Goal: Task Accomplishment & Management: Manage account settings

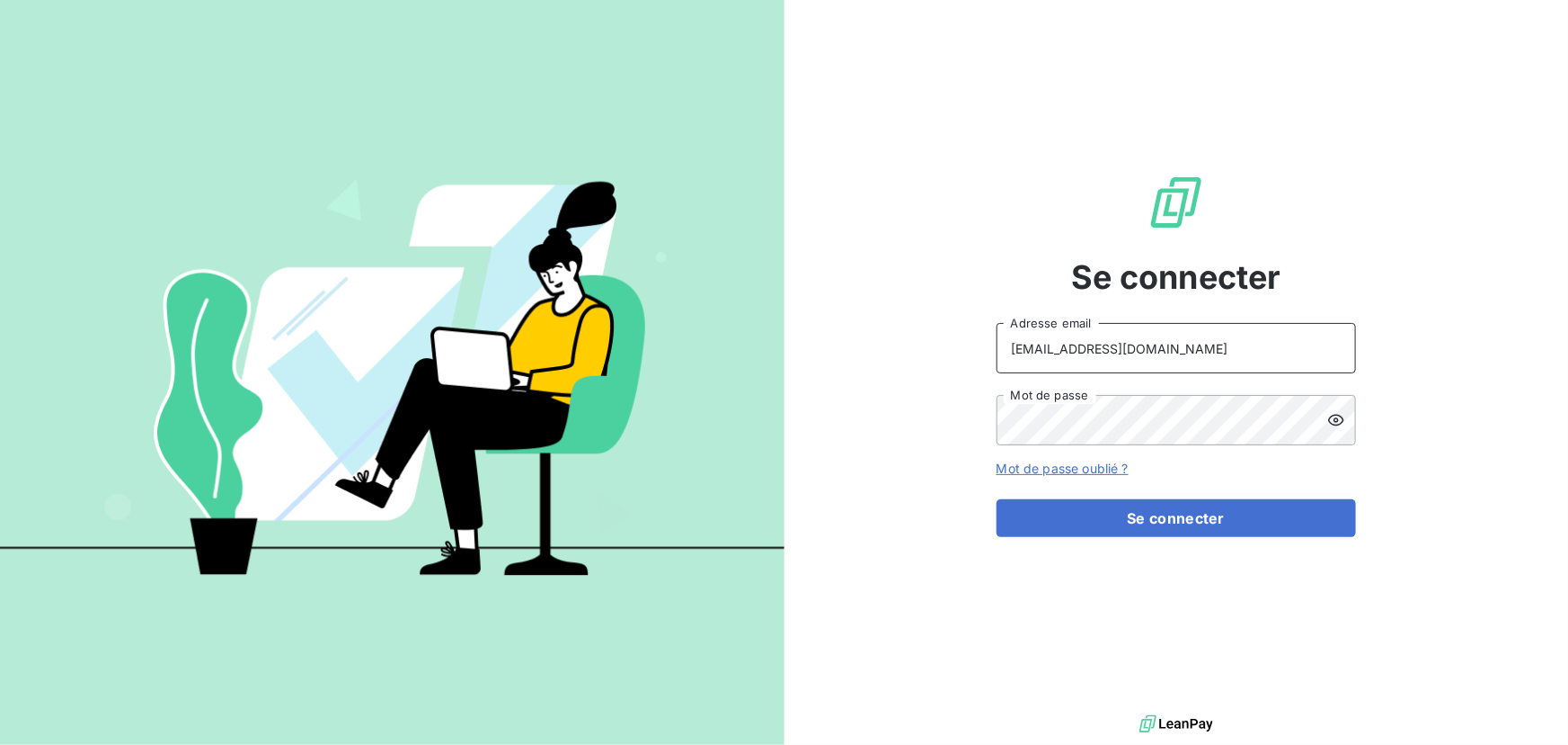
click at [1114, 345] on input "contact@ipco.bet" at bounding box center [1176, 348] width 360 height 50
click at [1096, 348] on input "contact@ipco.bet" at bounding box center [1176, 348] width 360 height 50
click at [1328, 345] on keeper-lock "Open Keeper Popup" at bounding box center [1331, 348] width 22 height 22
type input "contact@isbg.bet"
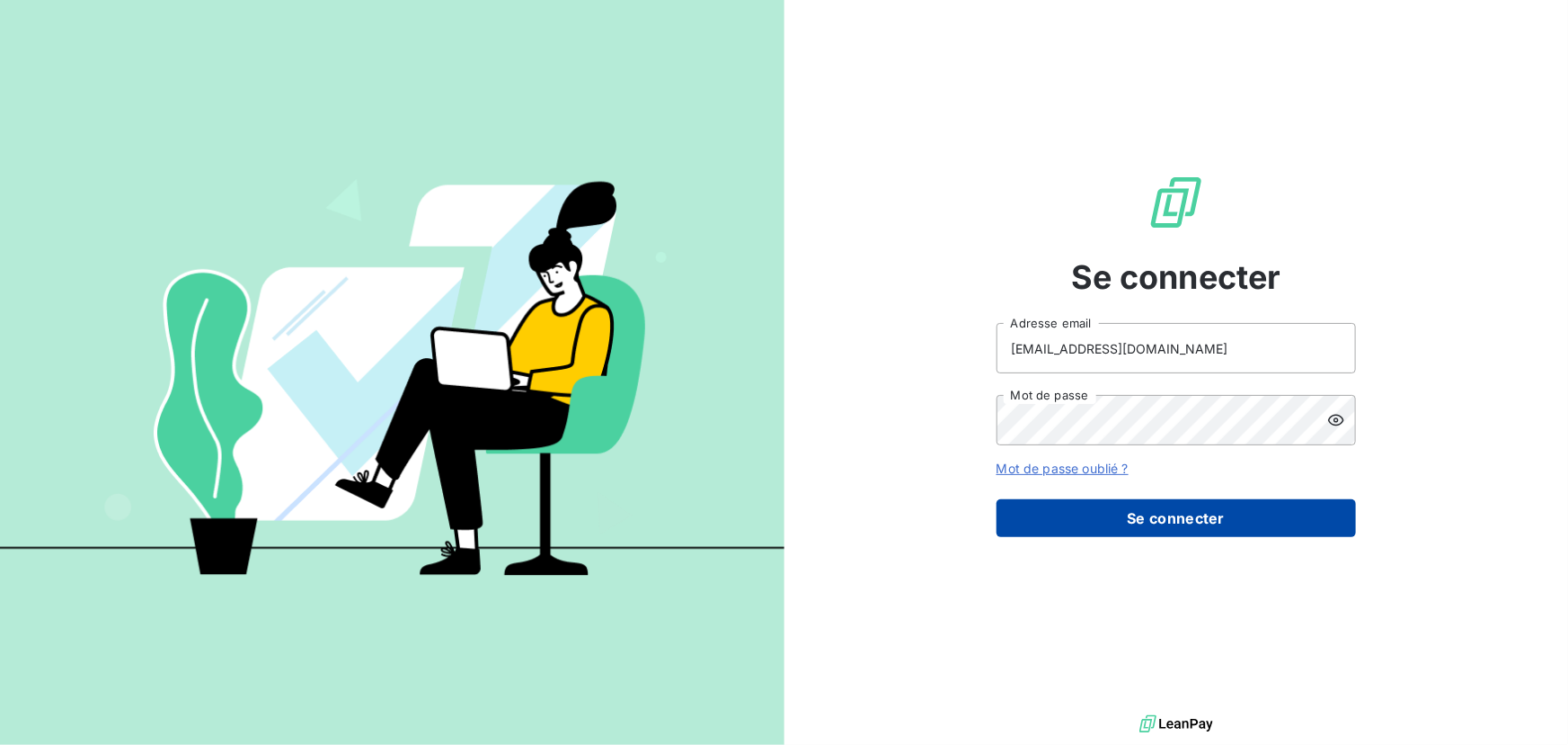
click at [1193, 514] on button "Se connecter" at bounding box center [1176, 518] width 360 height 38
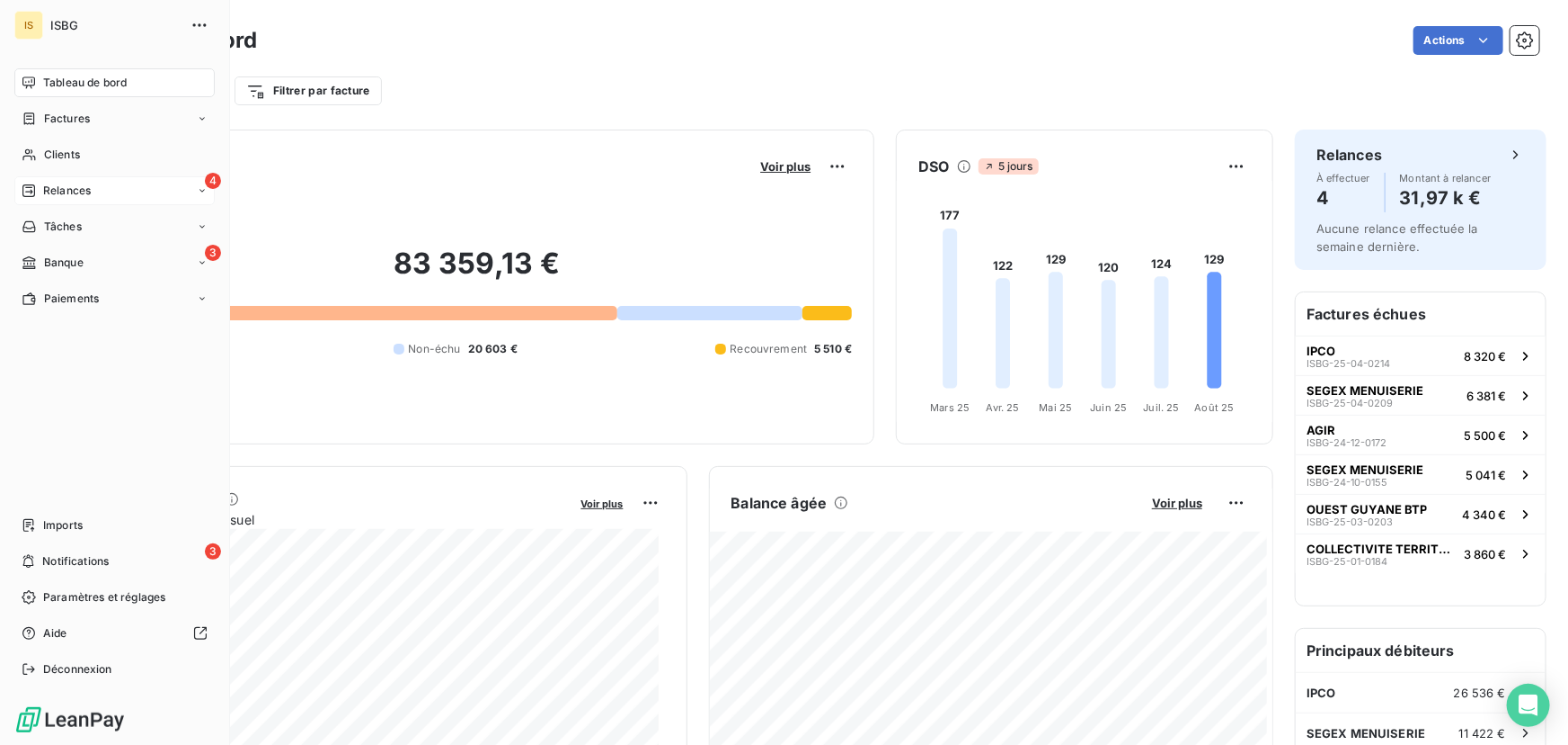
click at [80, 193] on span "Relances" at bounding box center [67, 191] width 48 height 16
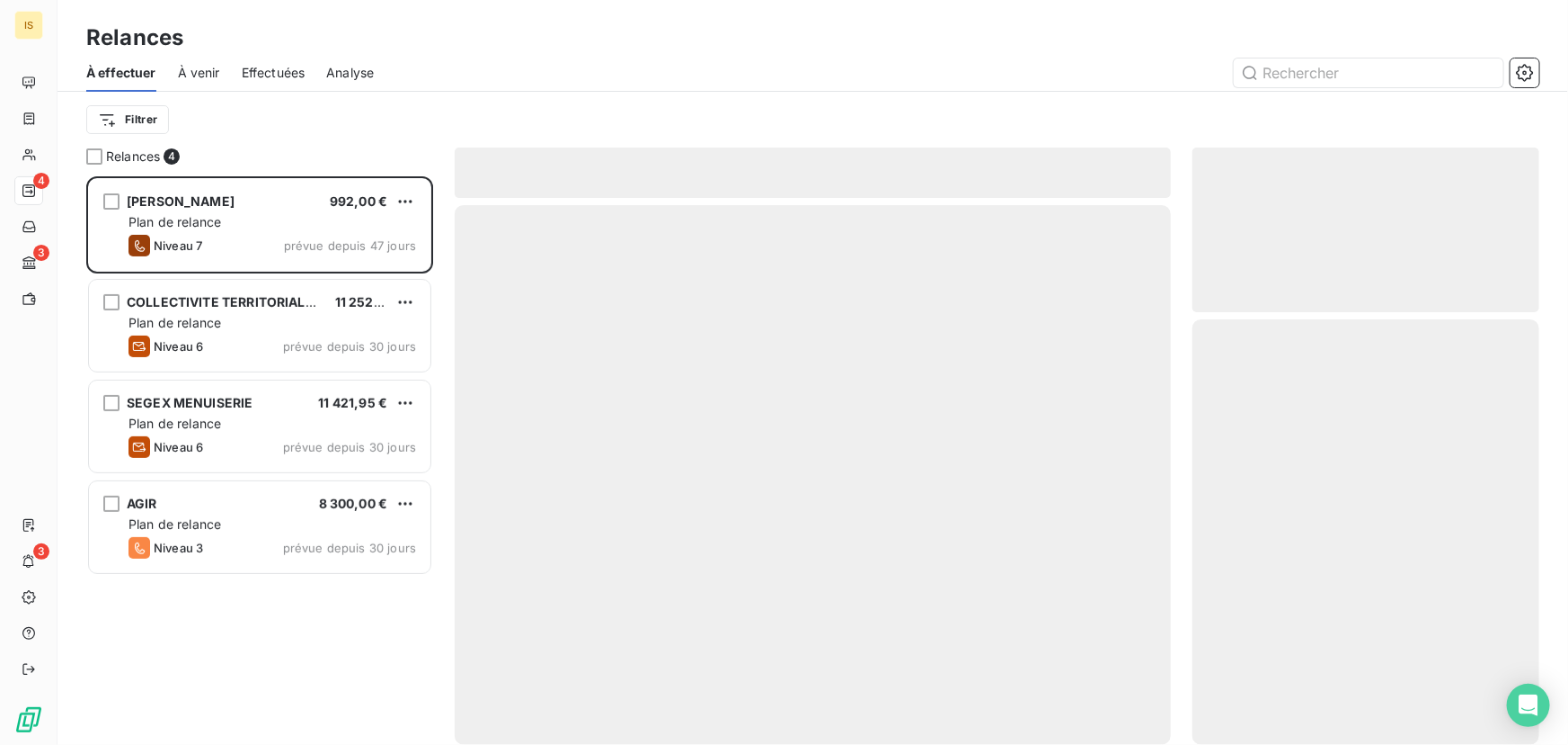
scroll to position [557, 335]
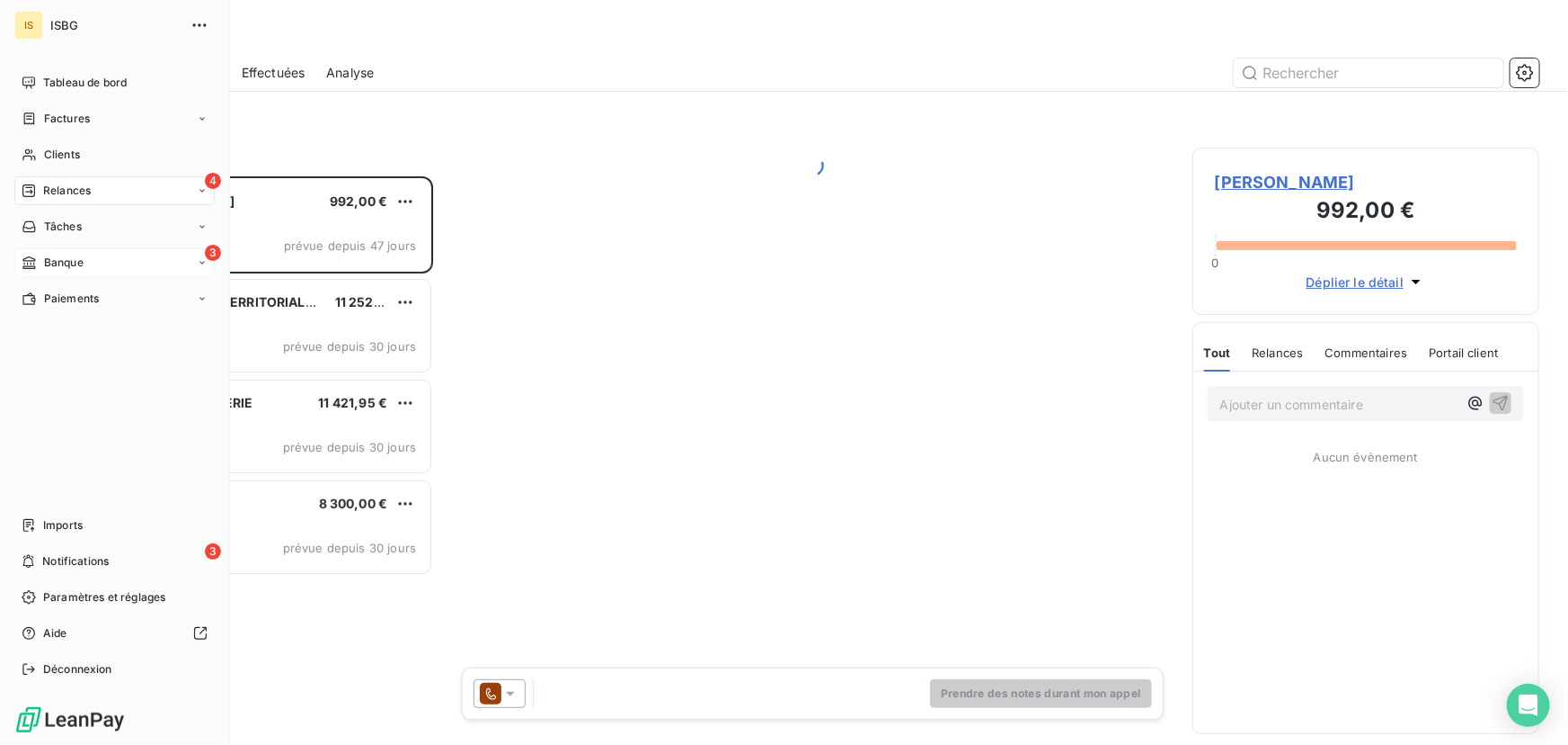
click at [34, 255] on icon at bounding box center [29, 262] width 15 height 14
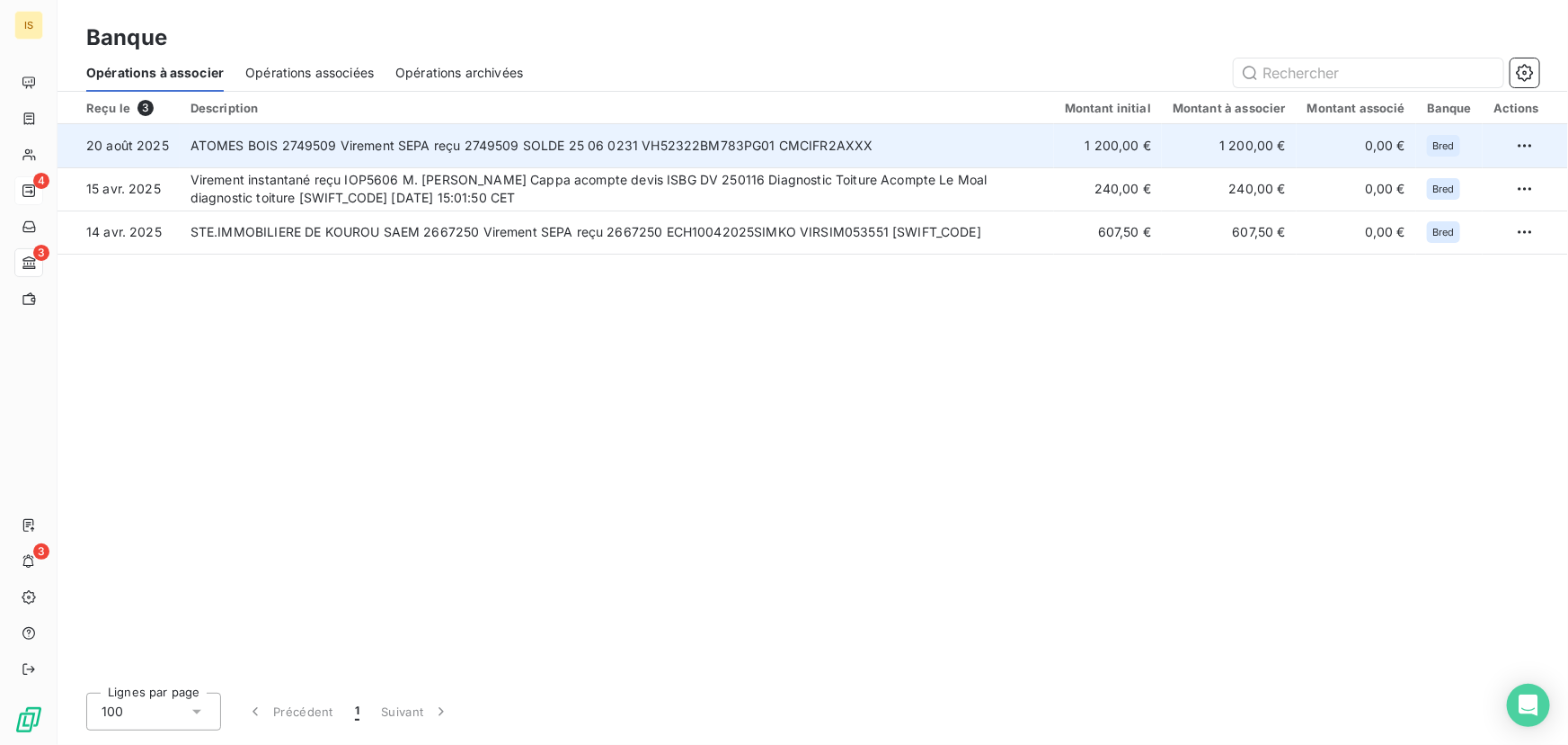
click at [830, 138] on td "ATOMES BOIS 2749509 Virement SEPA reçu 2749509 SOLDE 25 06 0231 VH52322BM783PG0…" at bounding box center [617, 145] width 874 height 43
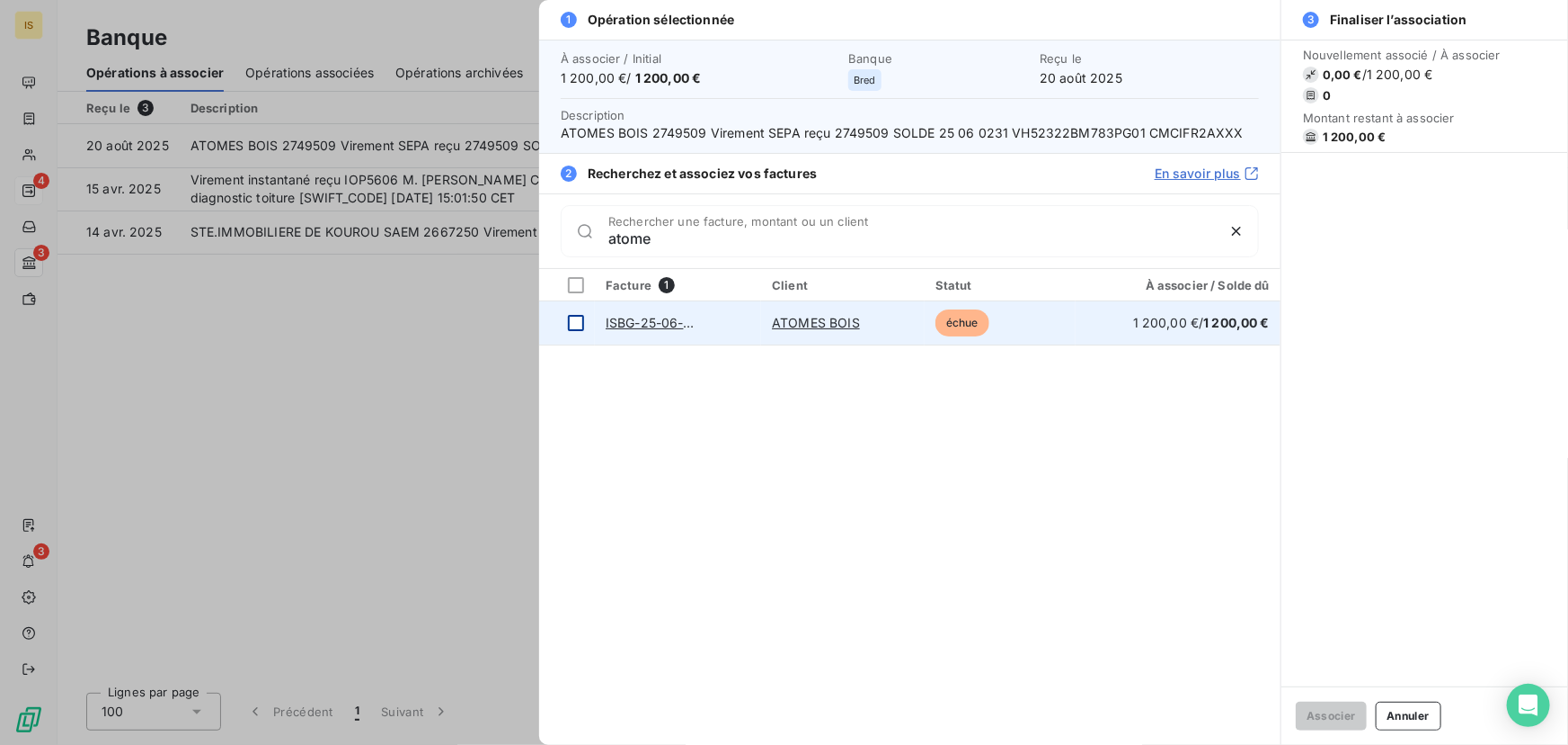
type input "atome"
click at [579, 321] on div at bounding box center [576, 323] width 16 height 16
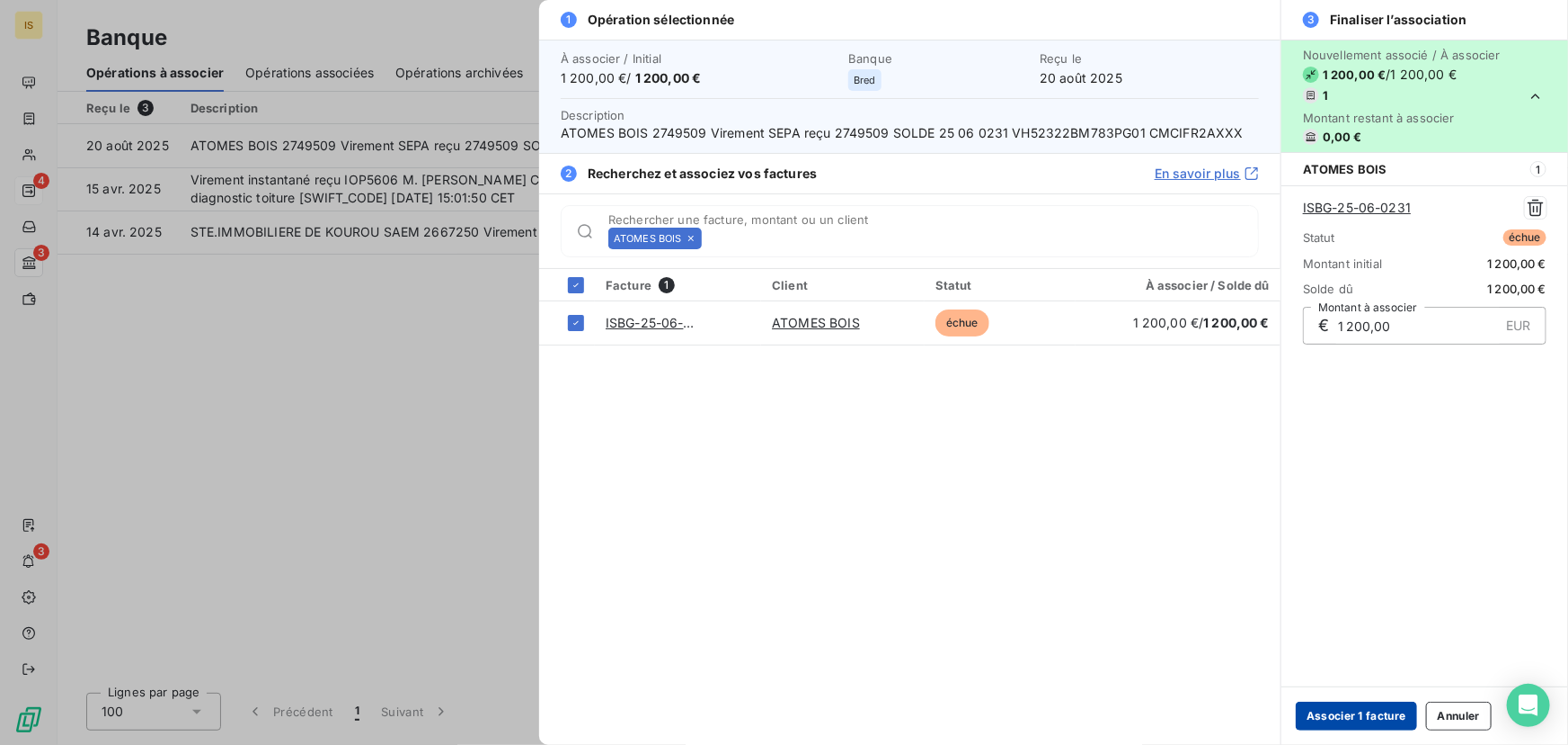
click at [1366, 711] on button "Associer 1 facture" at bounding box center [1356, 716] width 121 height 29
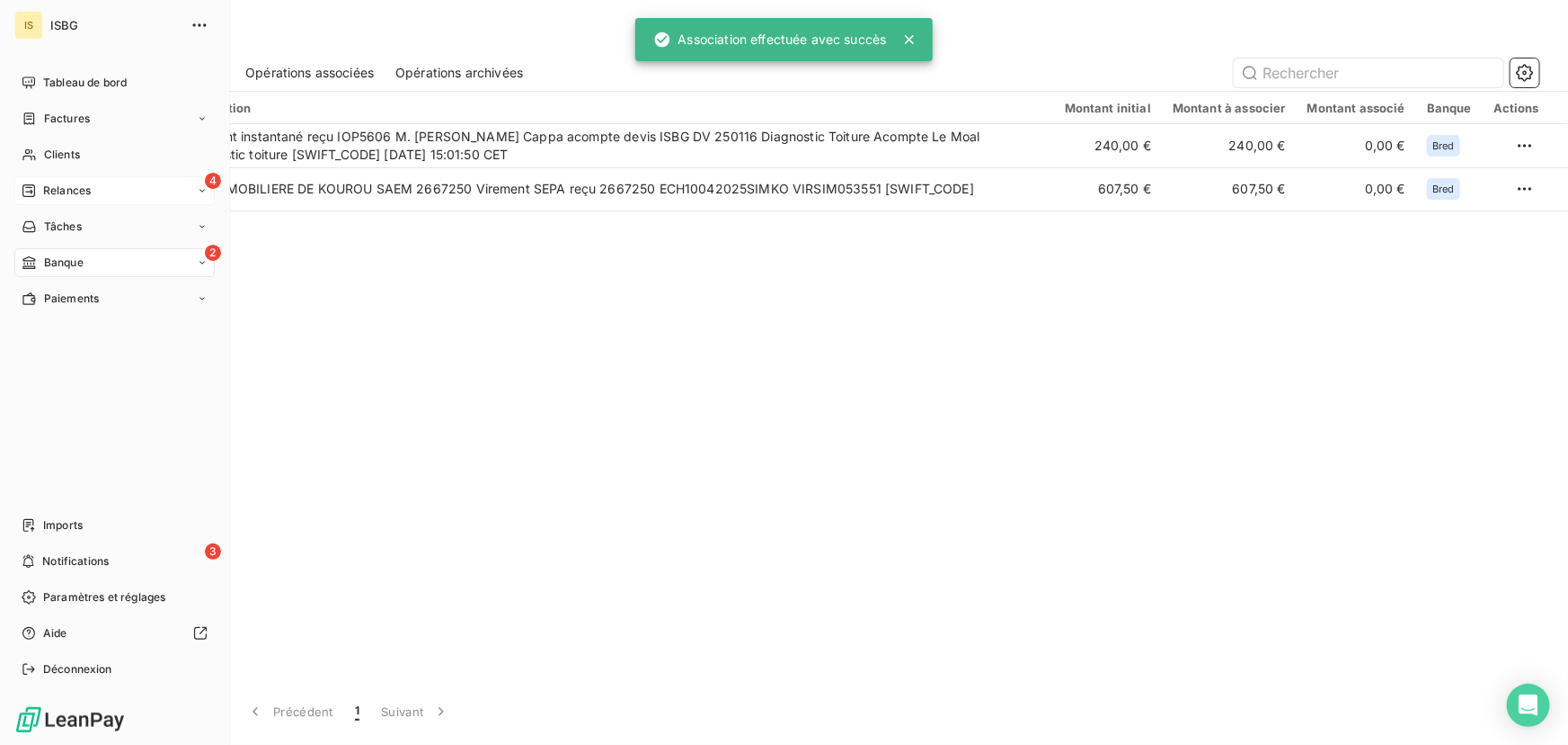
click at [48, 183] on span "Relances" at bounding box center [67, 191] width 48 height 16
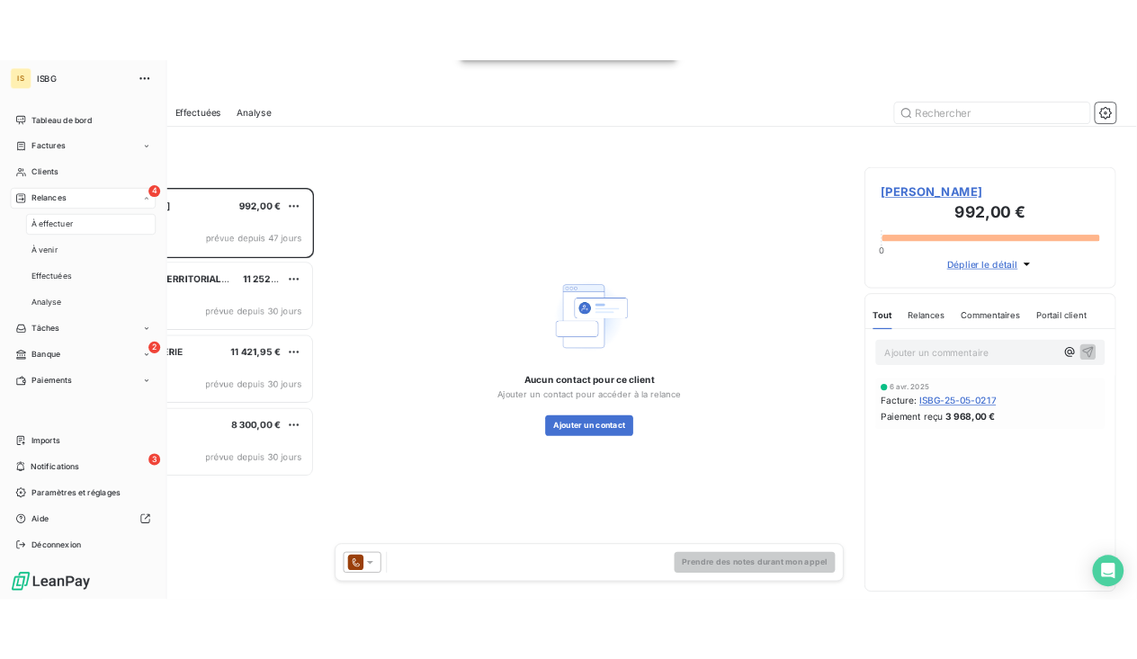
scroll to position [557, 335]
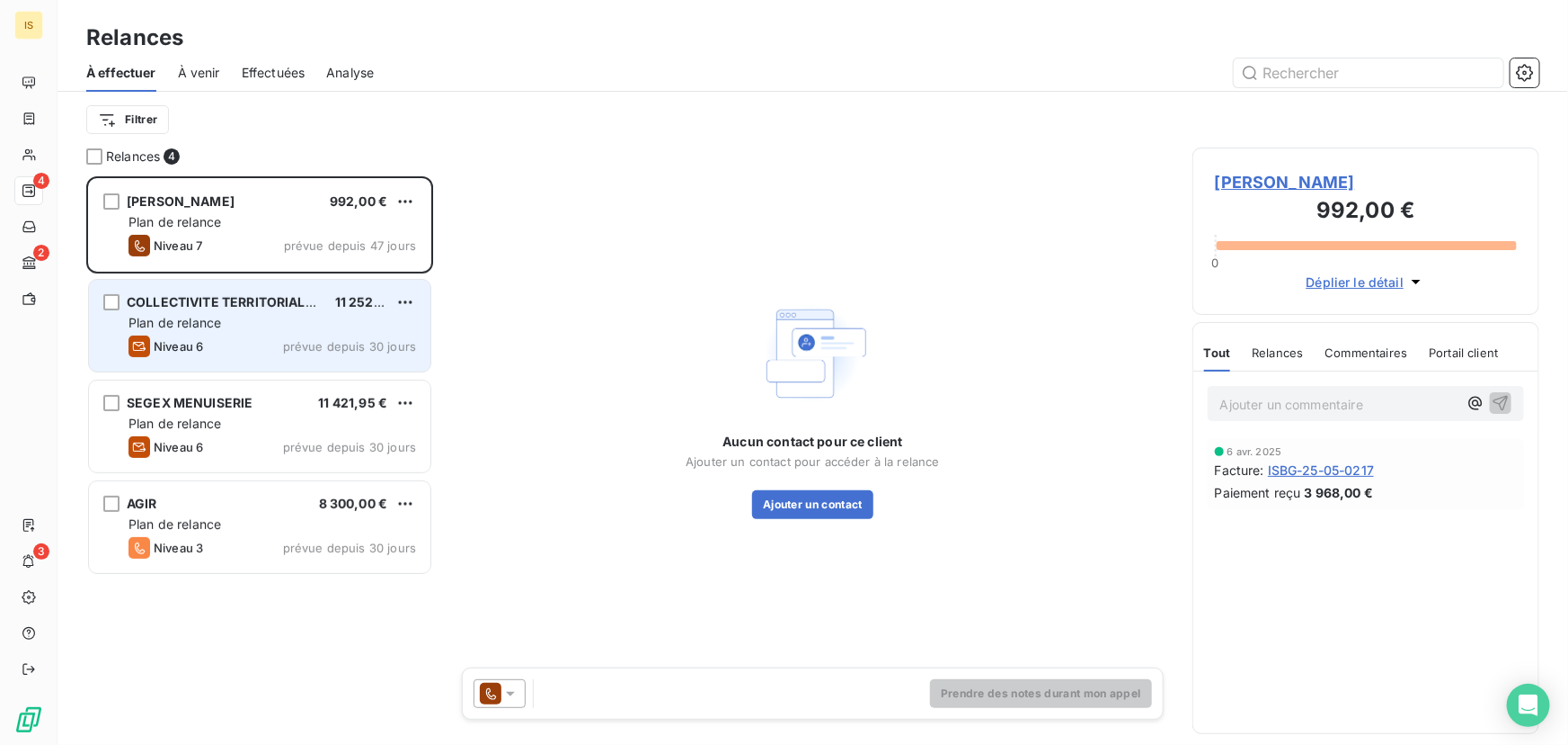
click at [309, 301] on span "COLLECTIVITE TERRITORIALE DE GUYANE" at bounding box center [259, 301] width 264 height 15
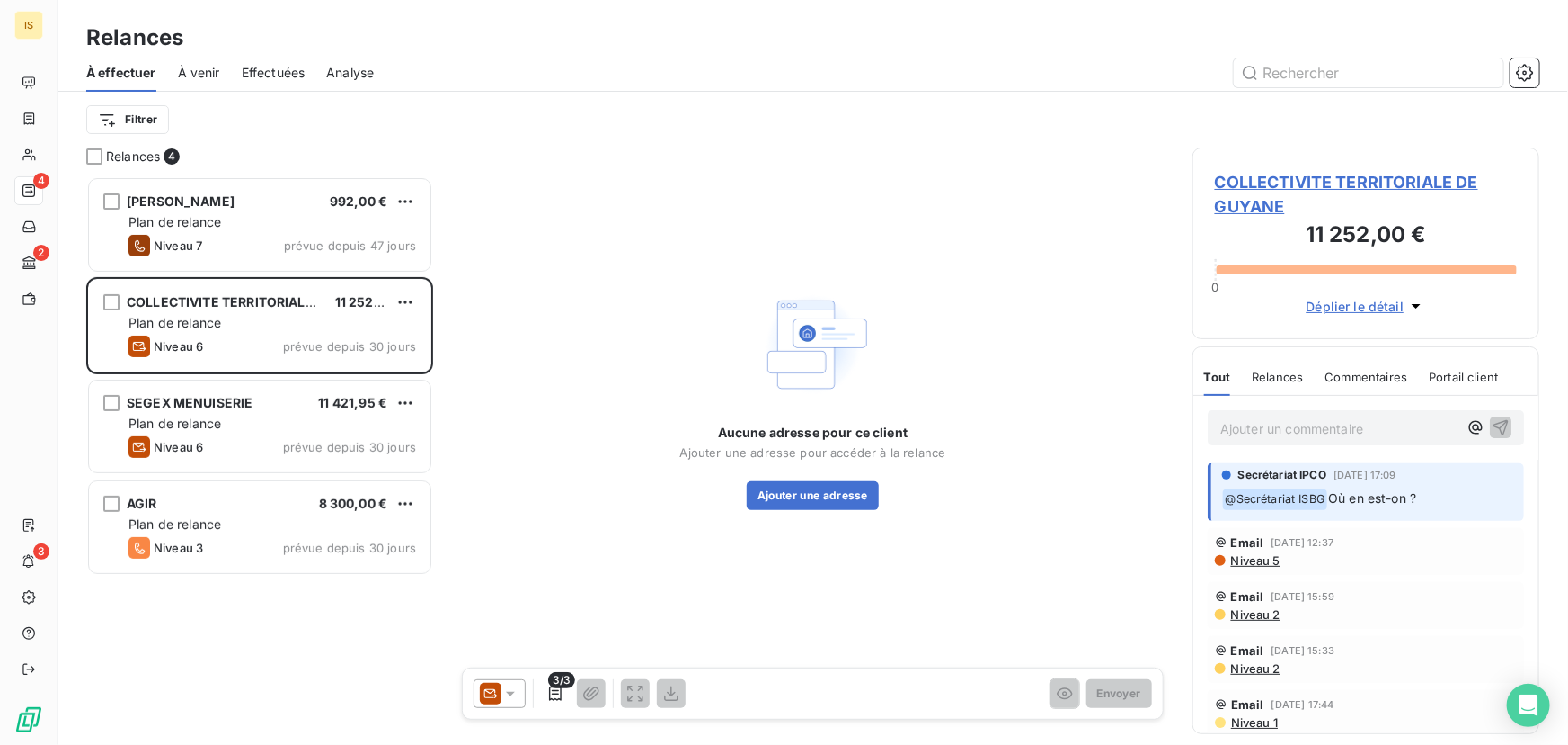
click at [1371, 378] on span "Commentaires" at bounding box center [1367, 377] width 83 height 14
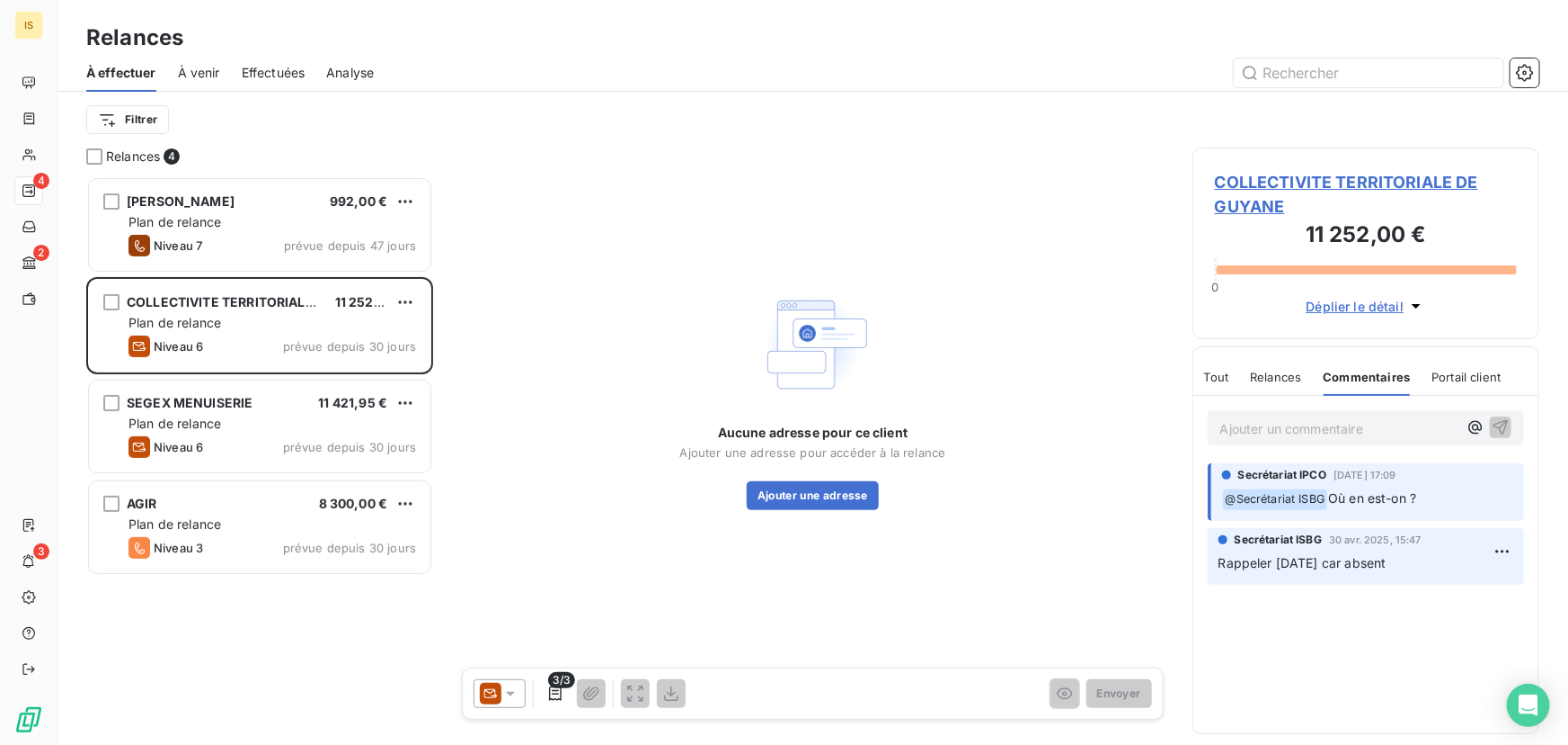
click at [1295, 375] on span "Relances" at bounding box center [1275, 377] width 51 height 14
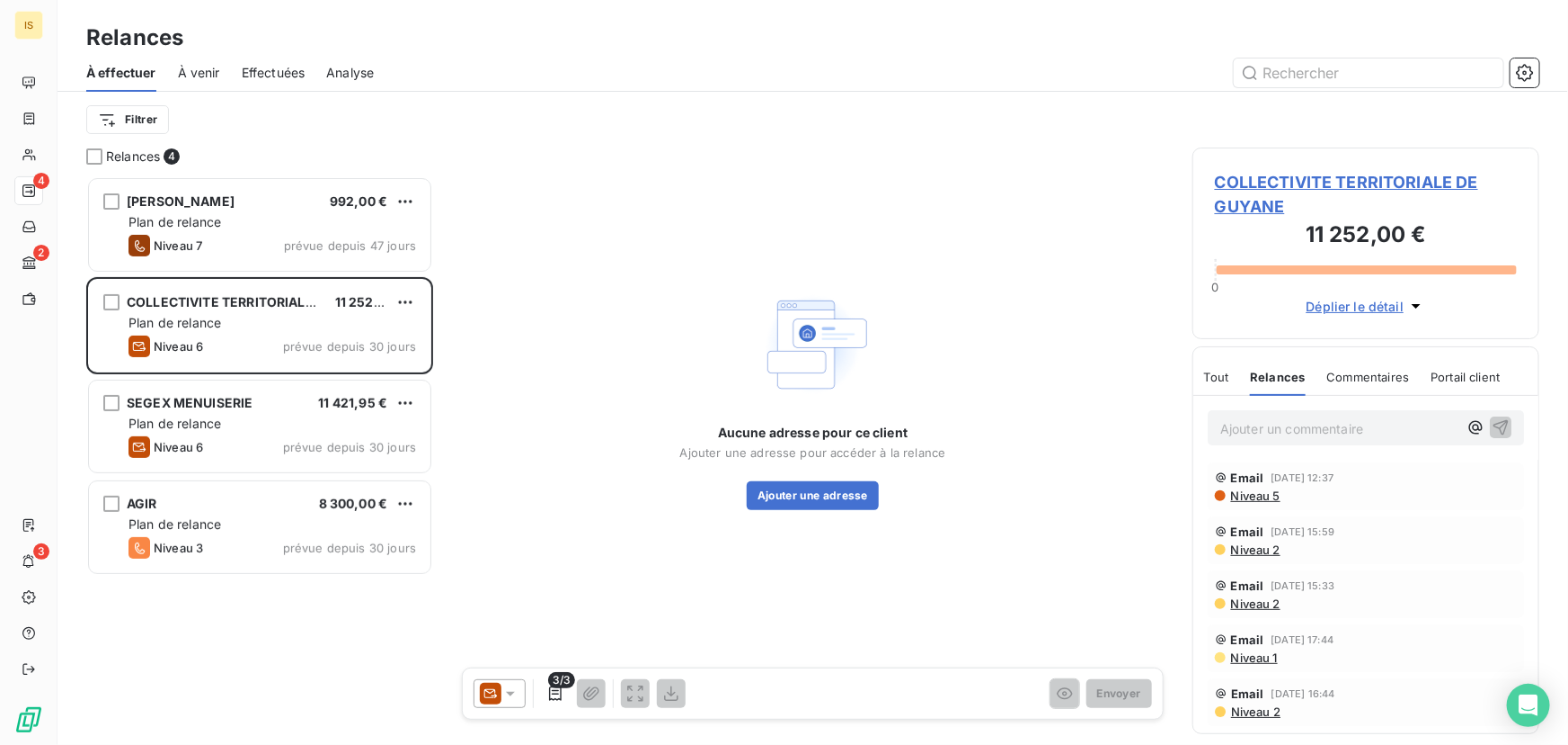
click at [1221, 375] on span "Tout" at bounding box center [1216, 377] width 25 height 14
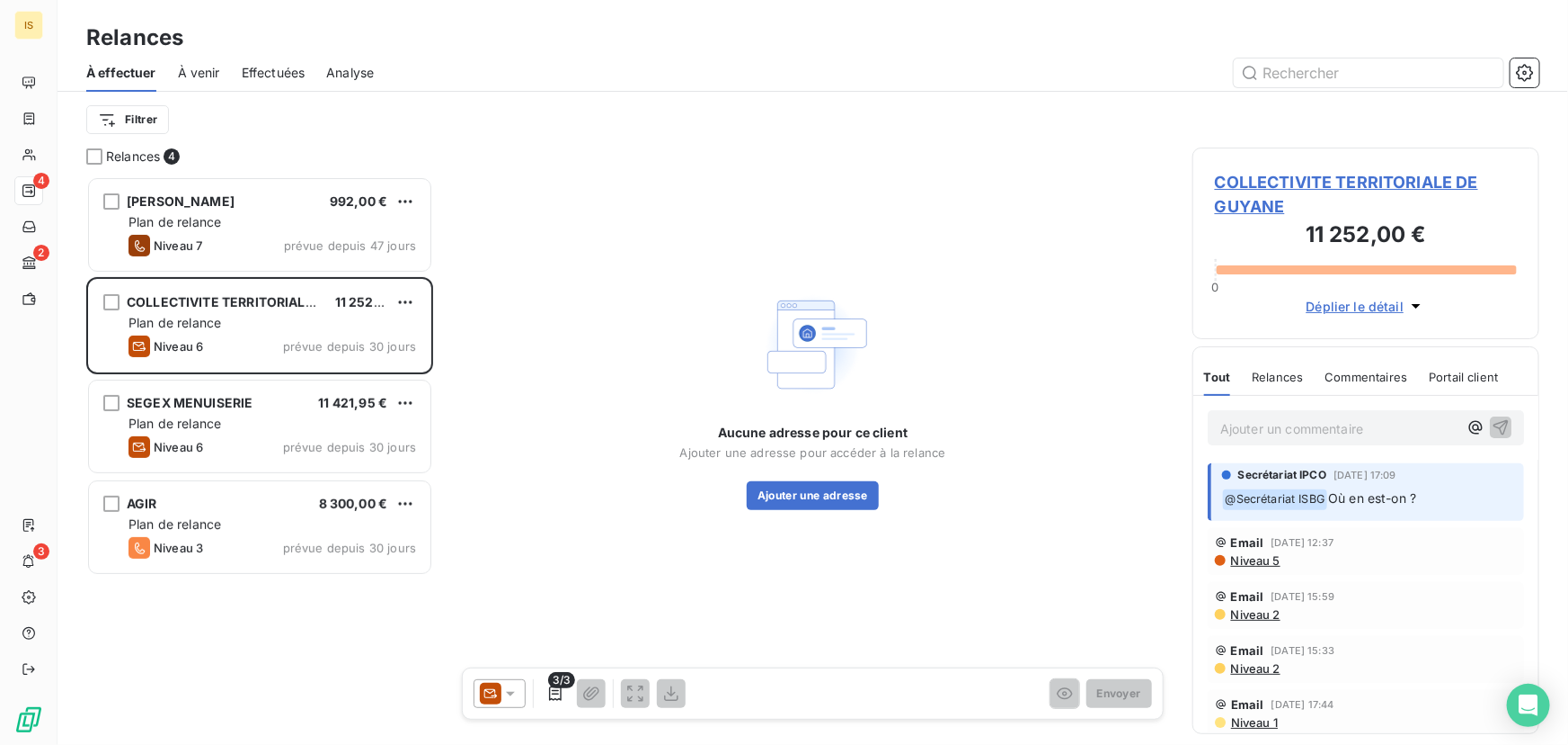
click at [513, 698] on icon at bounding box center [511, 693] width 18 height 18
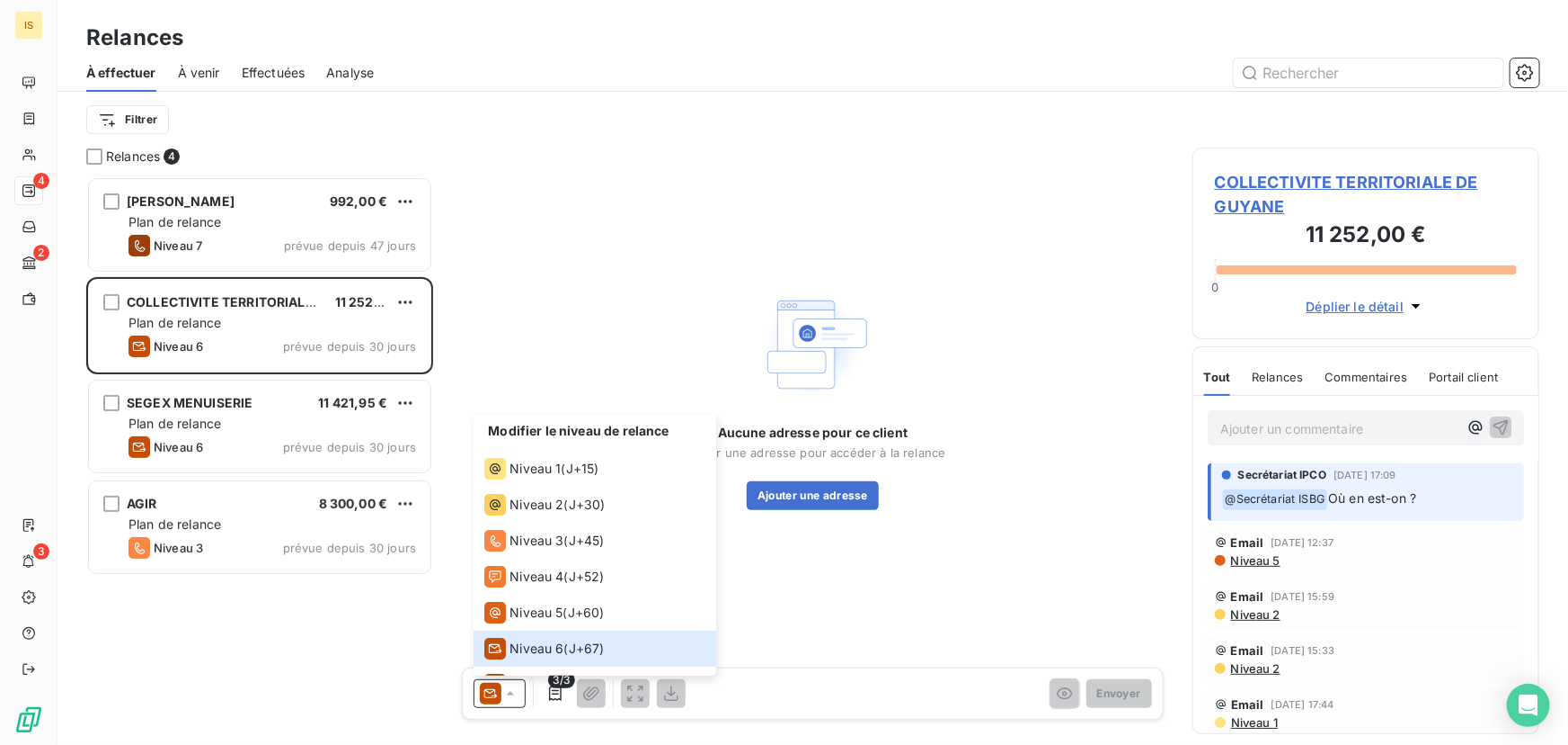
click at [777, 718] on div "Modifier le niveau de relance Niveau 1 ( J+15 ) Niveau 2 ( J+30 ) Niveau 3 ( J+…" at bounding box center [812, 693] width 702 height 52
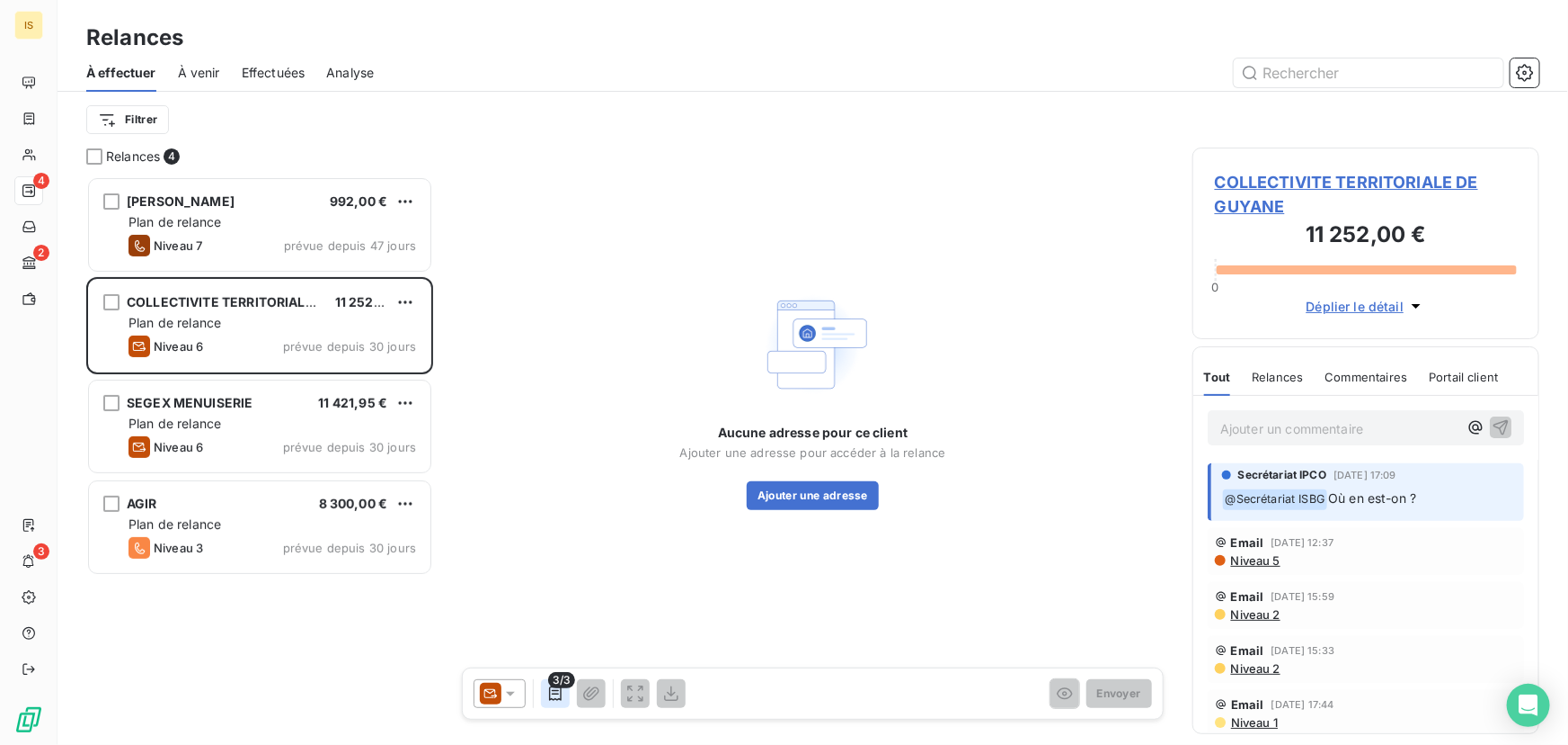
click at [558, 693] on icon "button" at bounding box center [556, 693] width 18 height 18
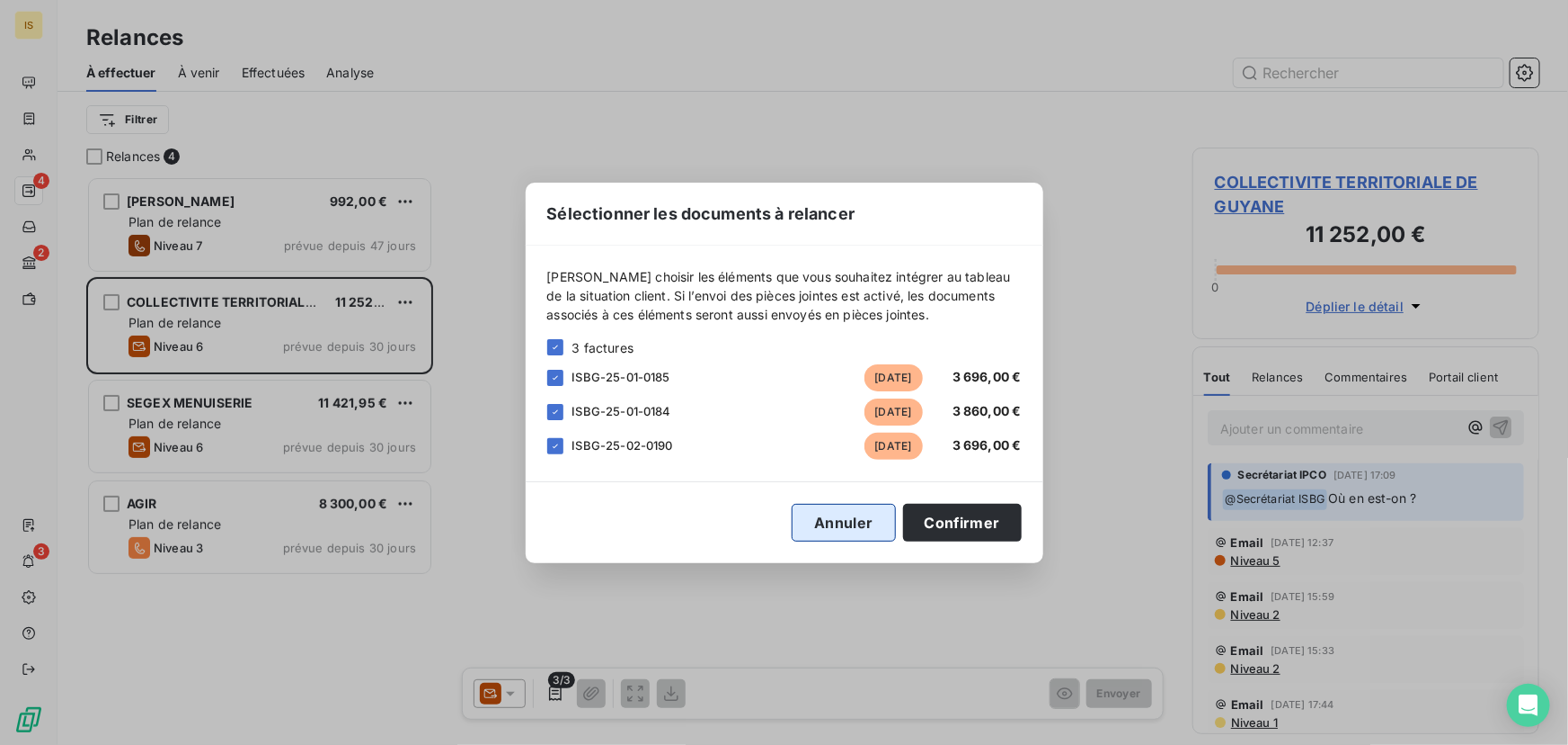
click at [828, 522] on button "Annuler" at bounding box center [842, 523] width 103 height 38
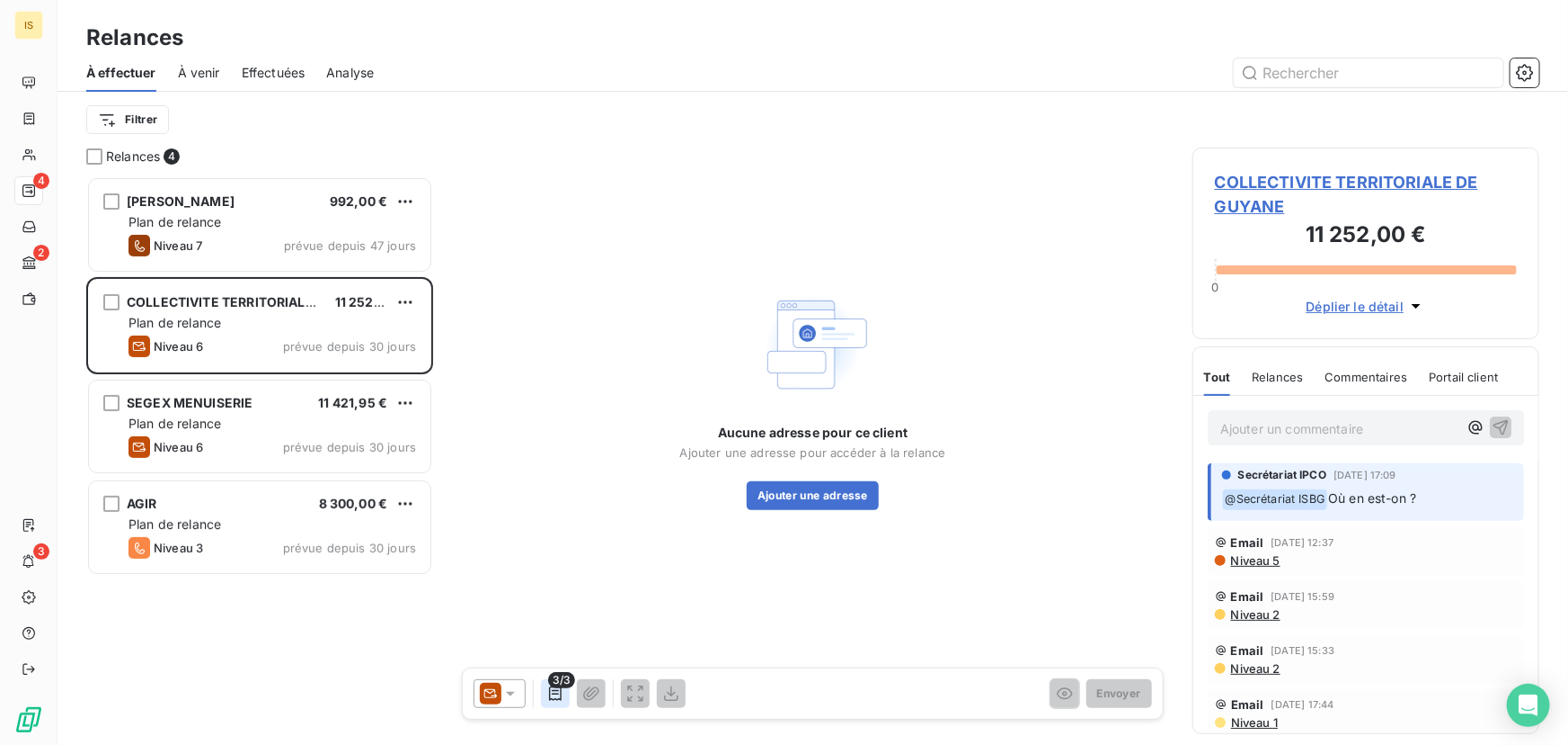
click at [558, 693] on icon "button" at bounding box center [556, 693] width 18 height 18
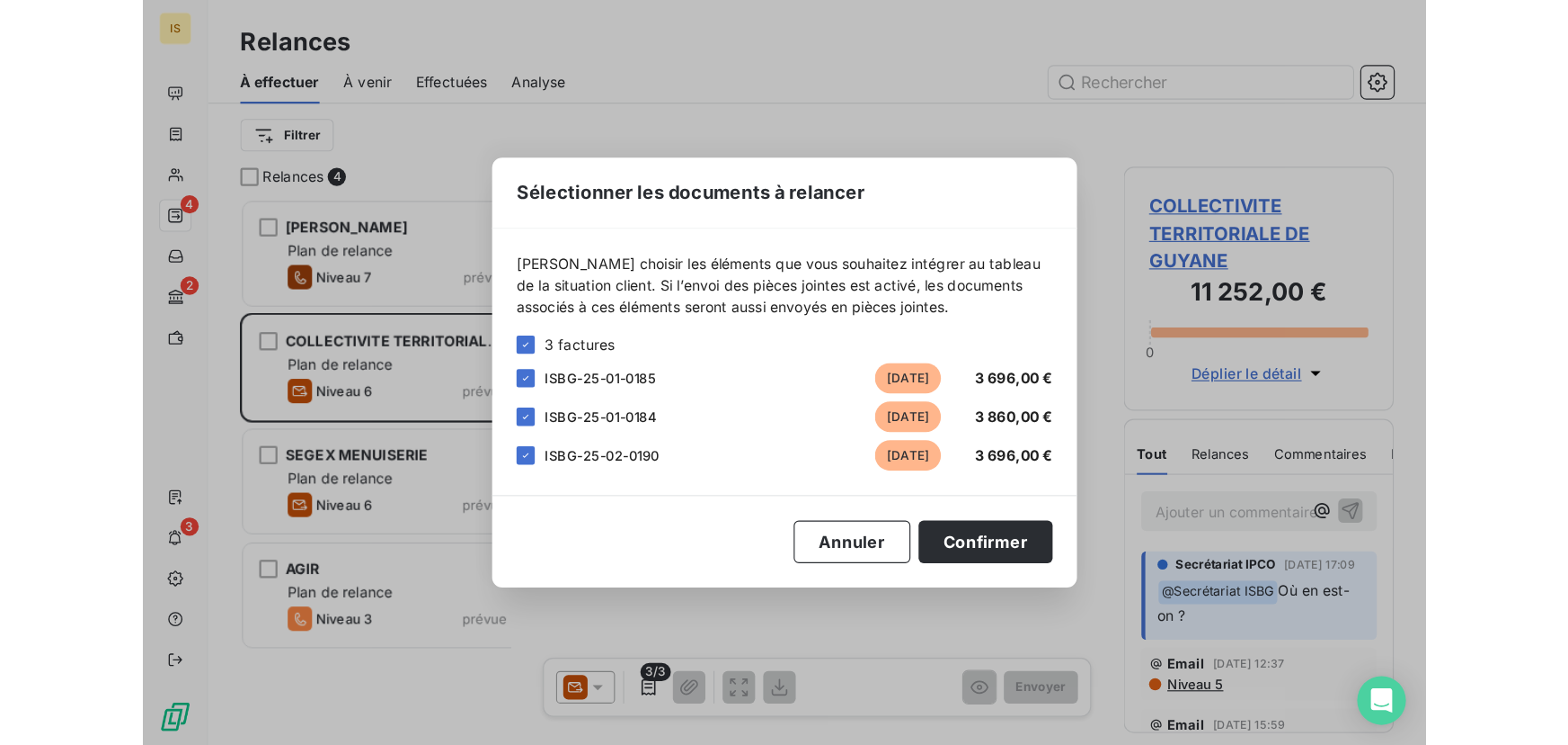
scroll to position [13, 13]
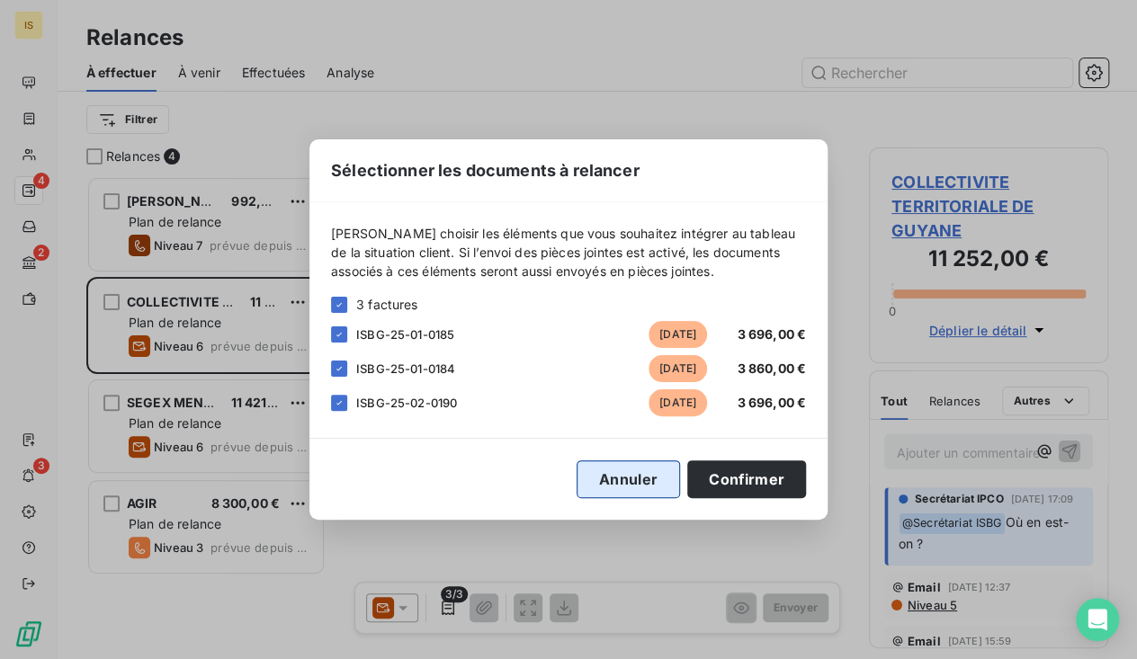
click at [633, 478] on button "Annuler" at bounding box center [628, 480] width 103 height 38
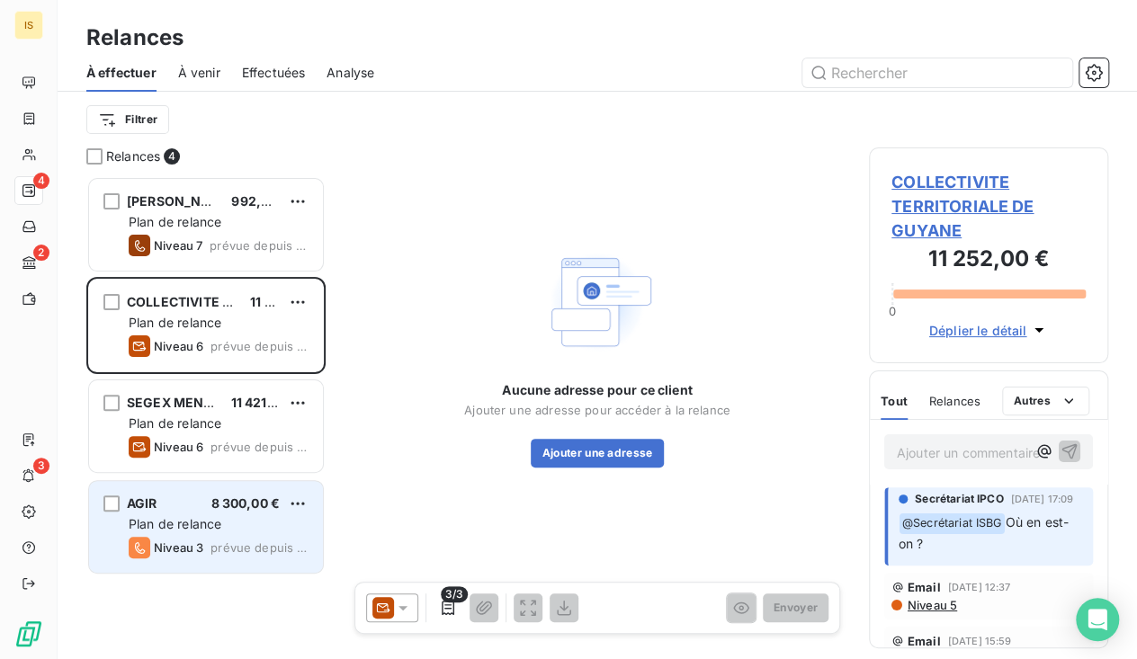
click at [221, 520] on span "Plan de relance" at bounding box center [175, 523] width 93 height 15
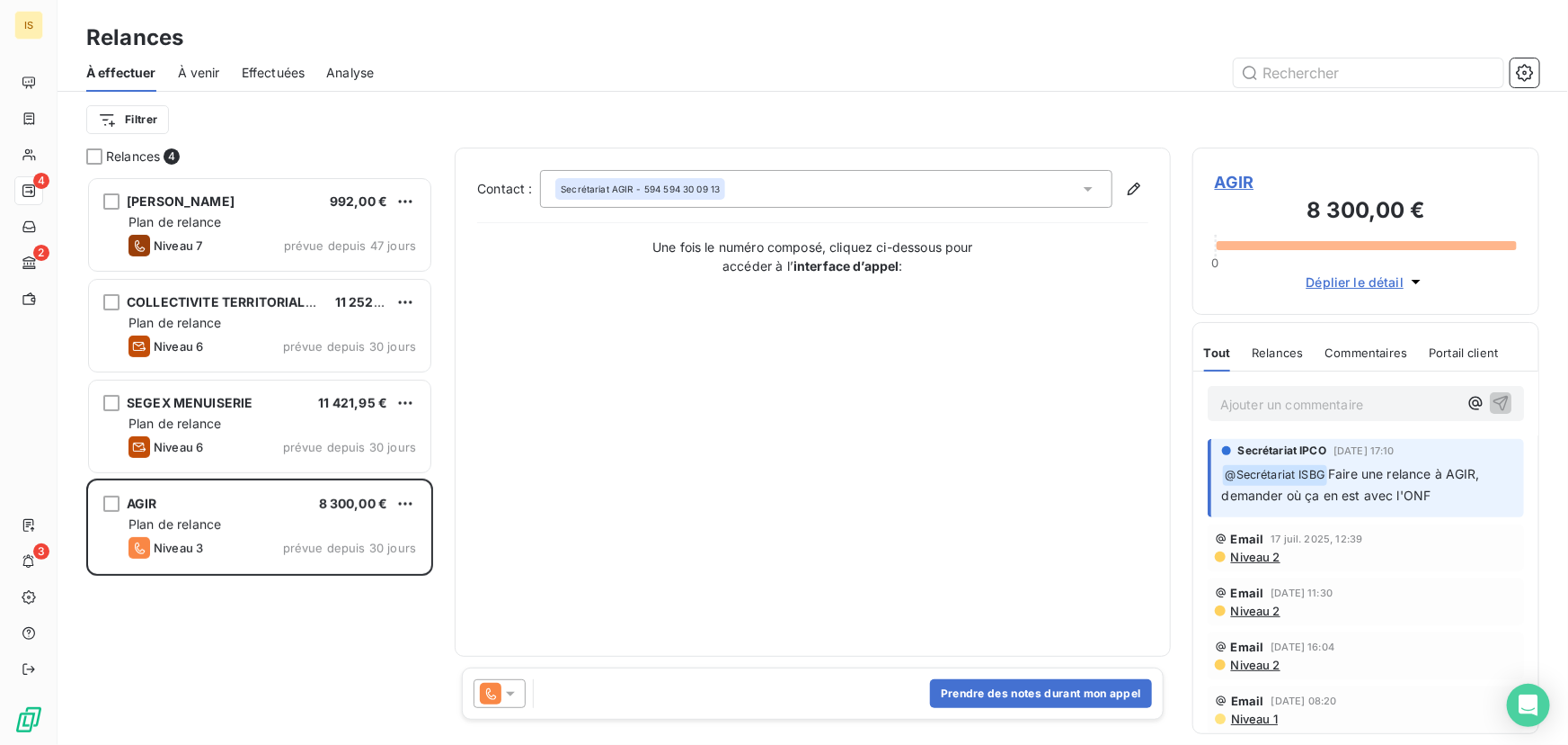
scroll to position [557, 335]
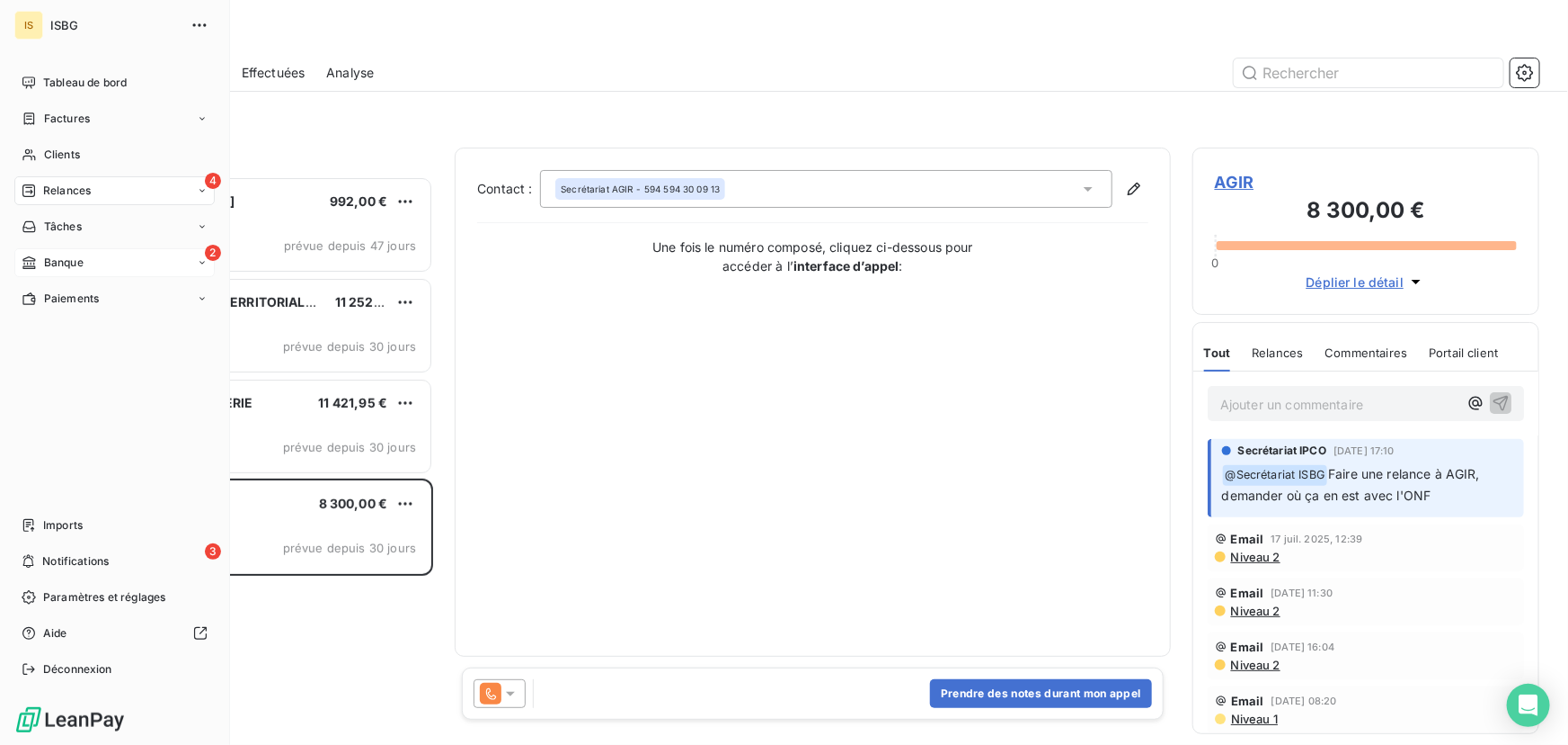
click at [55, 260] on span "Banque" at bounding box center [64, 263] width 40 height 16
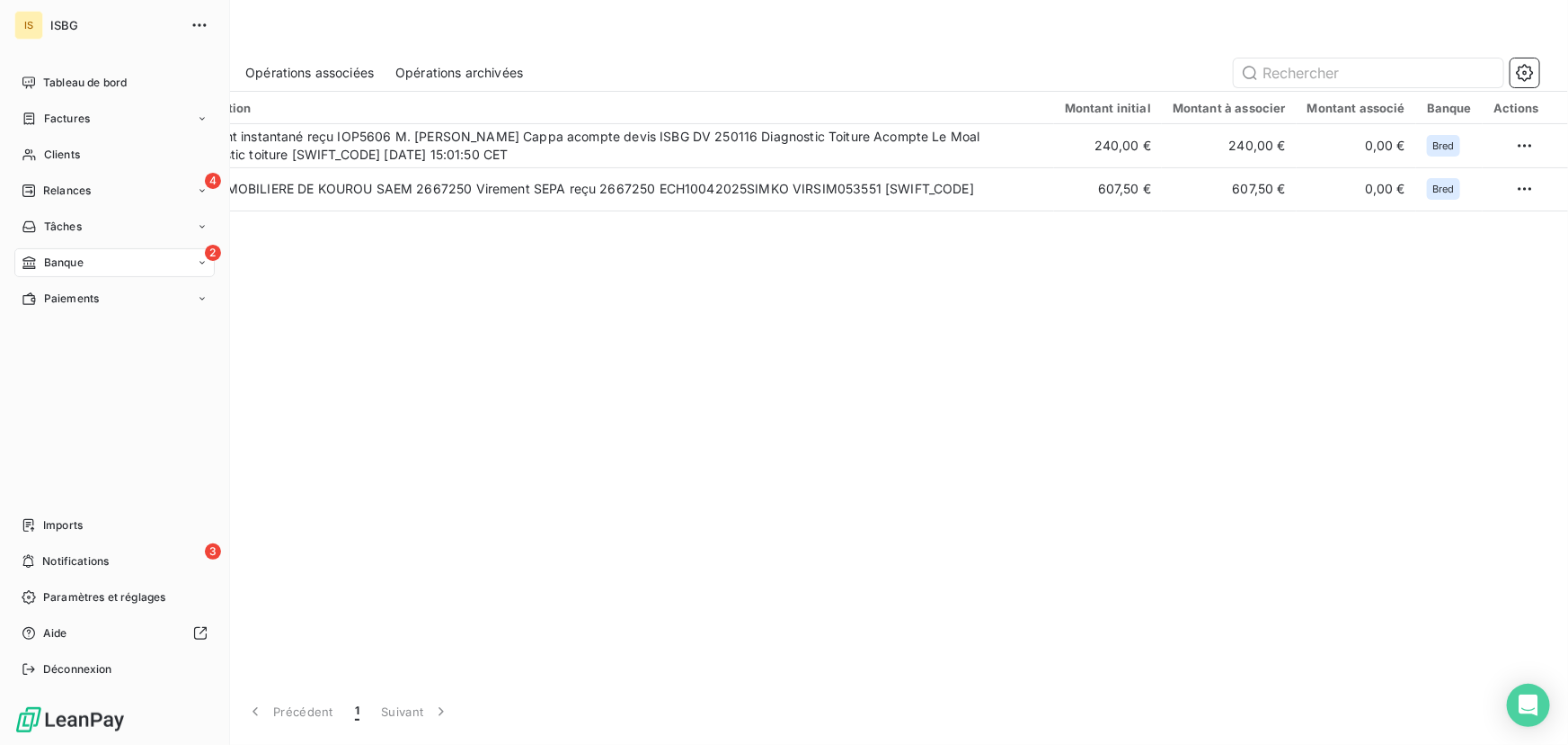
click at [45, 183] on span "Relances" at bounding box center [67, 191] width 48 height 16
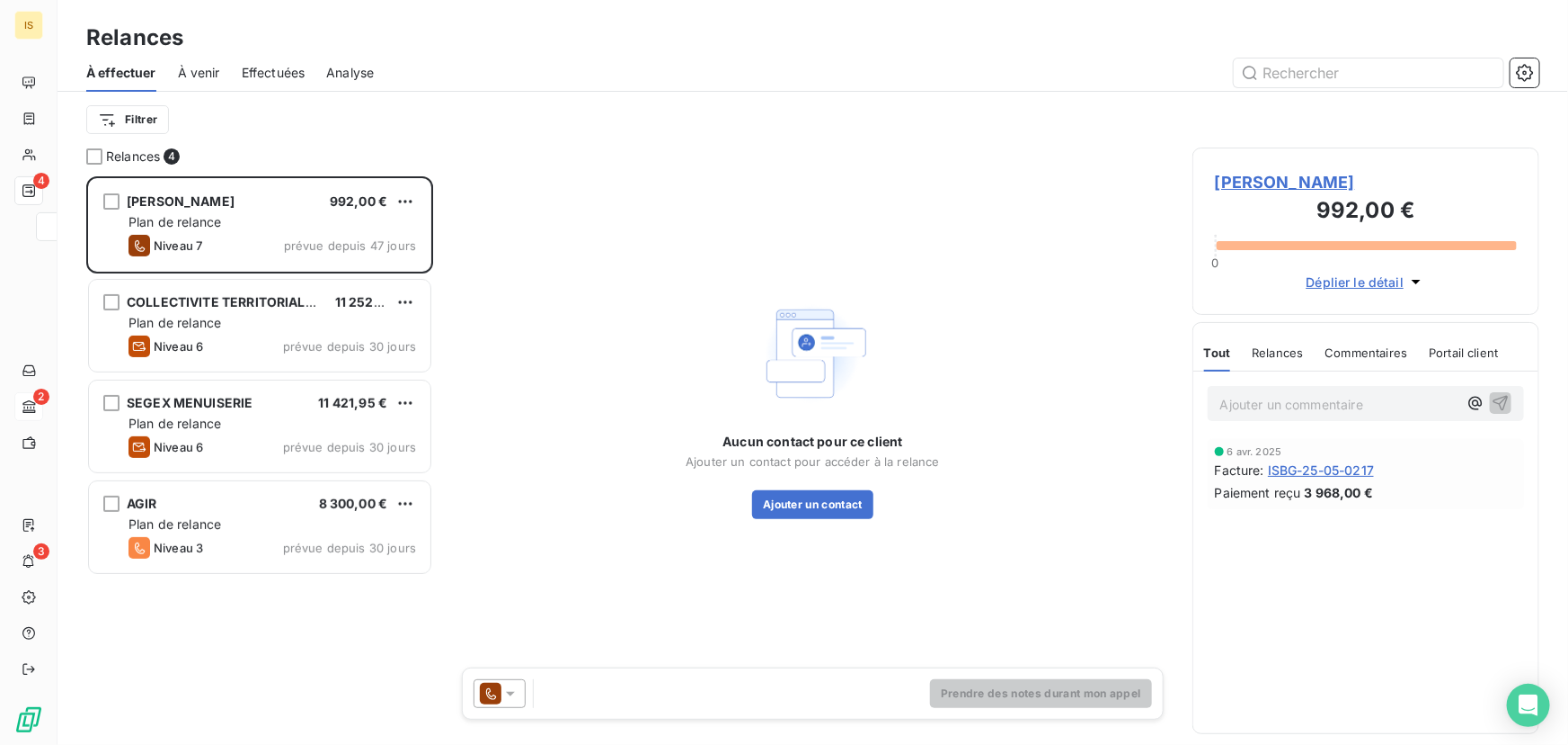
scroll to position [557, 335]
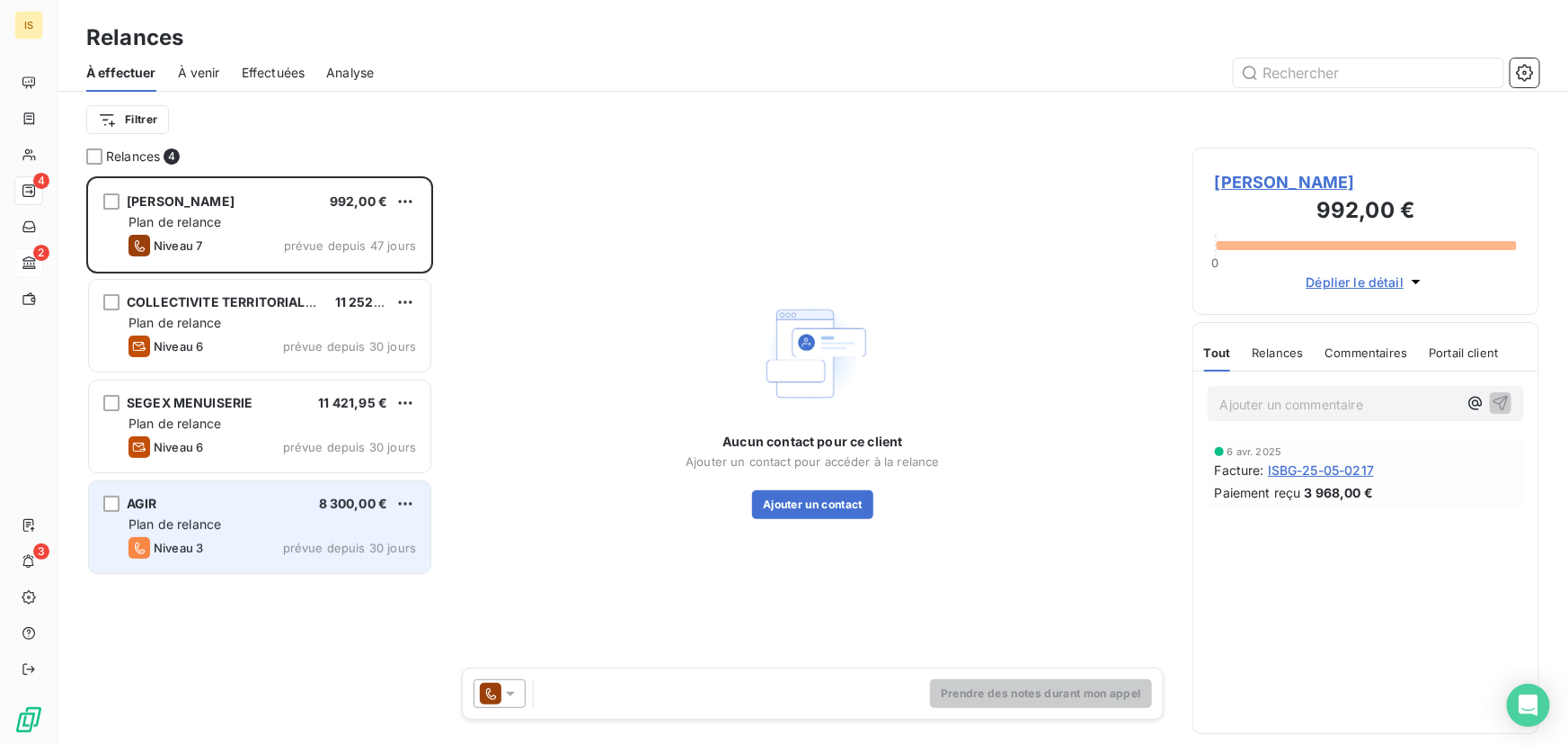
click at [228, 498] on div "AGIR 8 300,00 €" at bounding box center [273, 504] width 288 height 16
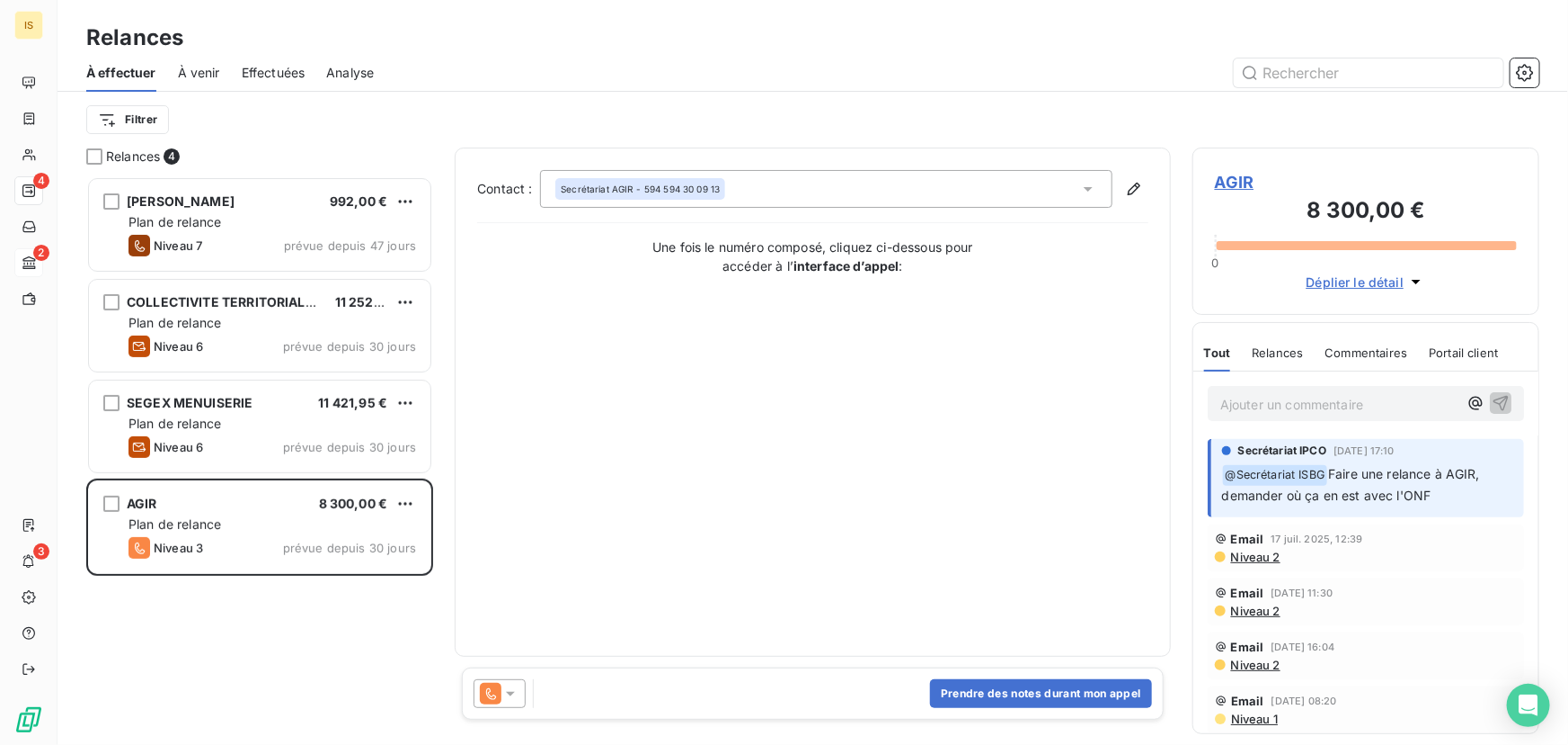
click at [1236, 174] on span "AGIR" at bounding box center [1366, 182] width 302 height 24
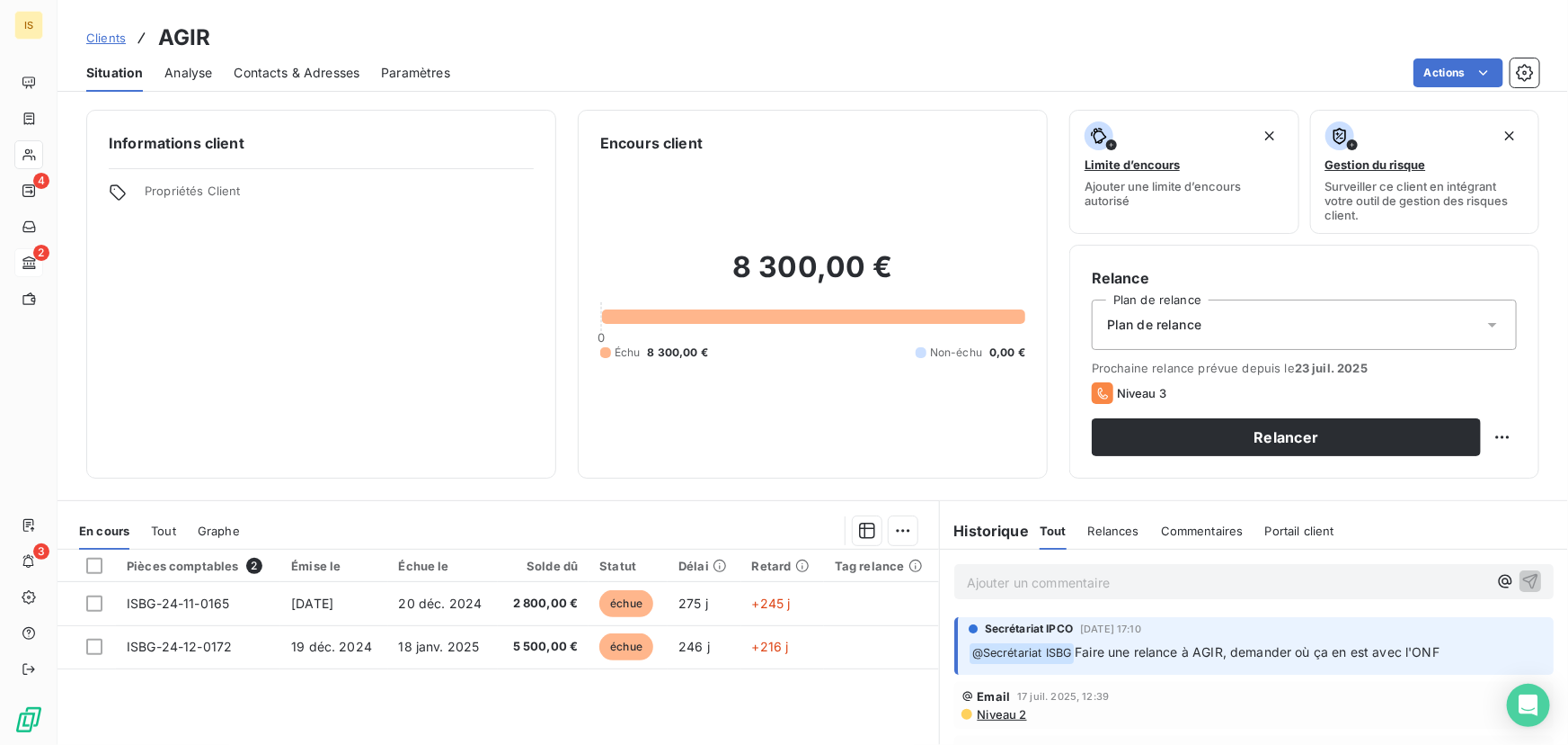
click at [337, 70] on span "Contacts & Adresses" at bounding box center [297, 73] width 126 height 18
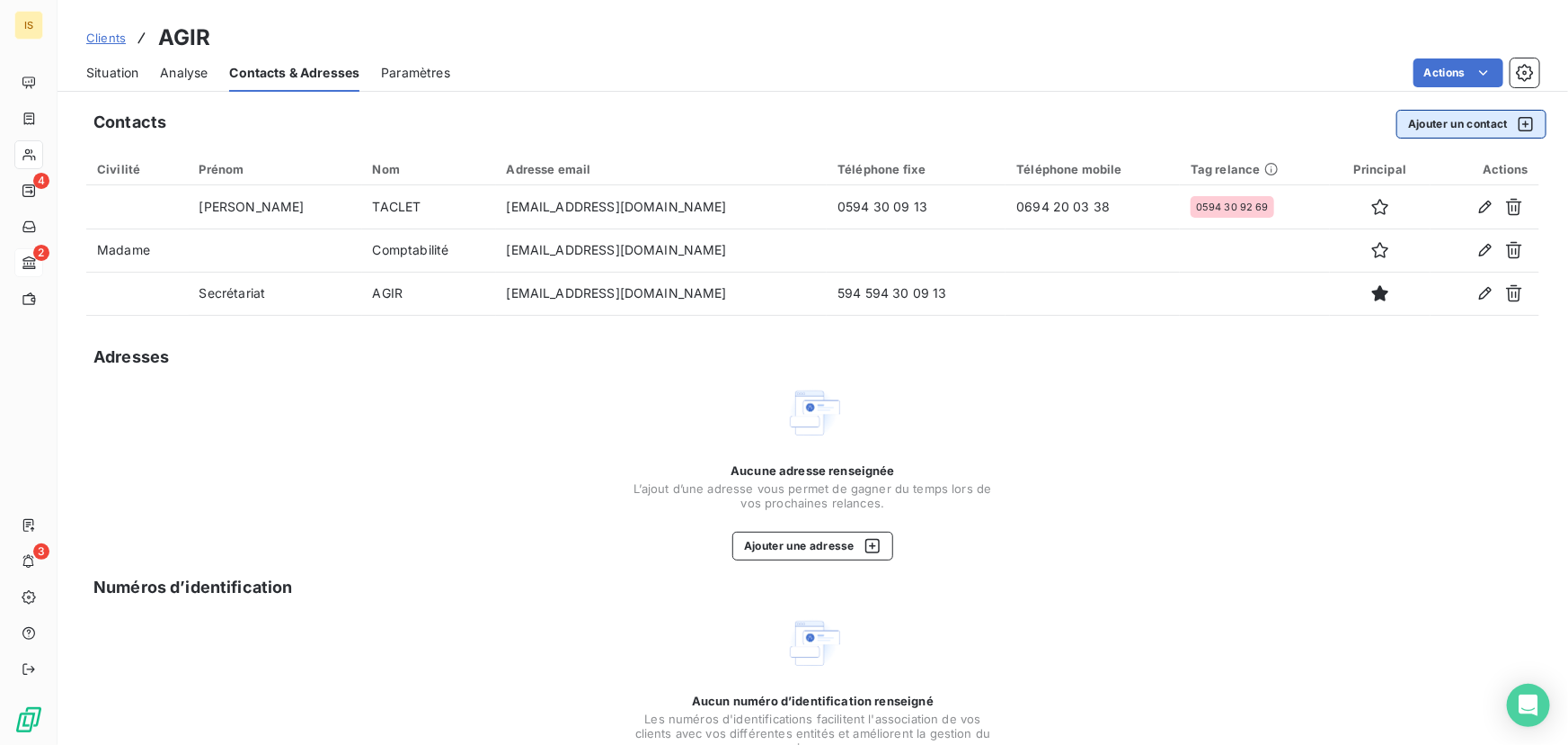
click at [1456, 116] on button "Ajouter un contact" at bounding box center [1472, 124] width 150 height 29
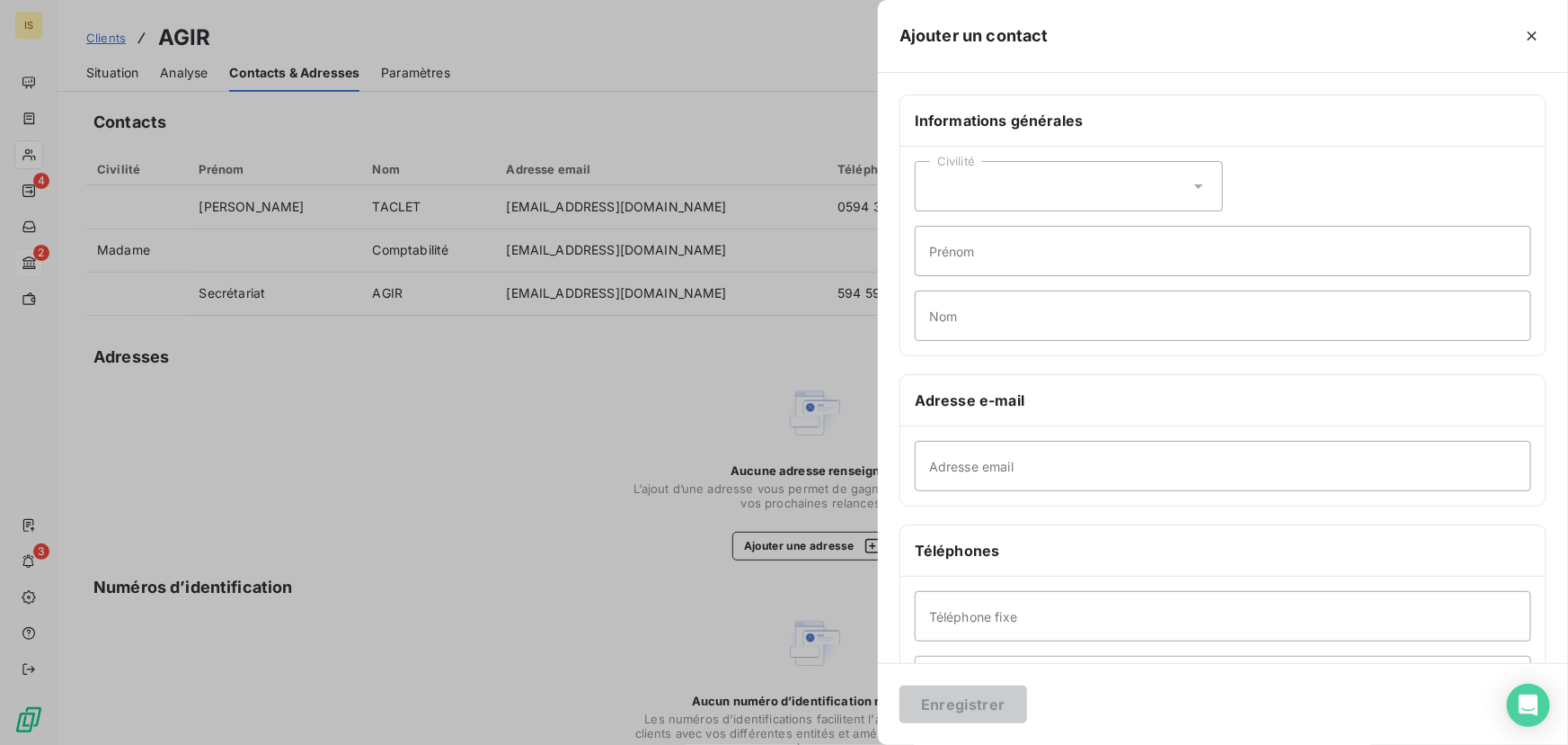
click at [1055, 193] on div "Civilité" at bounding box center [1069, 186] width 309 height 50
click at [967, 228] on span "Madame" at bounding box center [975, 231] width 49 height 17
click at [1006, 189] on div "Civilité Madame" at bounding box center [1069, 186] width 309 height 50
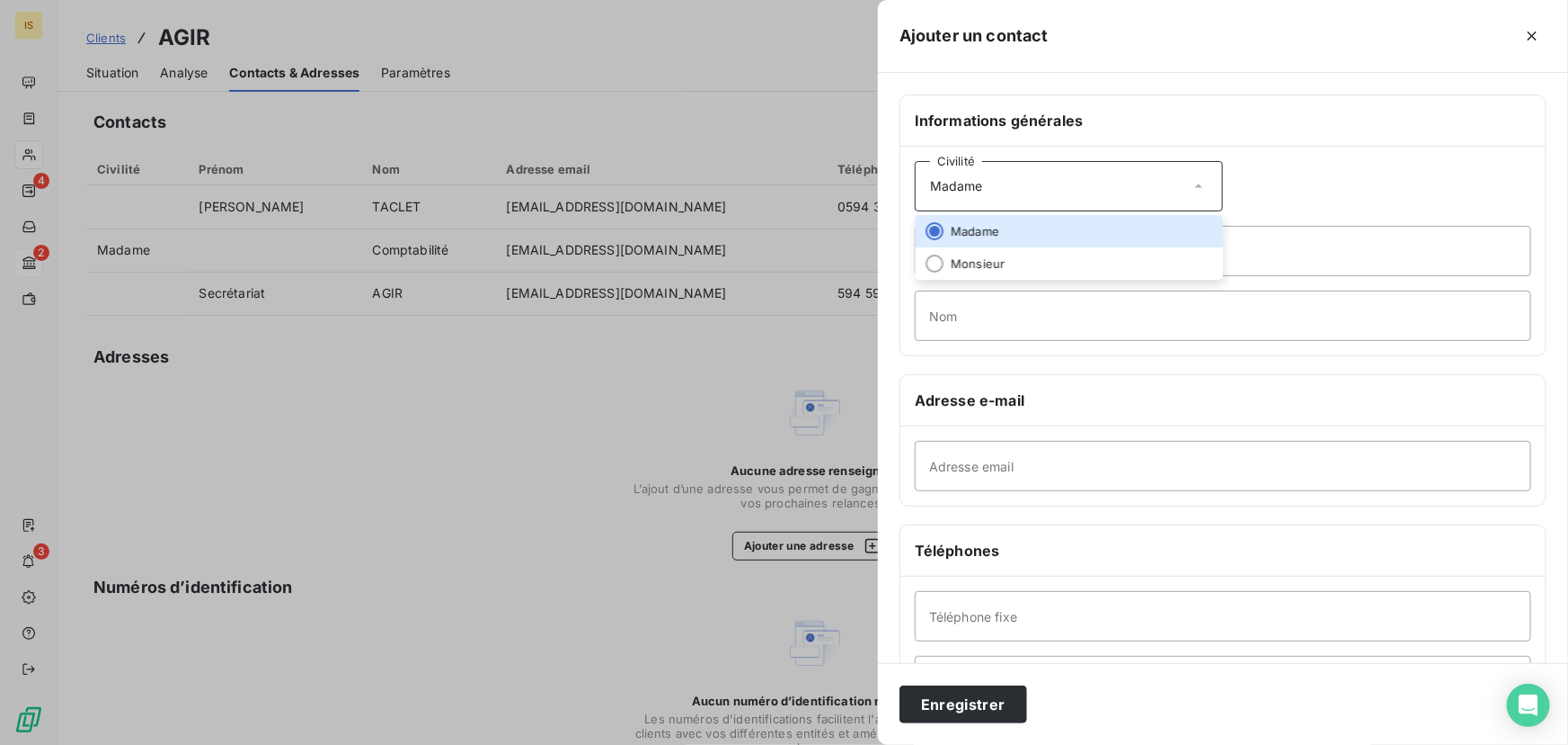
click at [996, 180] on div "Civilité Madame" at bounding box center [1069, 186] width 309 height 50
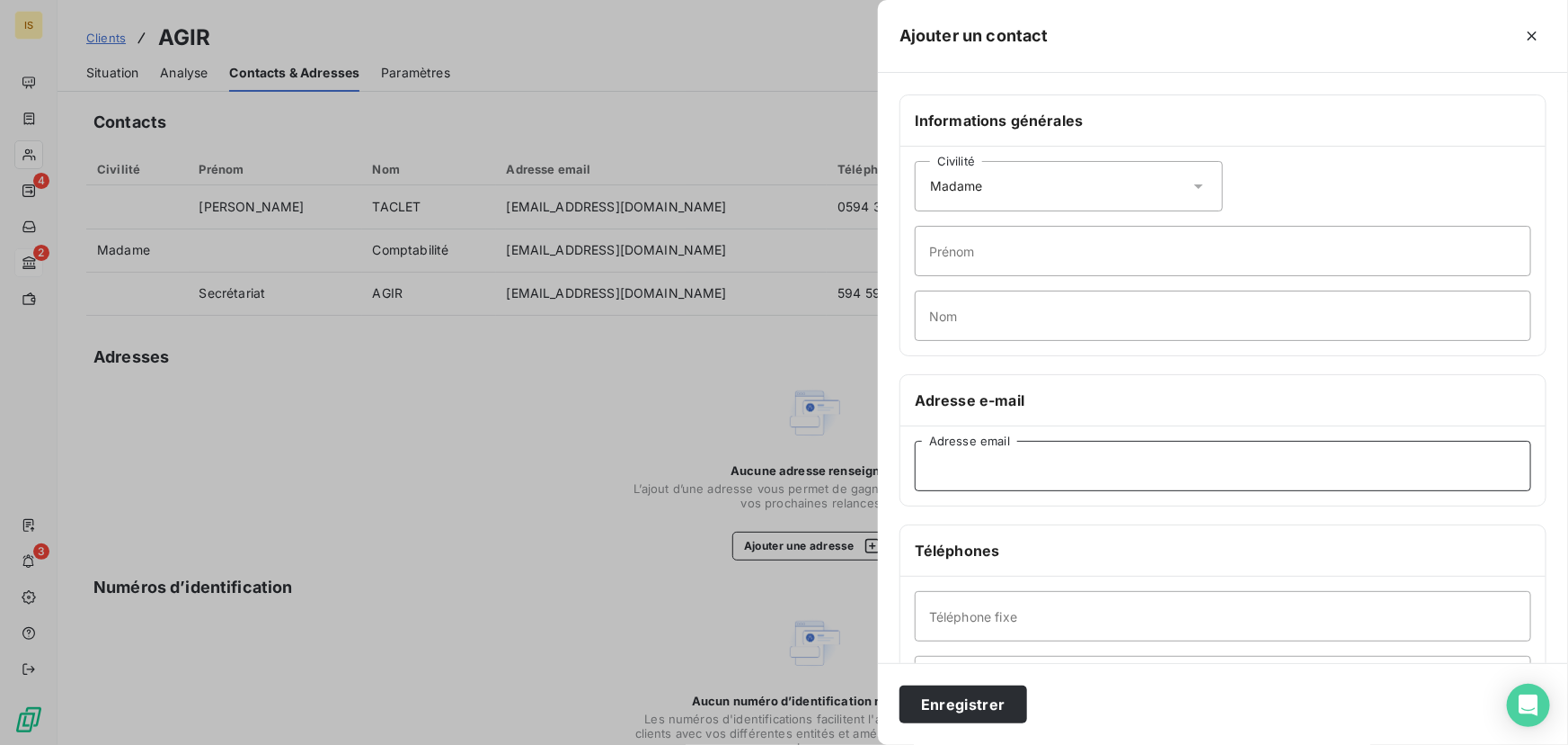
click at [970, 488] on input "Adresse email" at bounding box center [1223, 466] width 617 height 50
paste input "gailine.sudre@onf.fr"
type input "gailine.sudre@onf.fr"
click at [967, 258] on input "Prénom" at bounding box center [1223, 251] width 617 height 50
type input "Gailine"
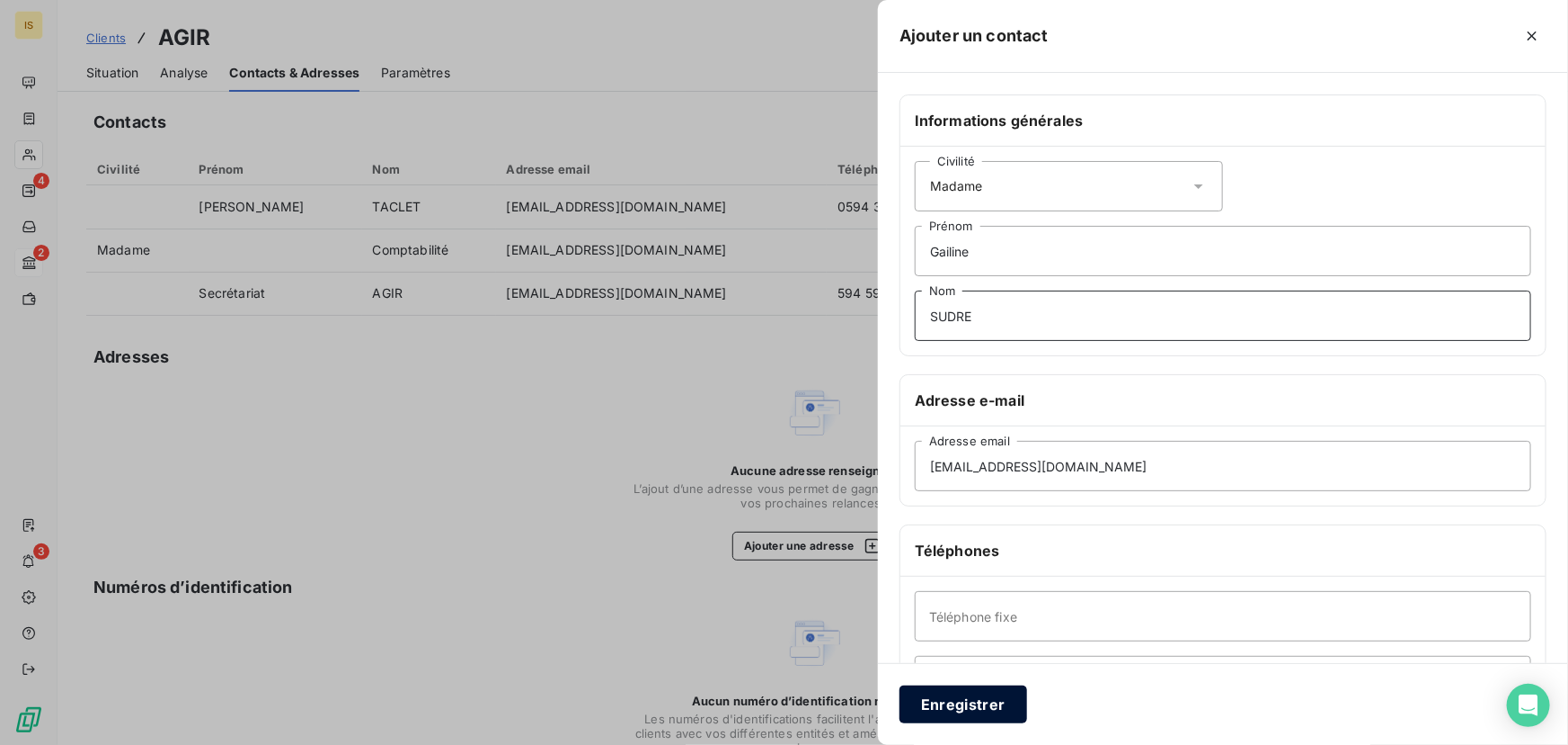
type input "SUDRE"
click at [959, 716] on button "Enregistrer" at bounding box center [963, 704] width 128 height 38
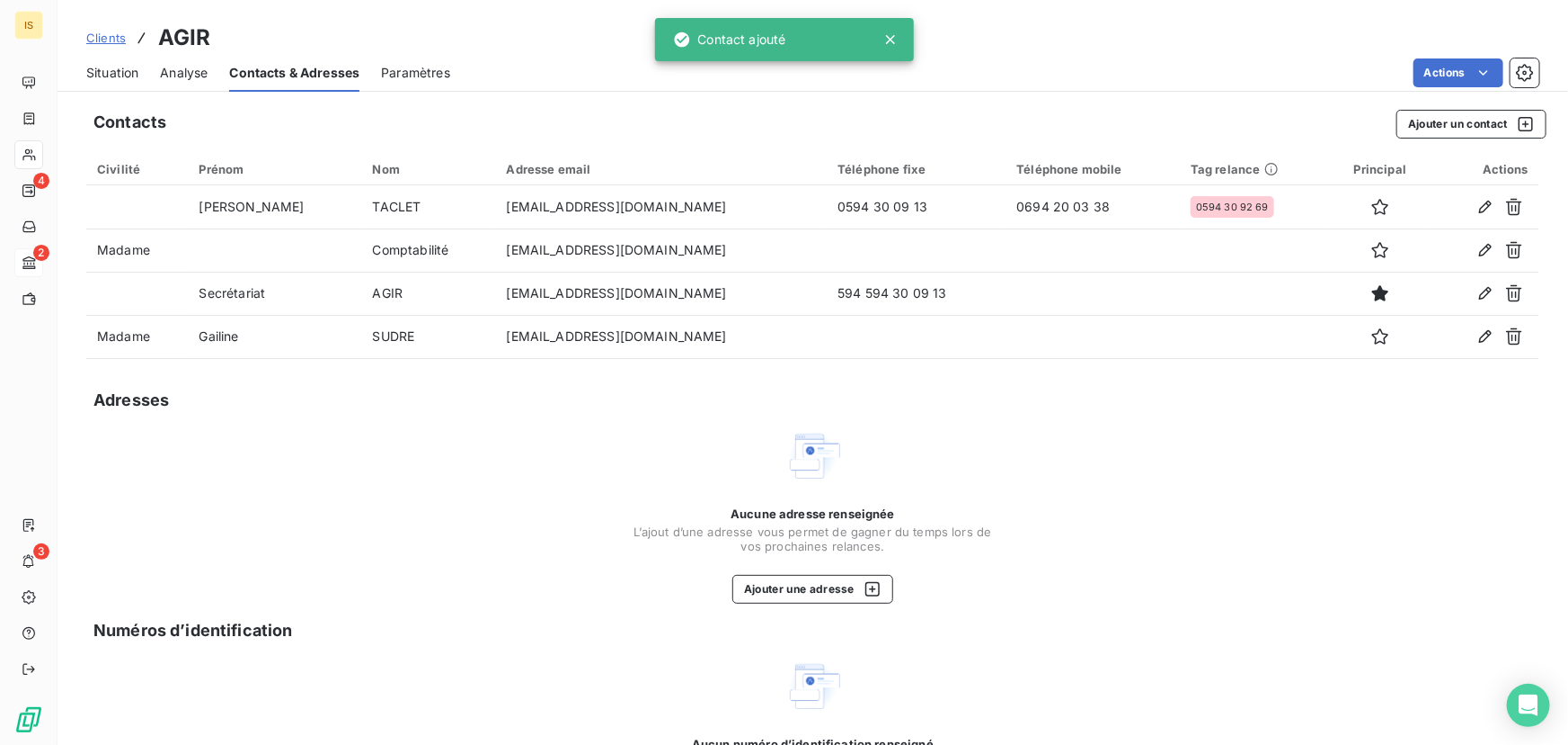
click at [121, 68] on span "Situation" at bounding box center [112, 73] width 52 height 18
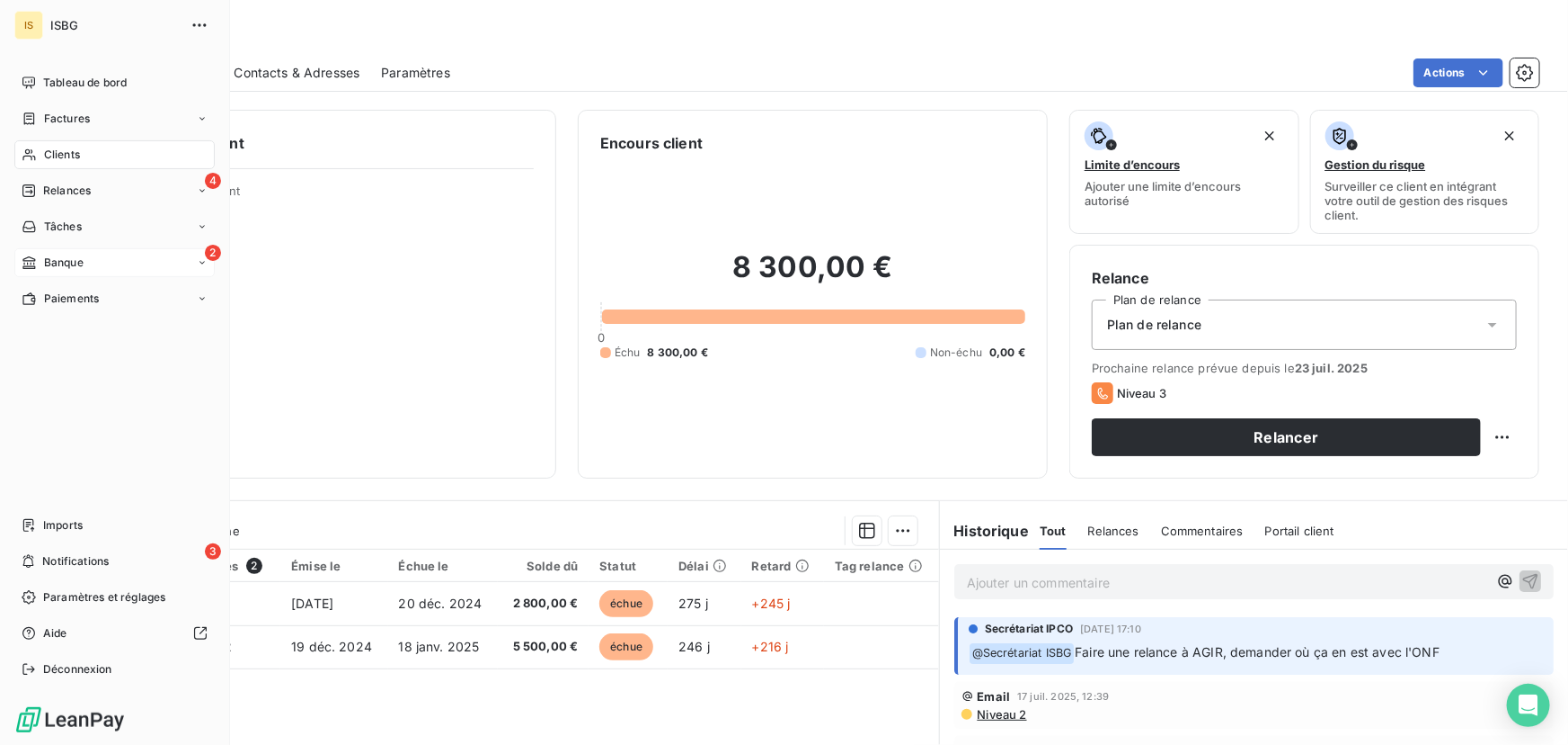
click at [46, 189] on span "Relances" at bounding box center [67, 191] width 48 height 16
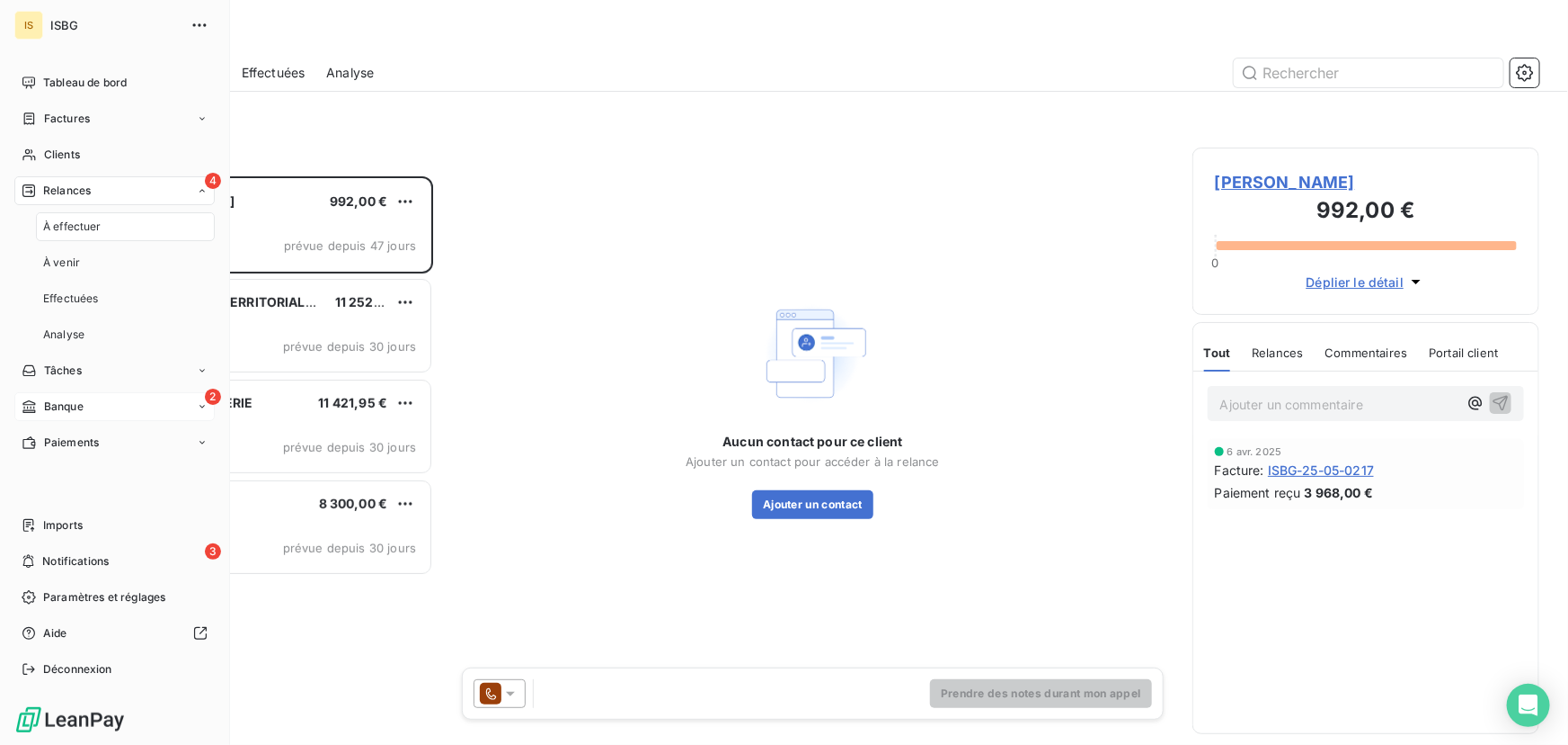
scroll to position [557, 335]
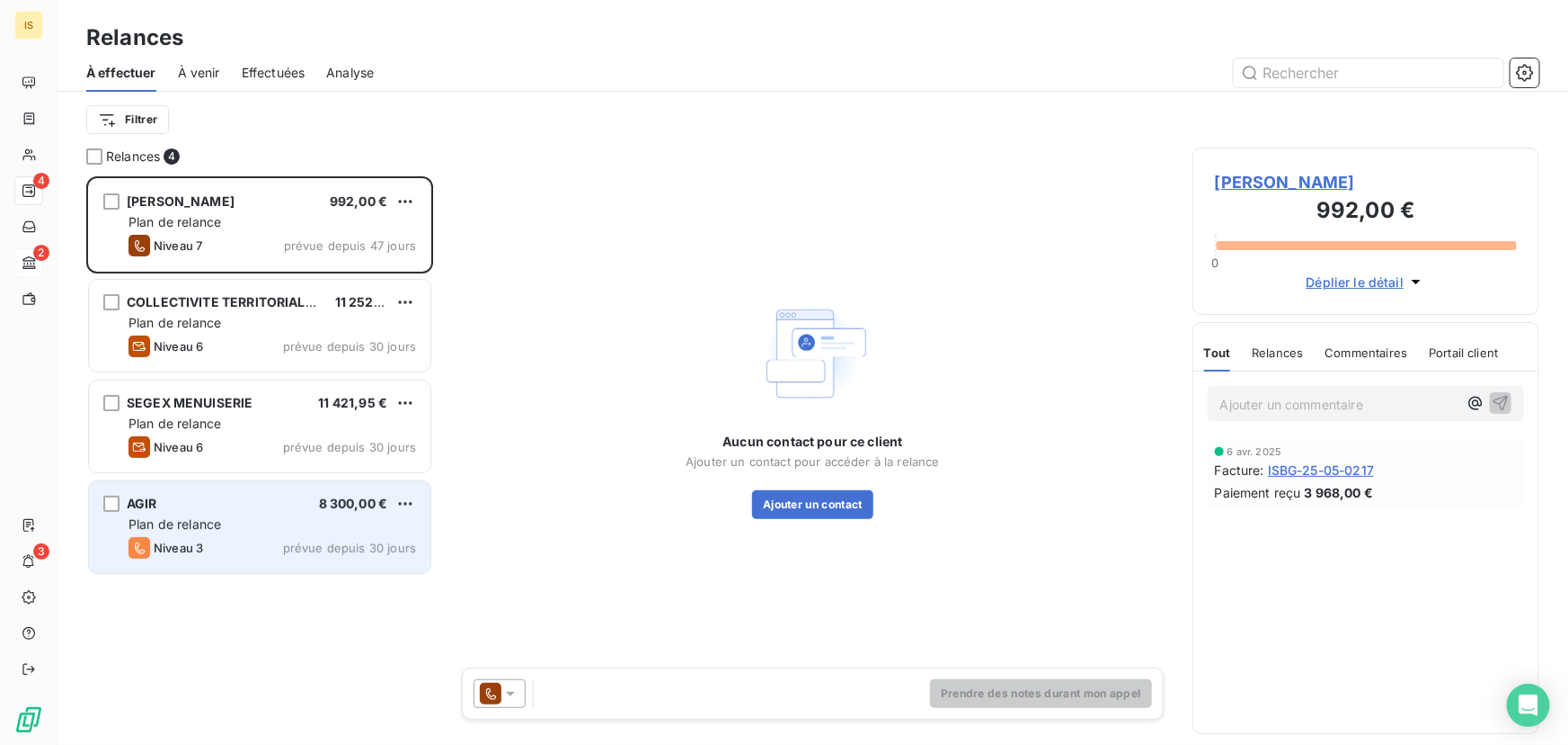
click at [273, 496] on div "AGIR 8 300,00 €" at bounding box center [273, 504] width 288 height 16
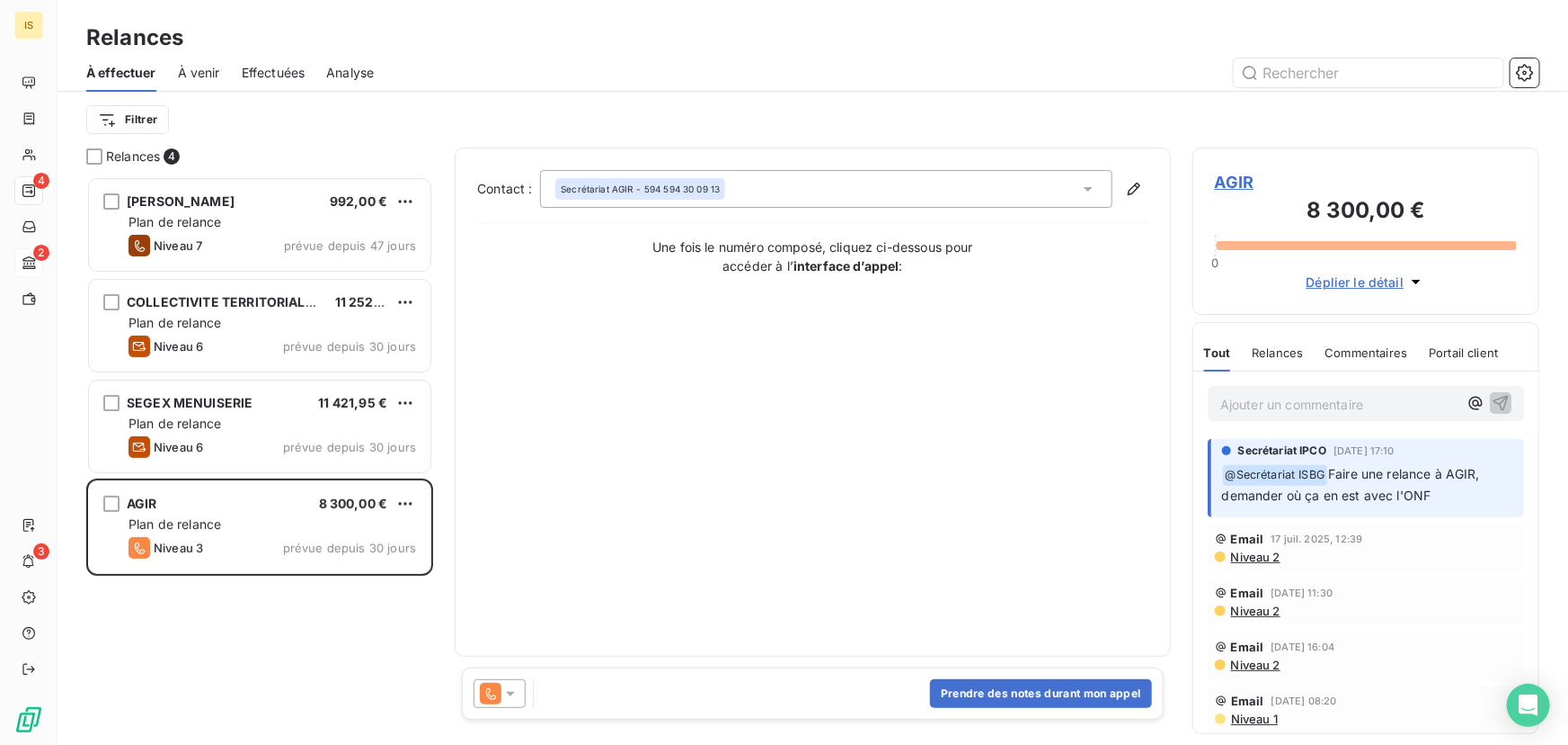
click at [513, 697] on icon at bounding box center [511, 693] width 18 height 18
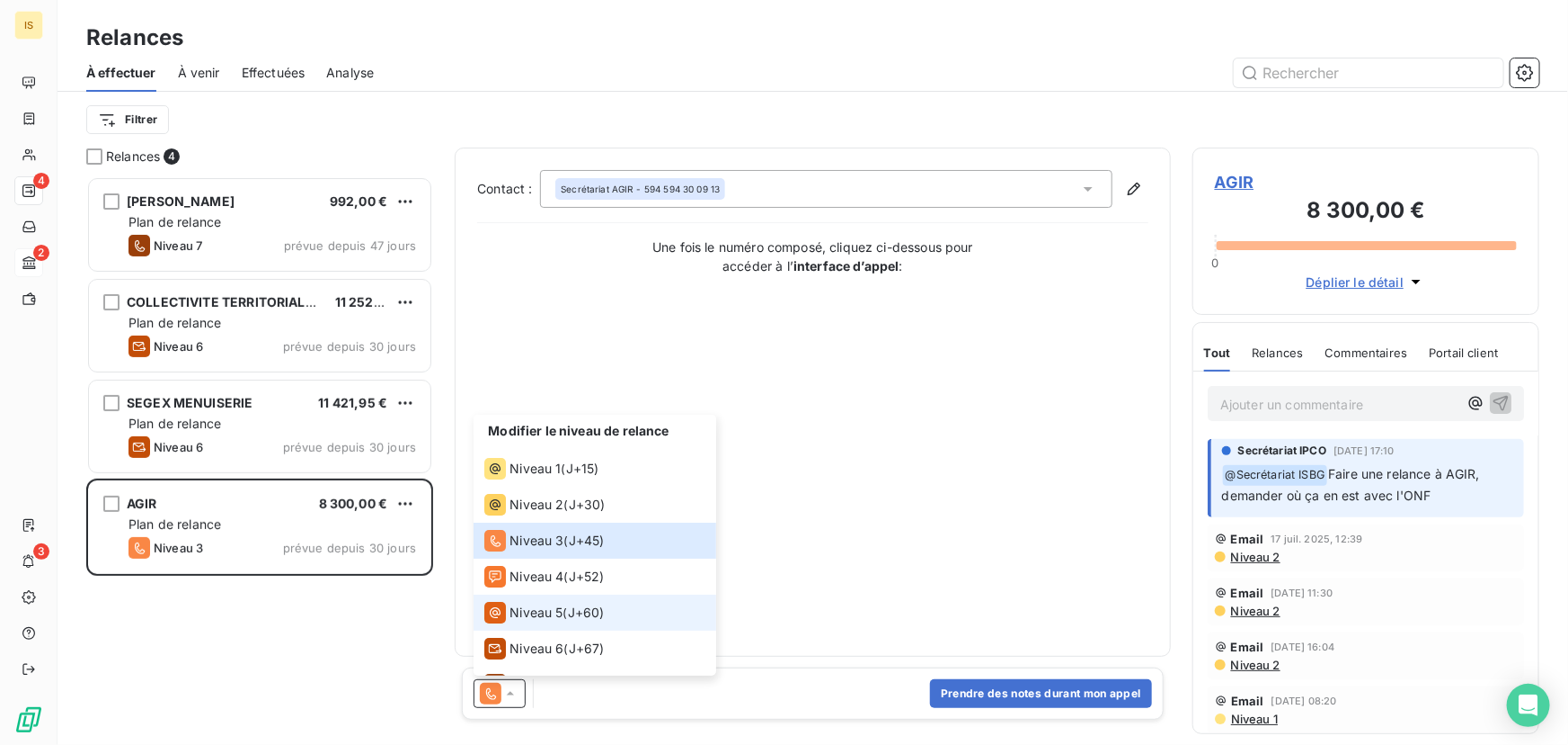
click at [567, 604] on div "Niveau 5 ( J+60 )" at bounding box center [545, 613] width 120 height 22
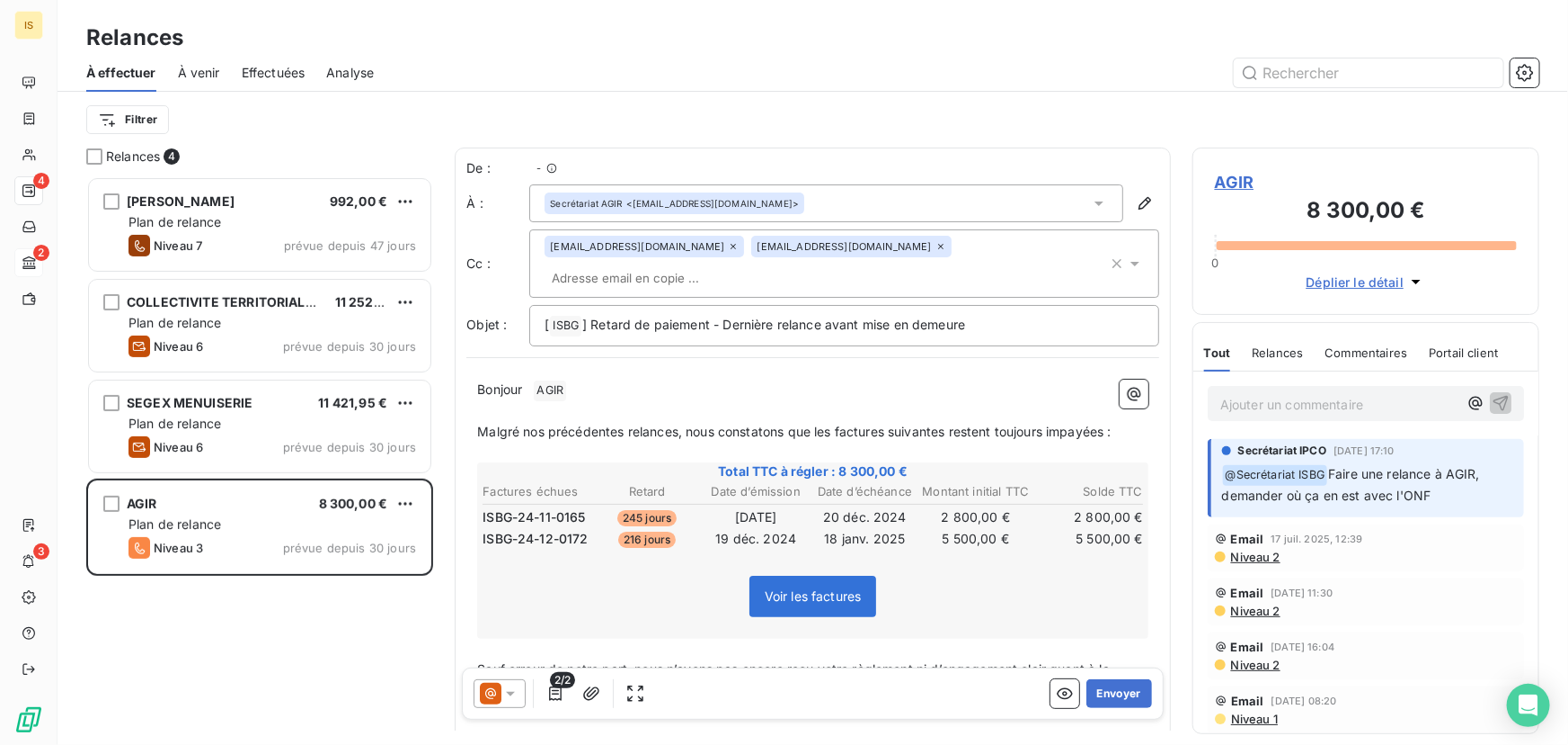
scroll to position [557, 335]
click at [507, 696] on icon at bounding box center [511, 693] width 18 height 18
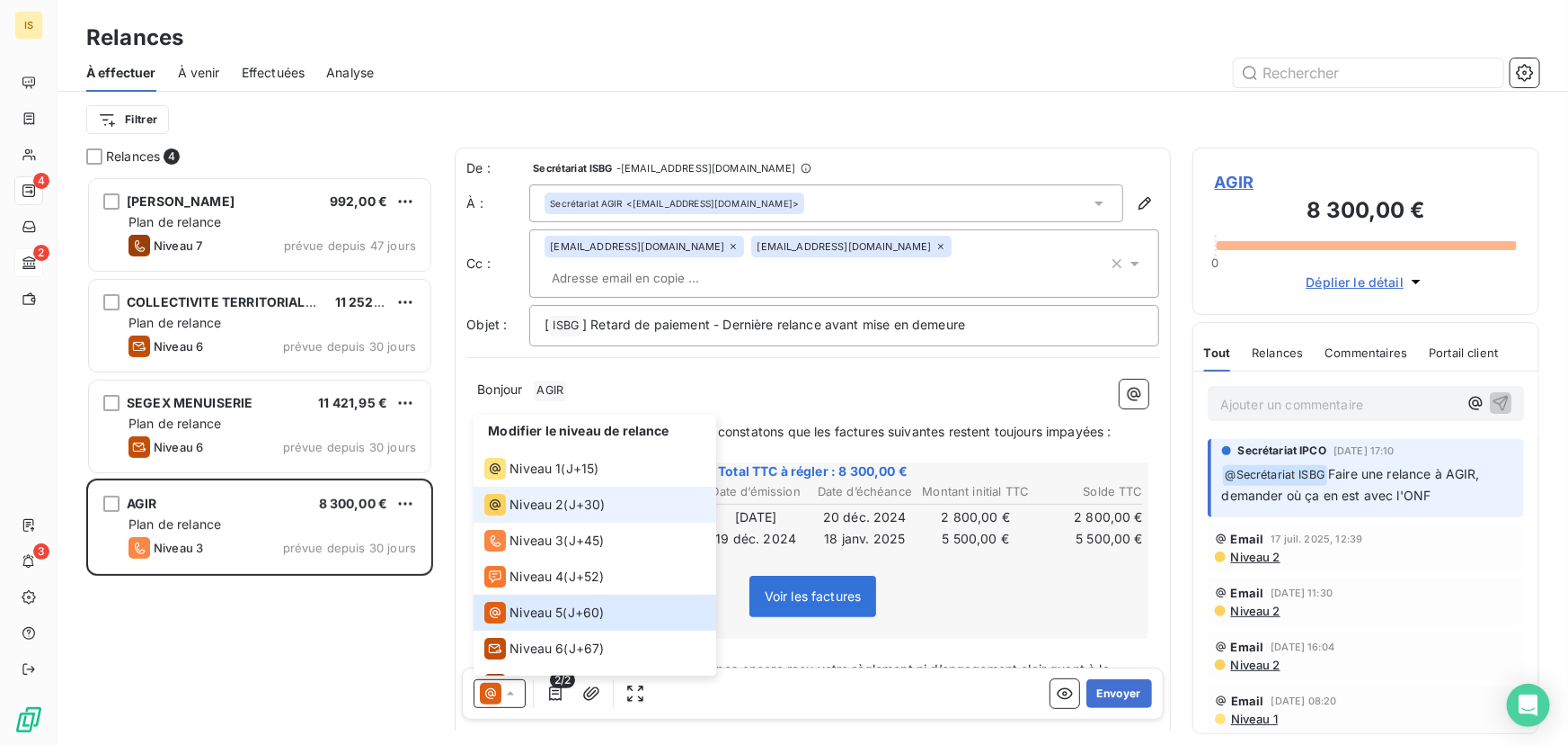
click at [569, 500] on div "Niveau 2 ( J+30 )" at bounding box center [545, 505] width 121 height 22
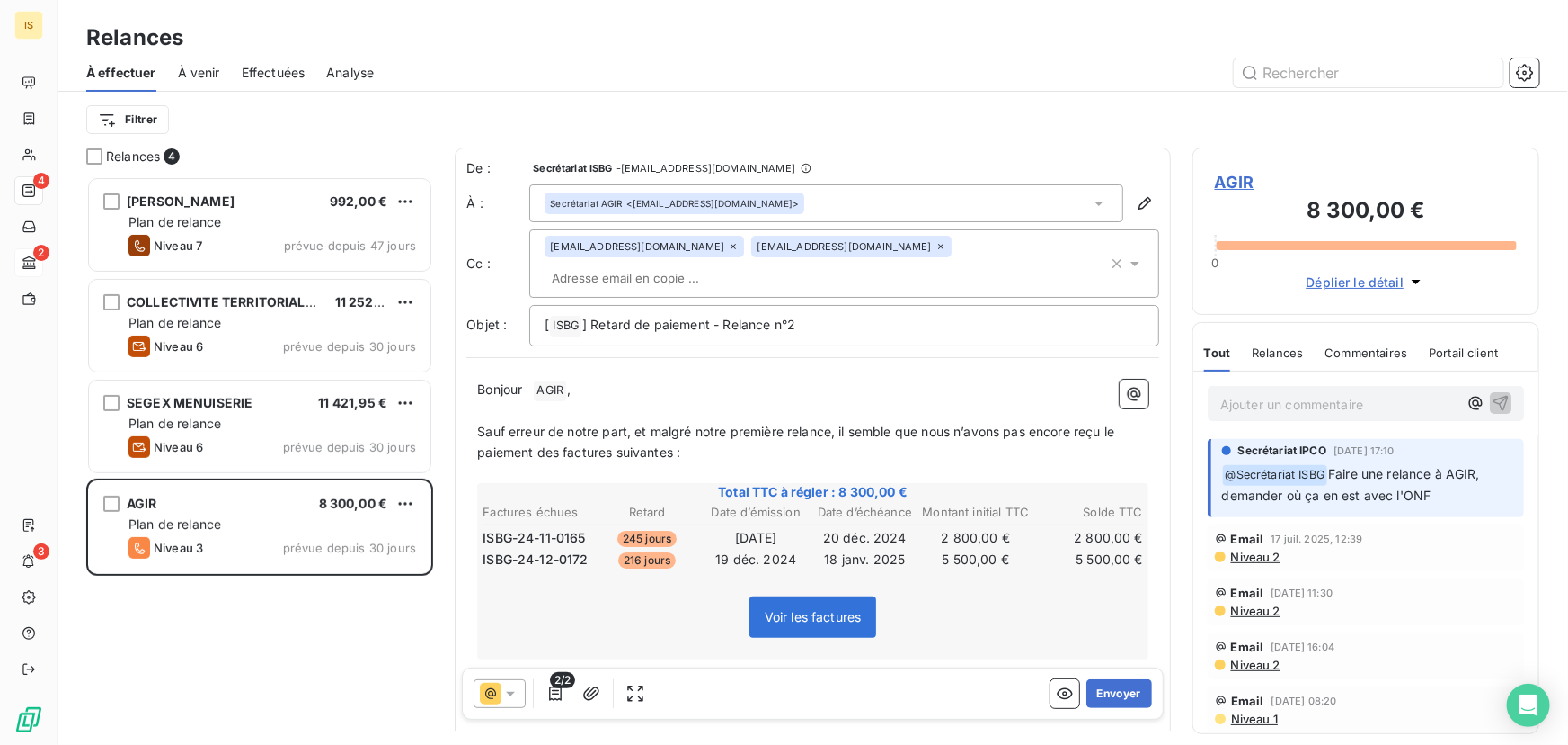
click at [996, 201] on div "Secrétariat AGIR <secretariat@agirvrd.fr>" at bounding box center [826, 203] width 595 height 38
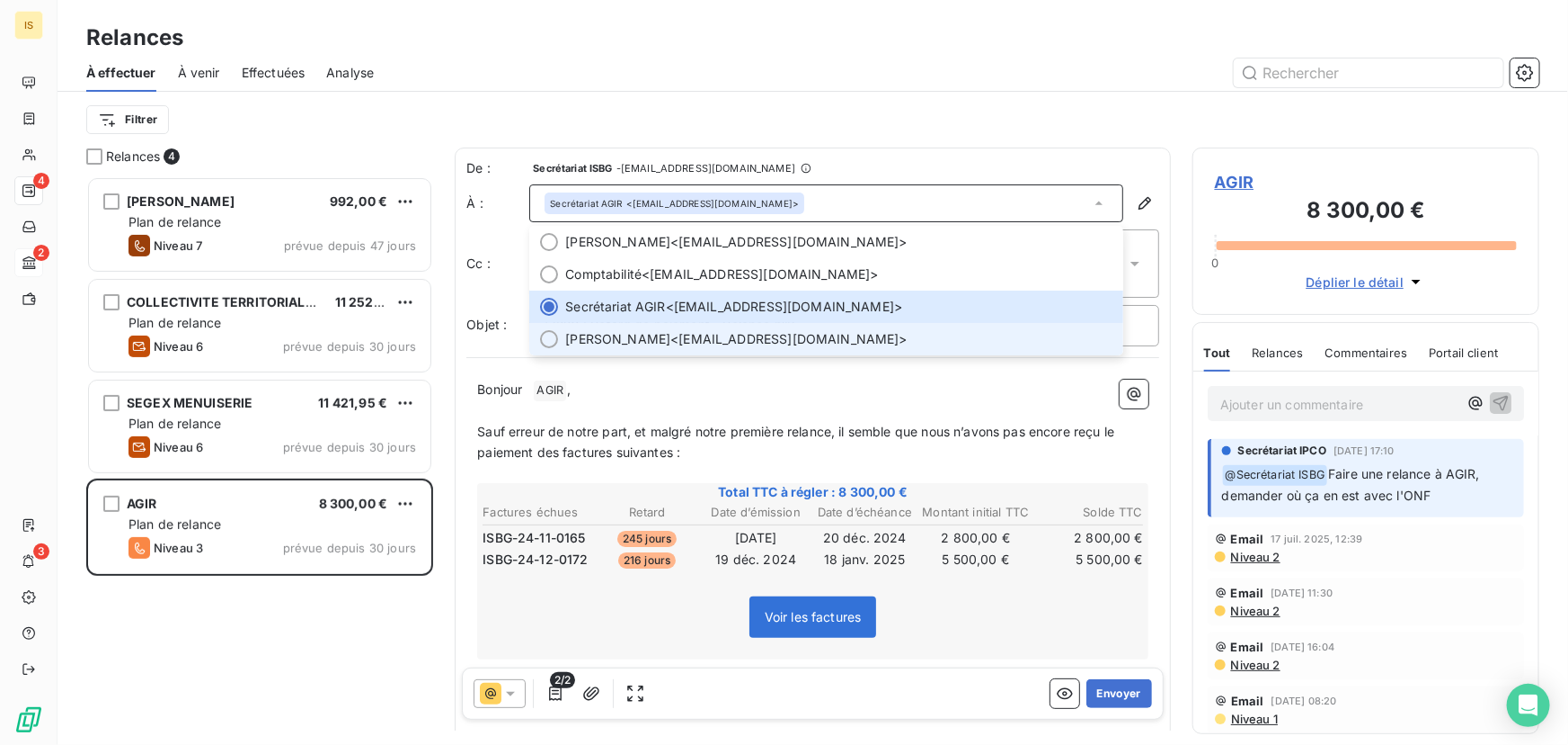
click at [700, 333] on span "Gailine SUDRE <gailine.sudre@onf.fr>" at bounding box center [839, 339] width 548 height 18
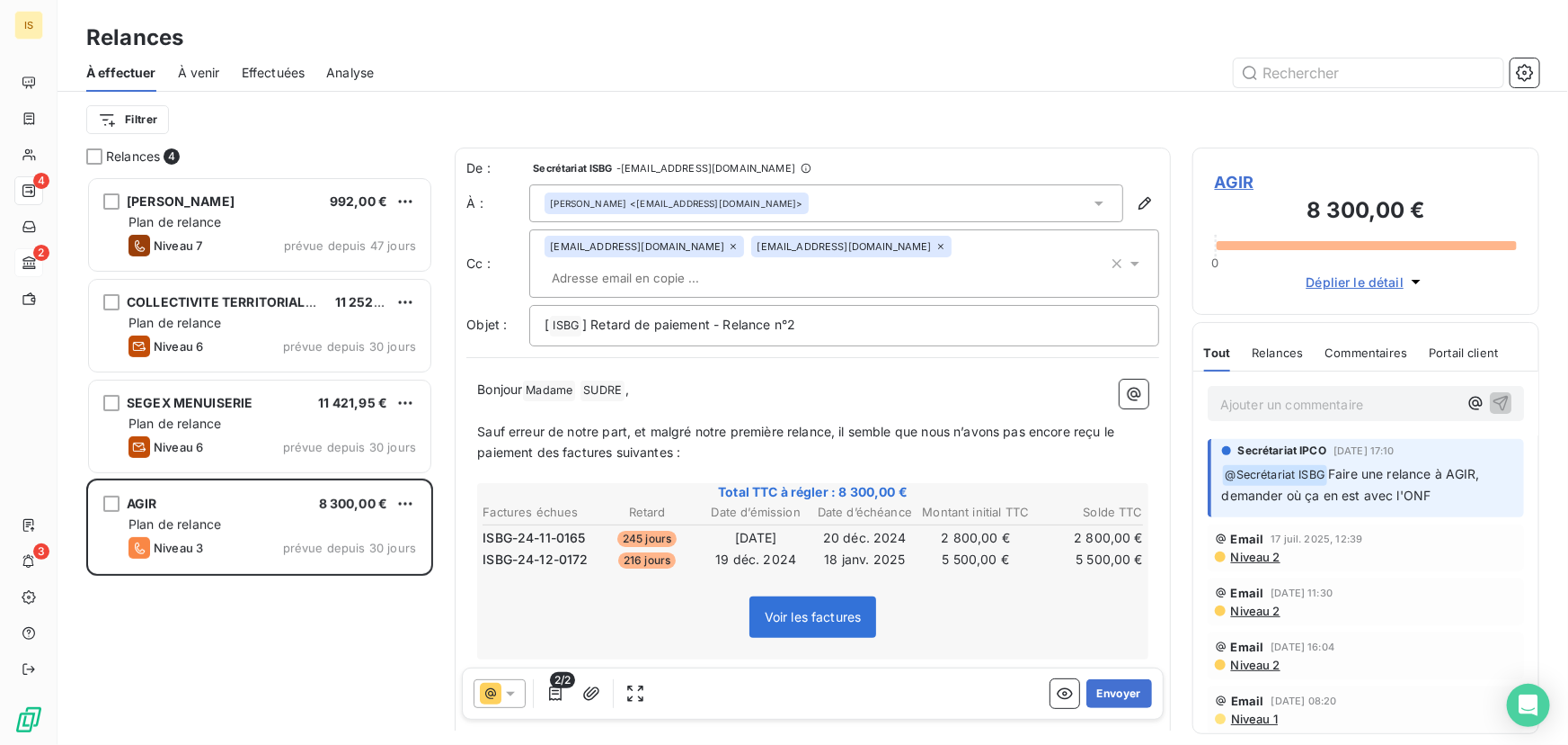
click at [935, 245] on icon at bounding box center [940, 246] width 11 height 11
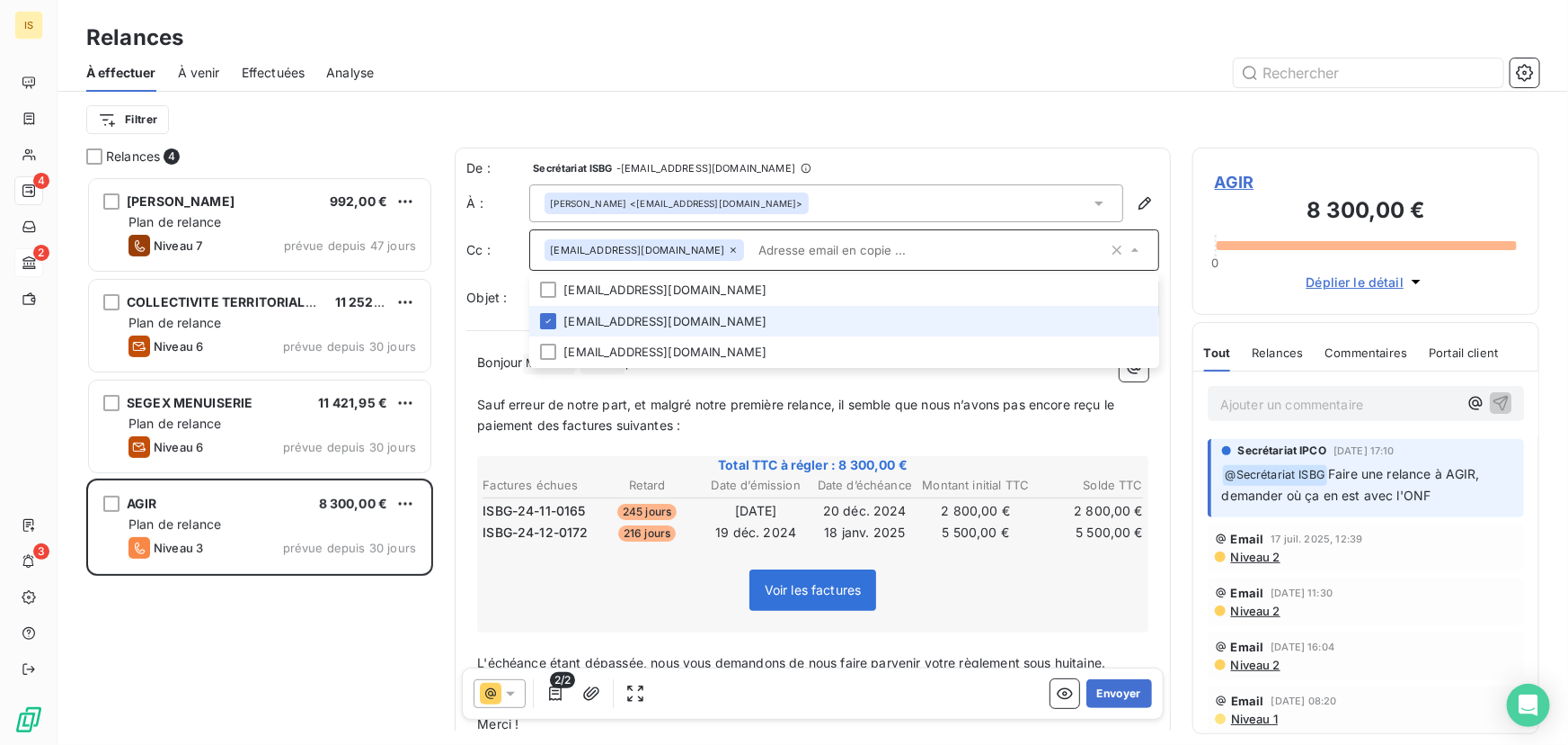
click at [827, 117] on div "Filtrer" at bounding box center [812, 120] width 1453 height 34
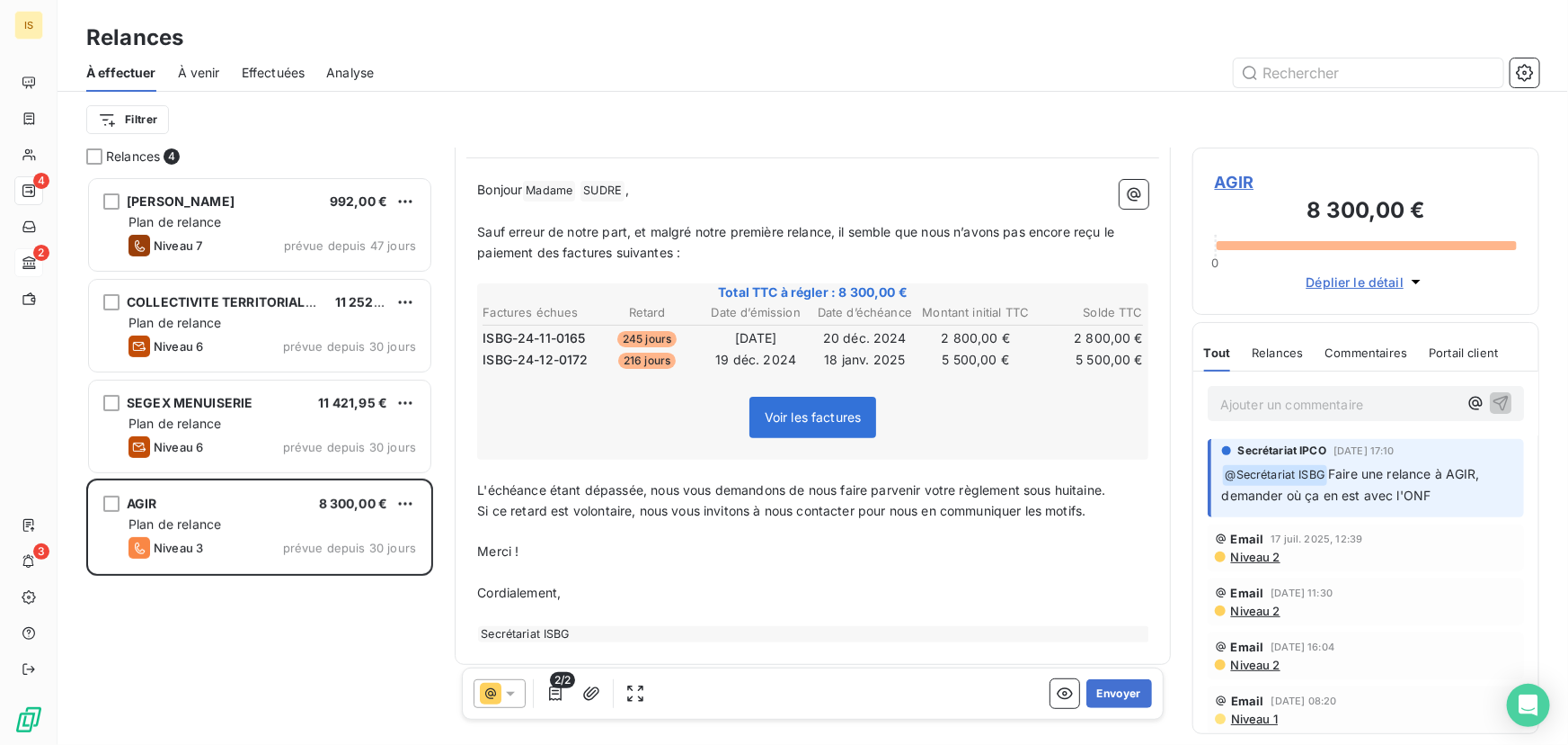
scroll to position [180, 0]
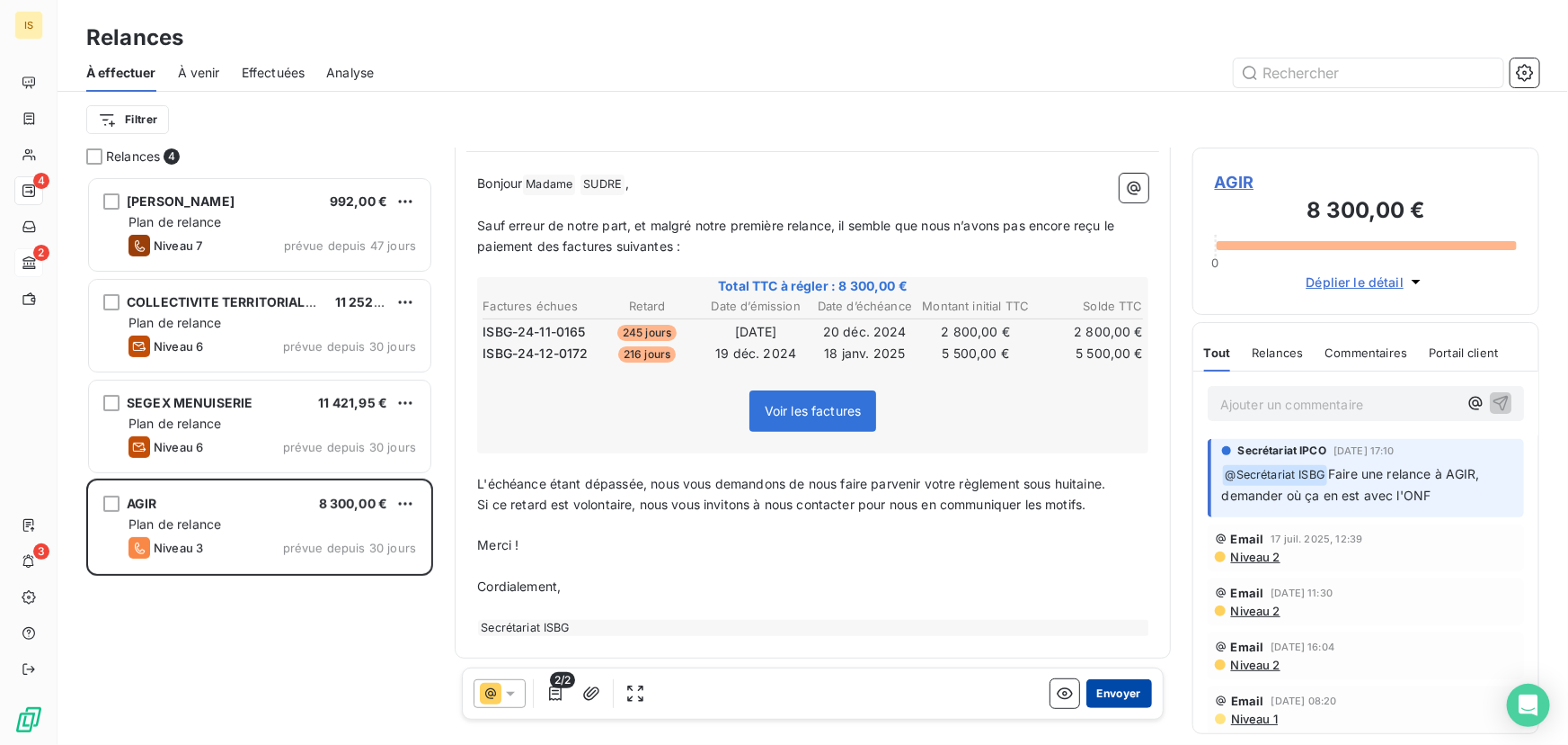
click at [1118, 695] on button "Envoyer" at bounding box center [1119, 693] width 66 height 29
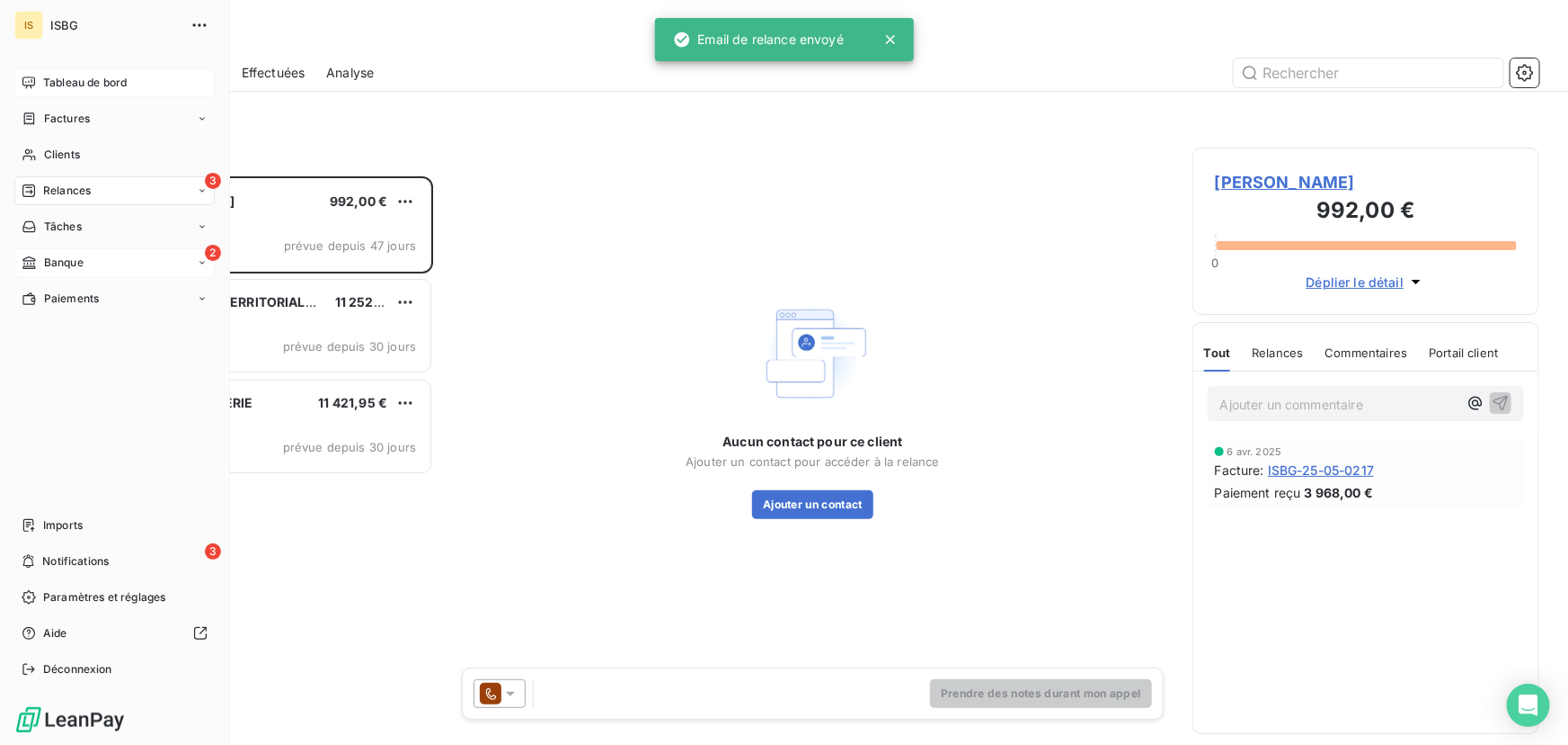
click at [62, 84] on span "Tableau de bord" at bounding box center [85, 83] width 84 height 16
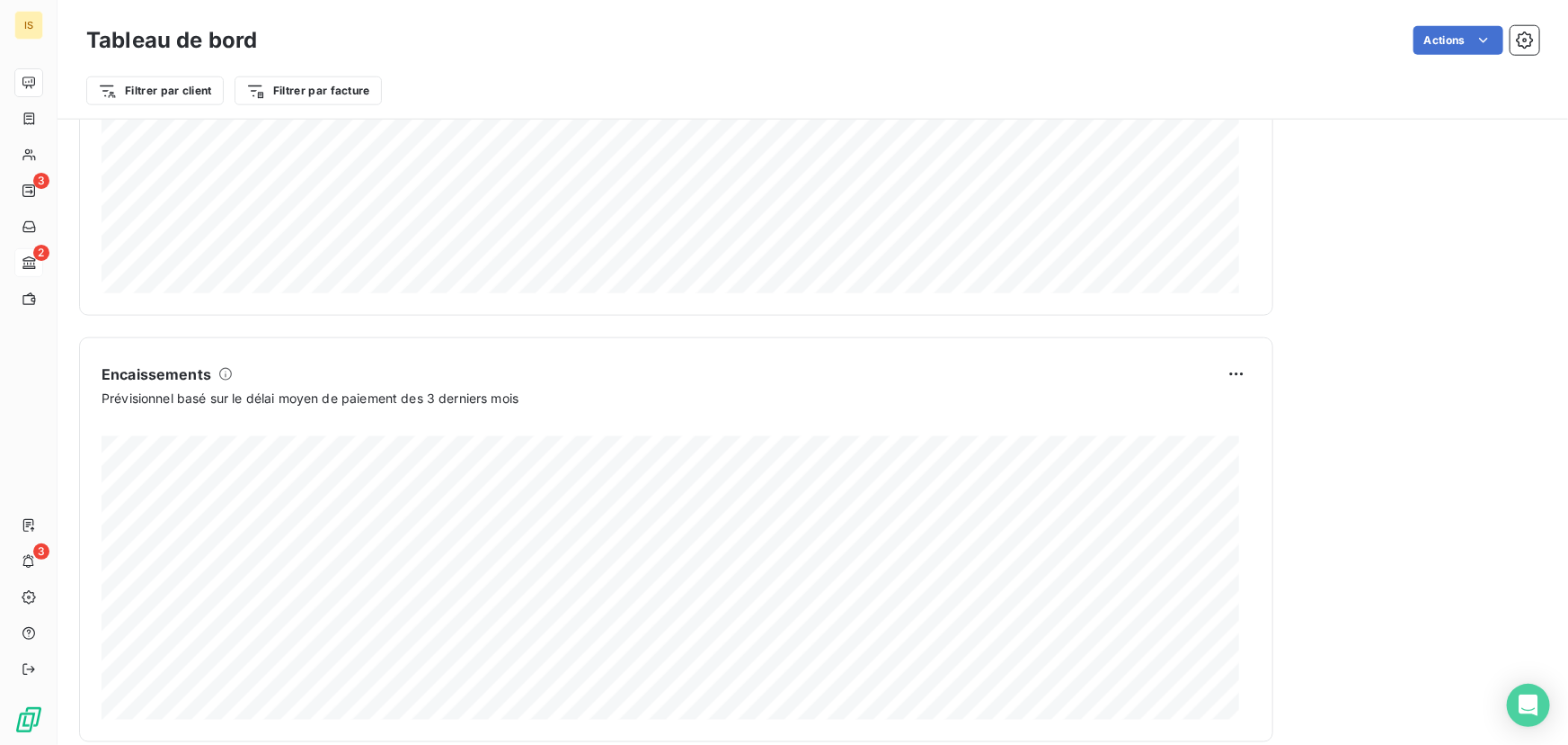
scroll to position [1007, 0]
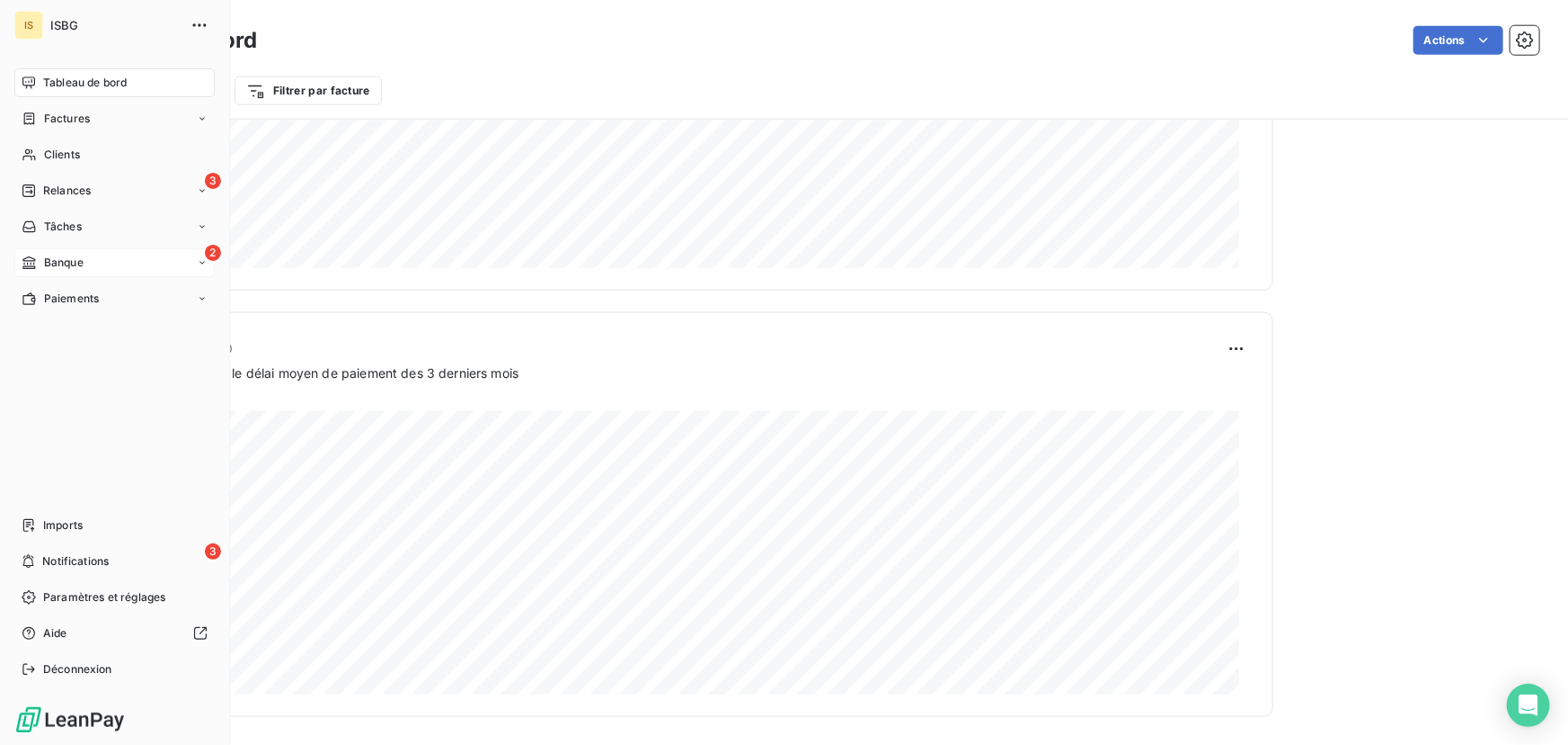
click at [76, 81] on span "Tableau de bord" at bounding box center [85, 83] width 84 height 16
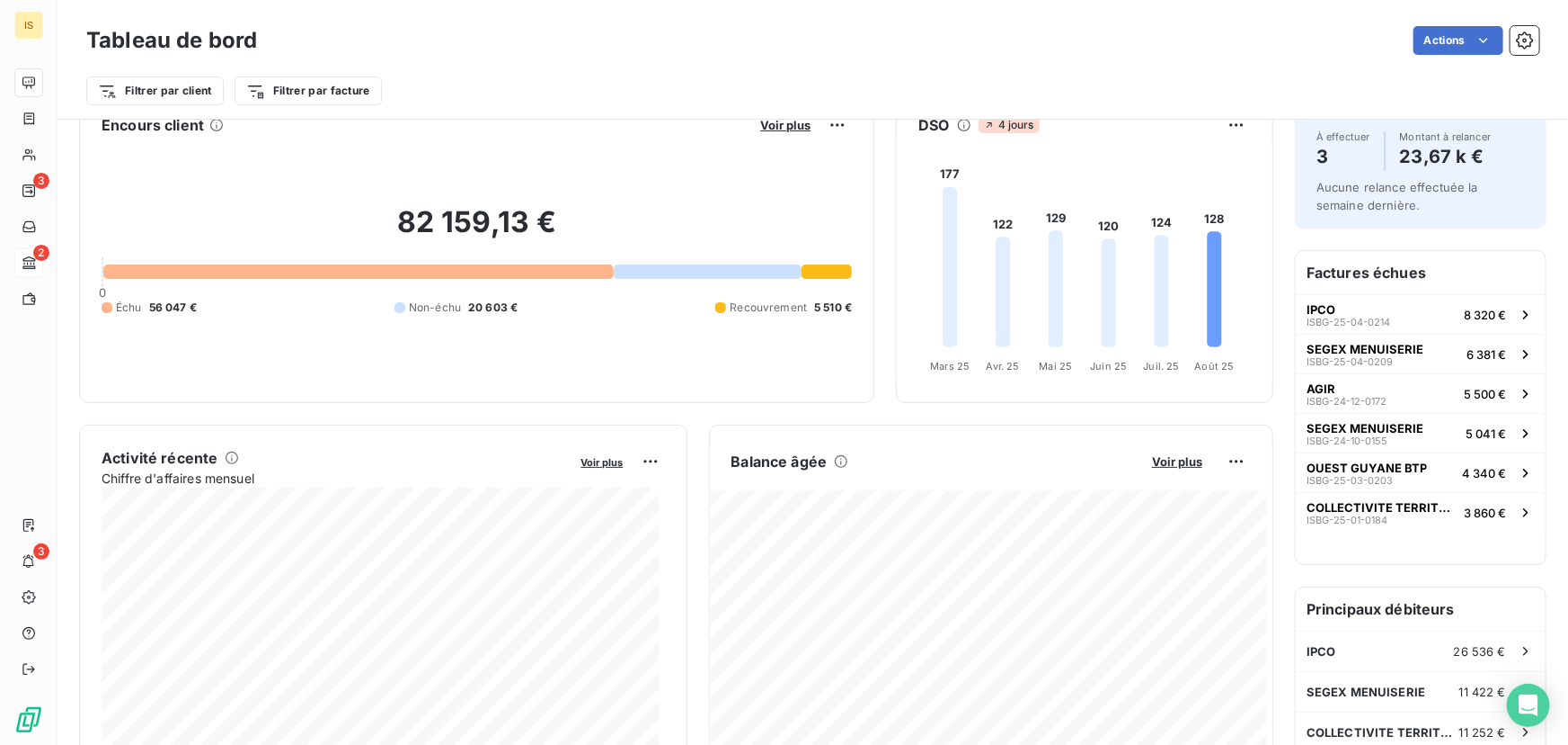
scroll to position [0, 0]
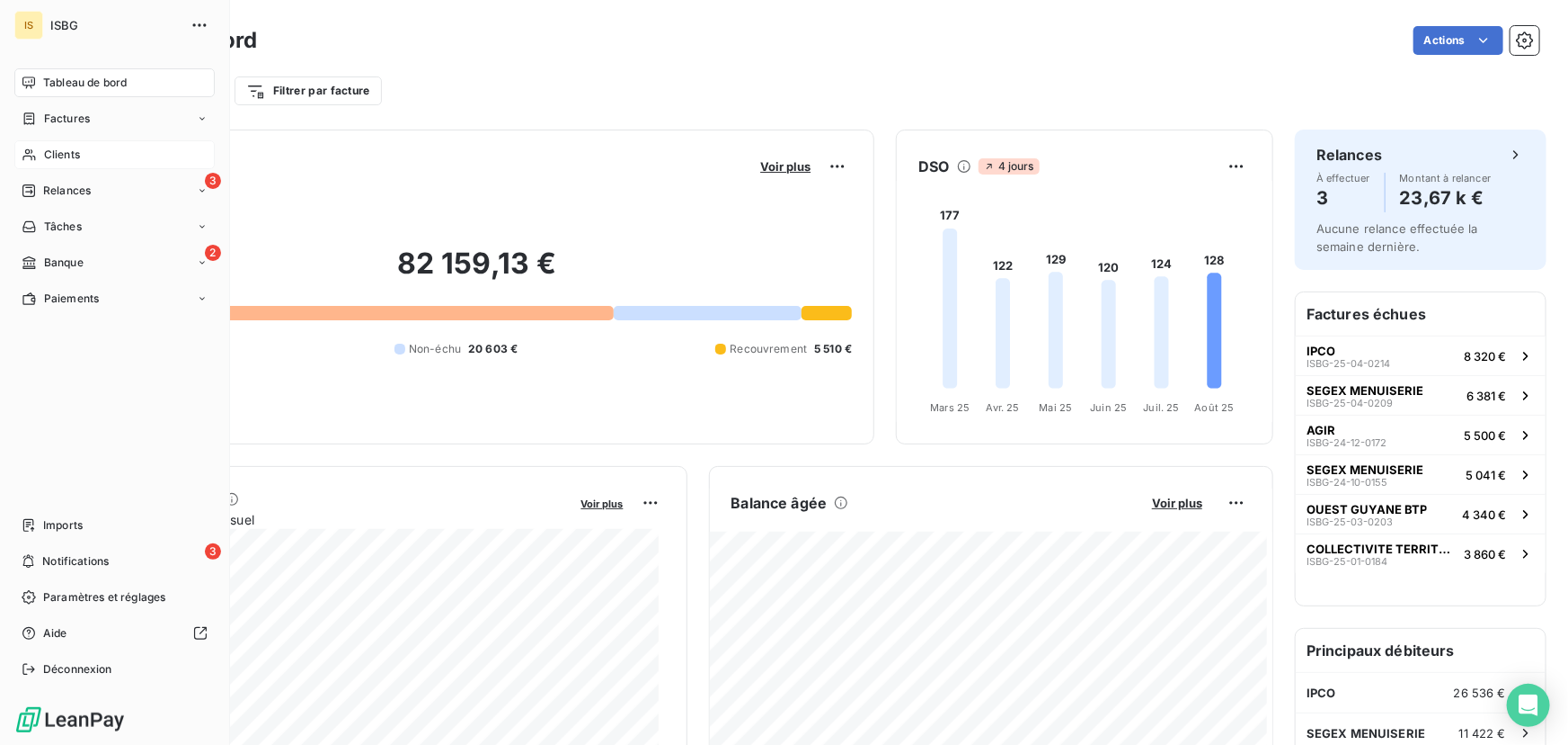
click at [77, 151] on span "Clients" at bounding box center [62, 155] width 36 height 16
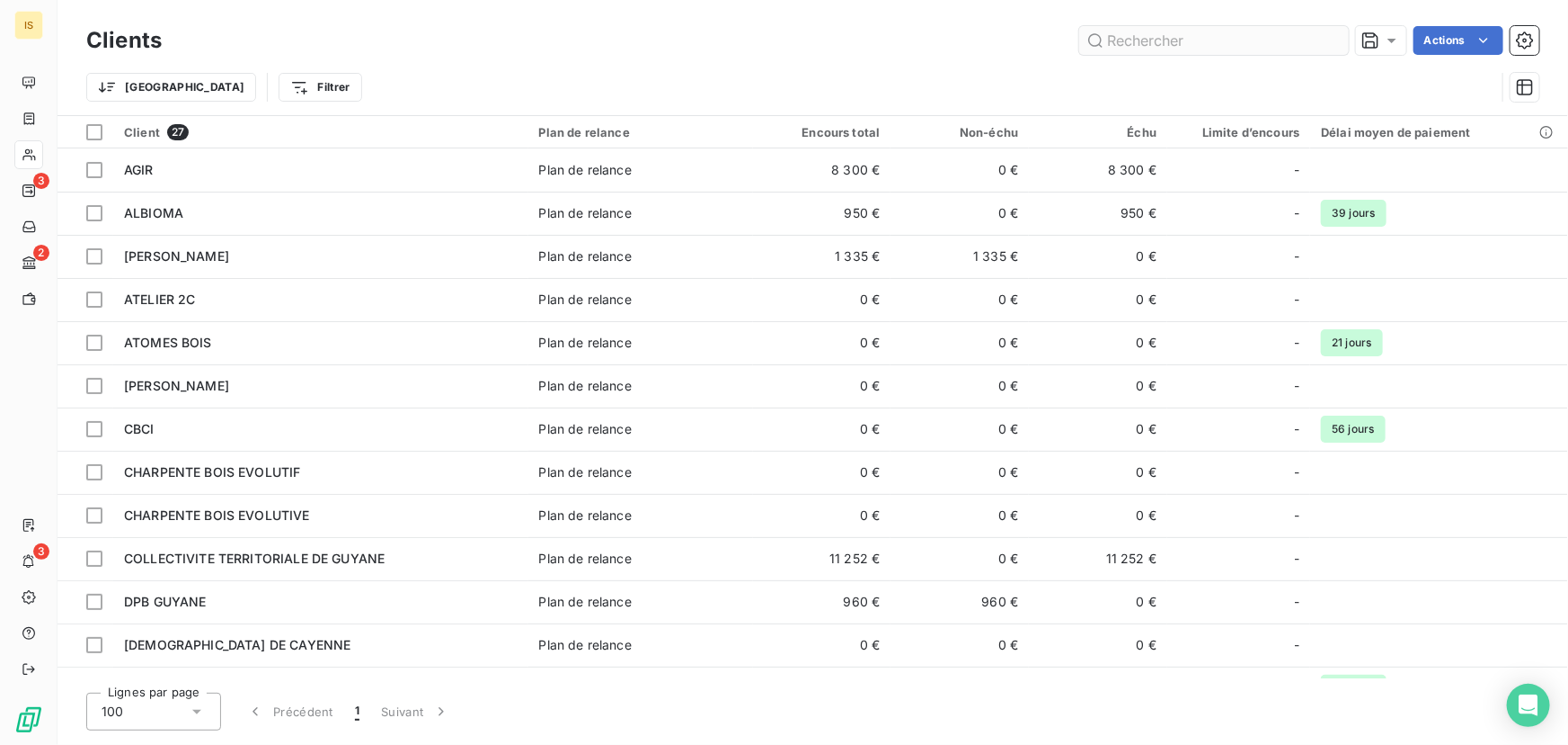
click at [1112, 32] on input "text" at bounding box center [1214, 40] width 270 height 29
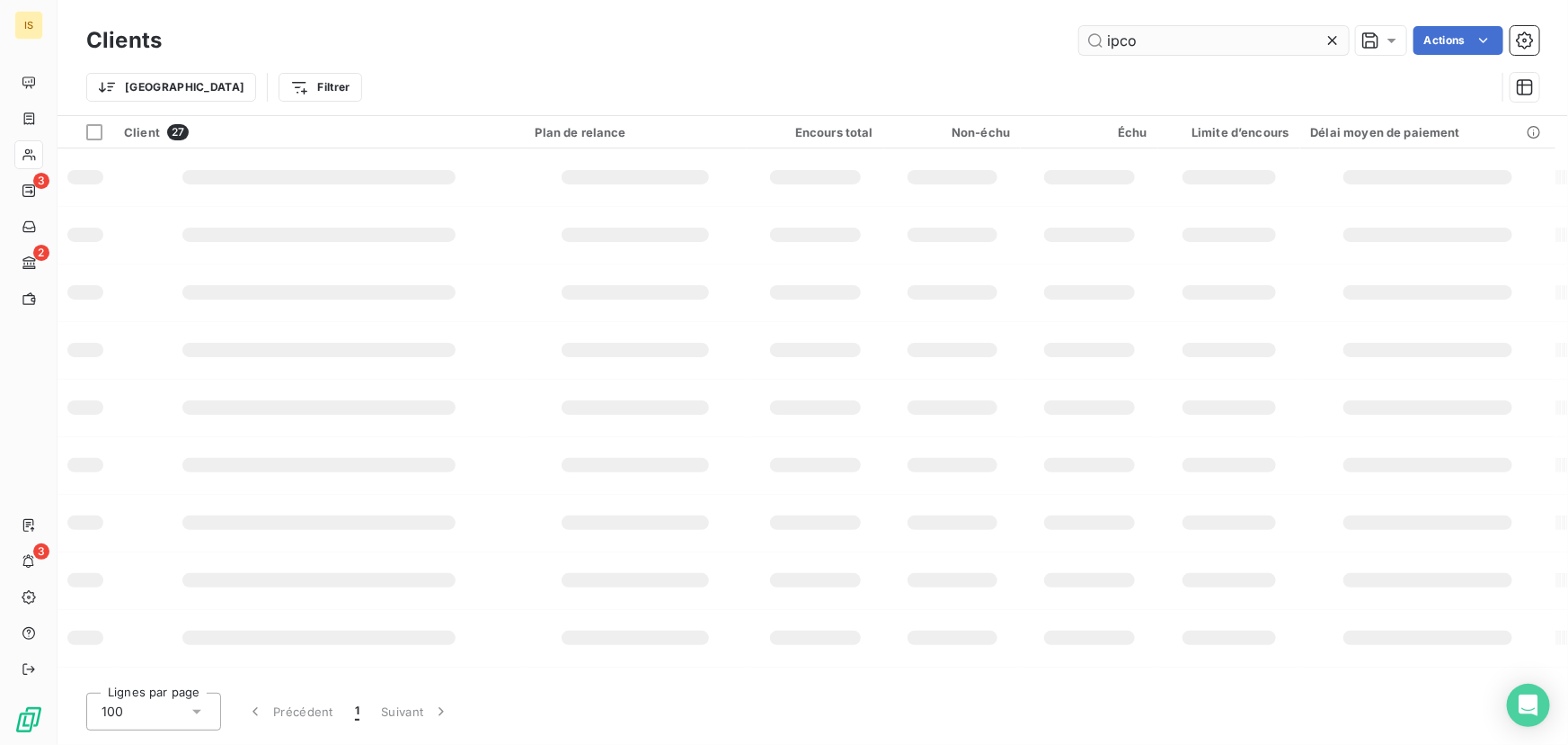
type input "ipco"
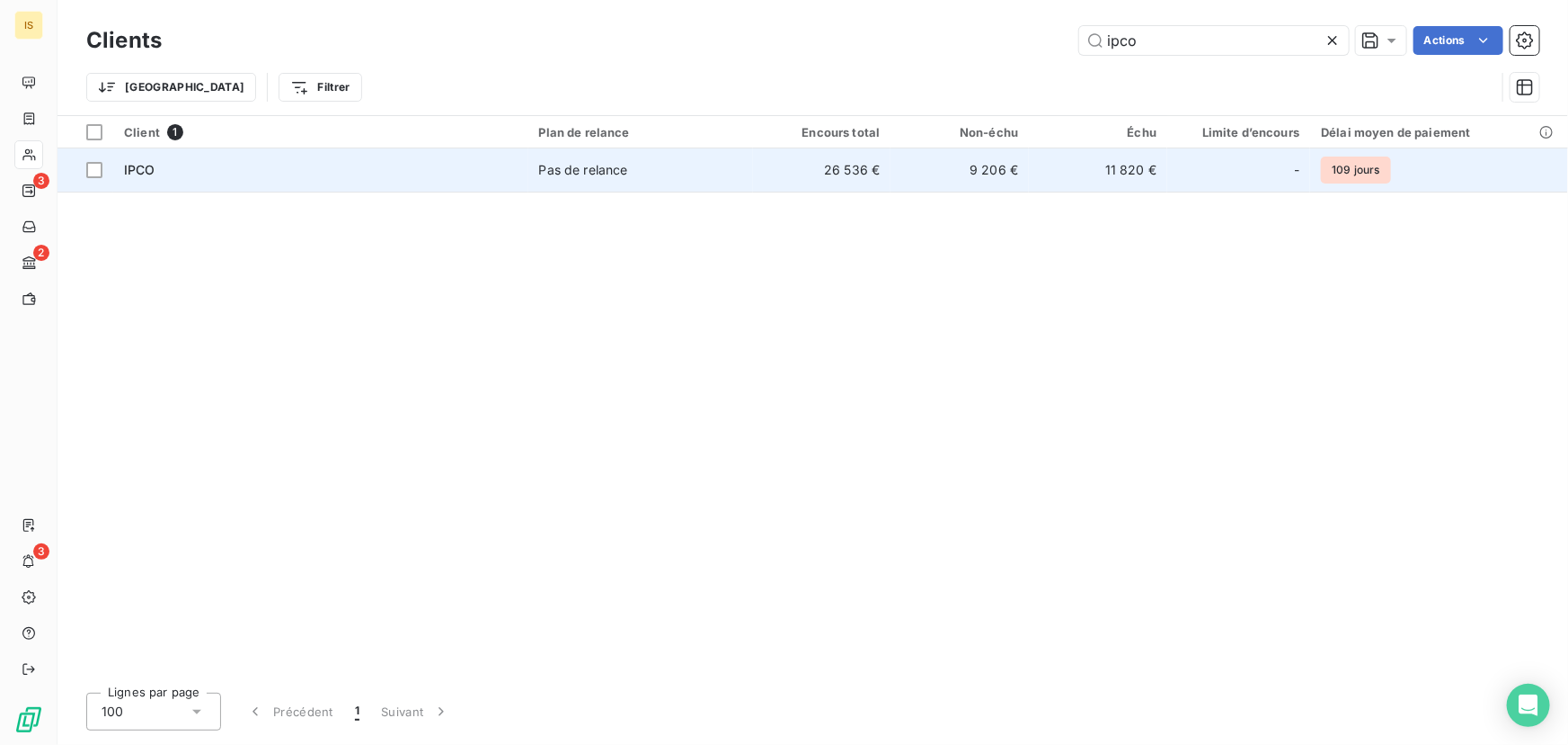
click at [747, 178] on td "Pas de relance" at bounding box center [641, 169] width 225 height 43
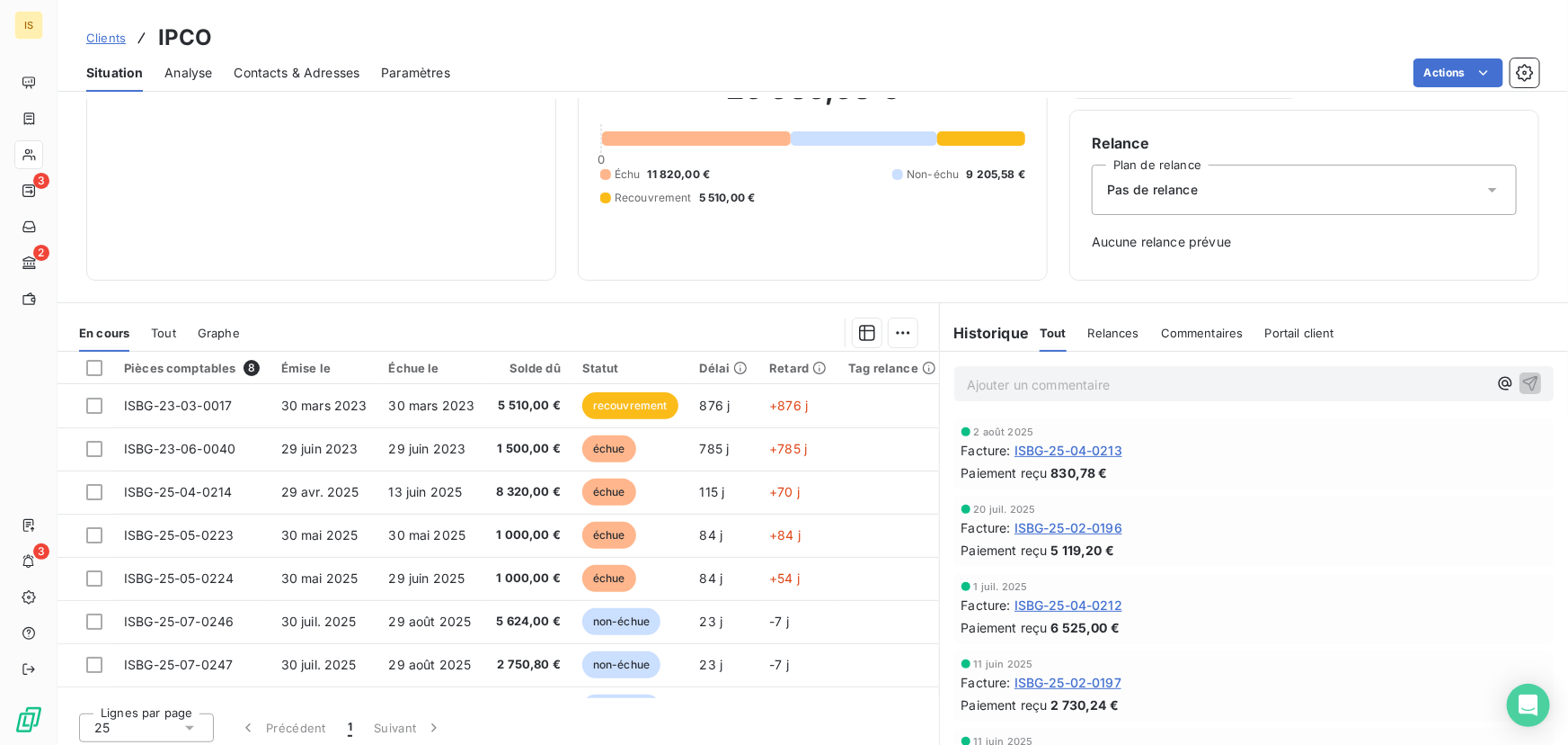
scroll to position [141, 0]
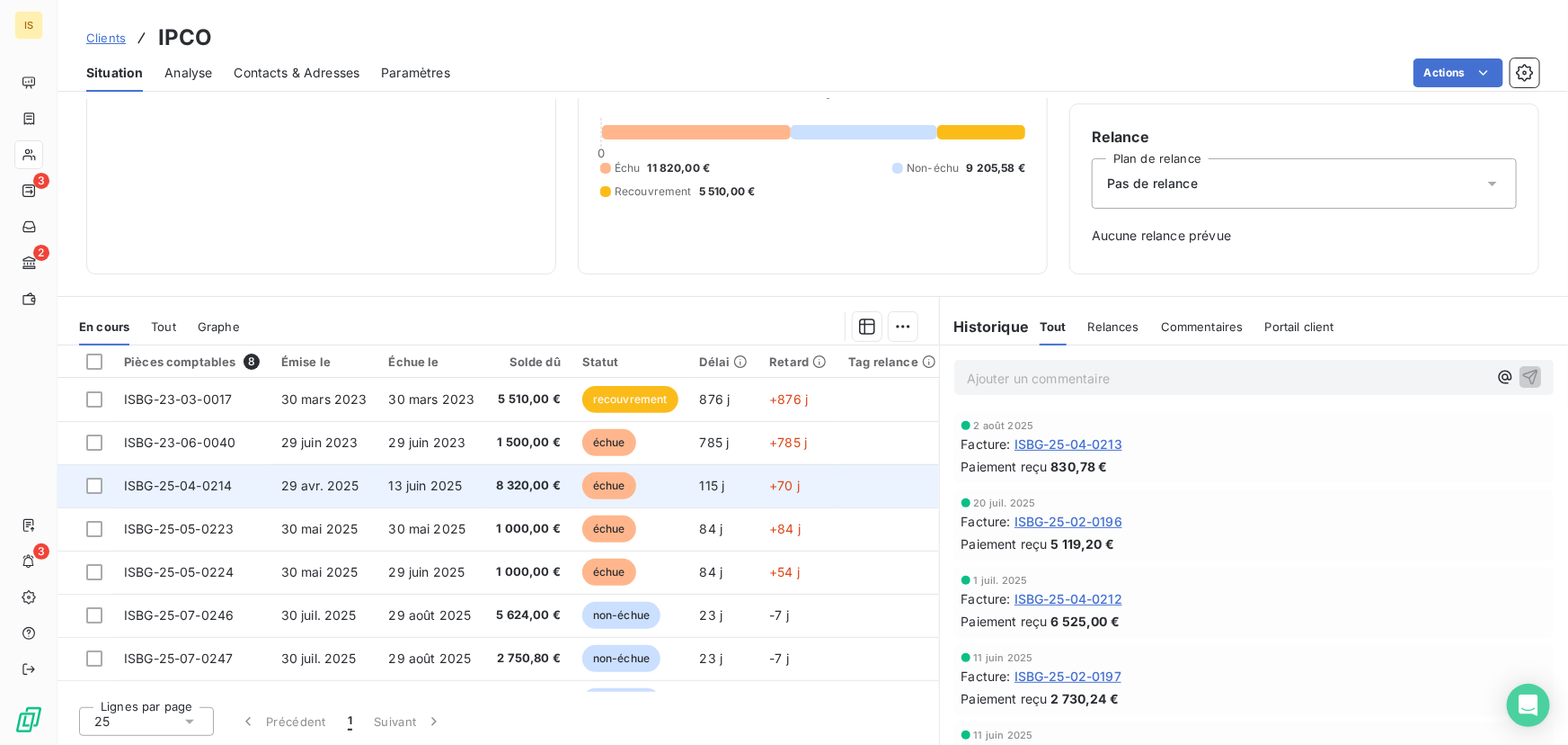
click at [459, 478] on td "13 juin 2025" at bounding box center [433, 485] width 108 height 43
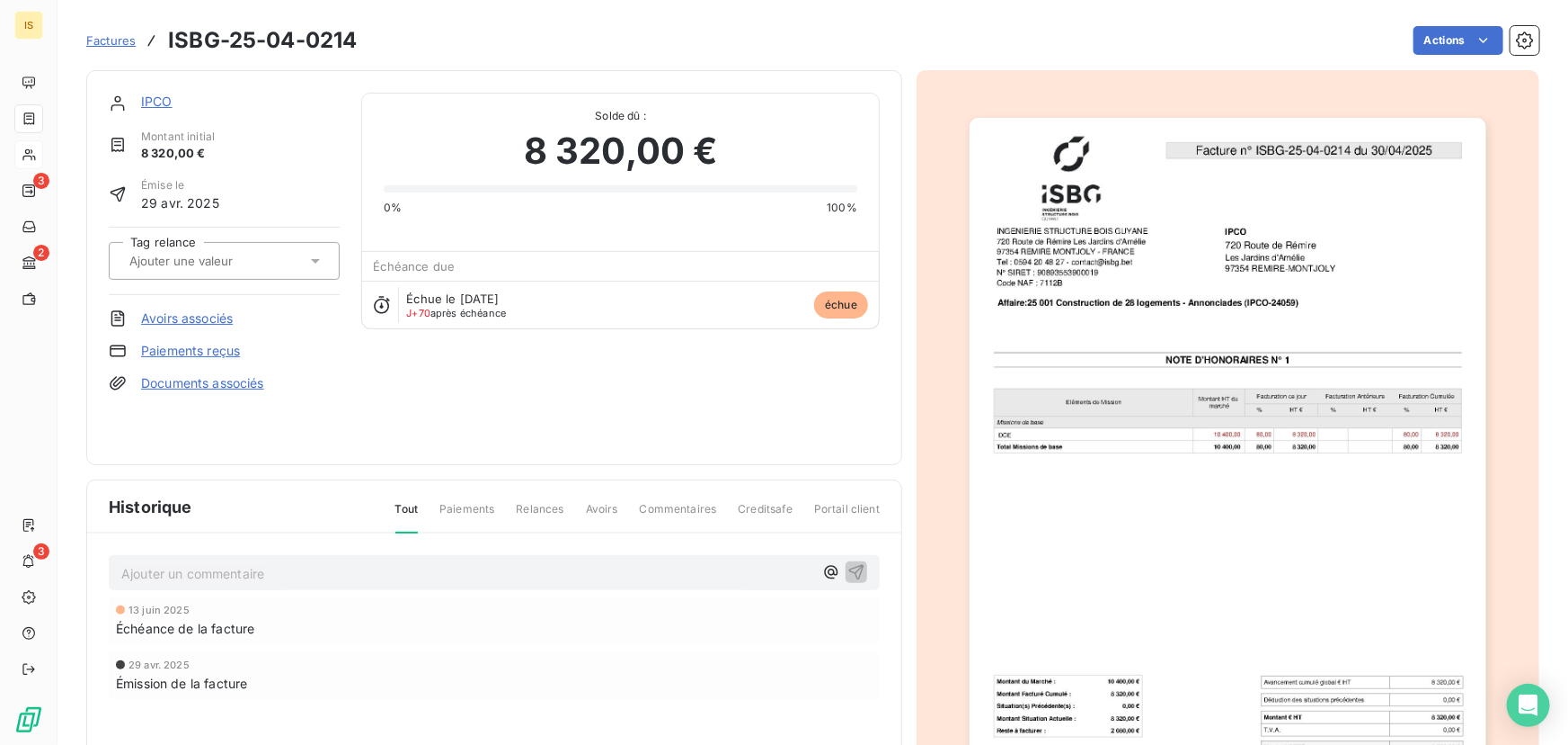
click at [115, 37] on span "Factures" at bounding box center [110, 40] width 49 height 14
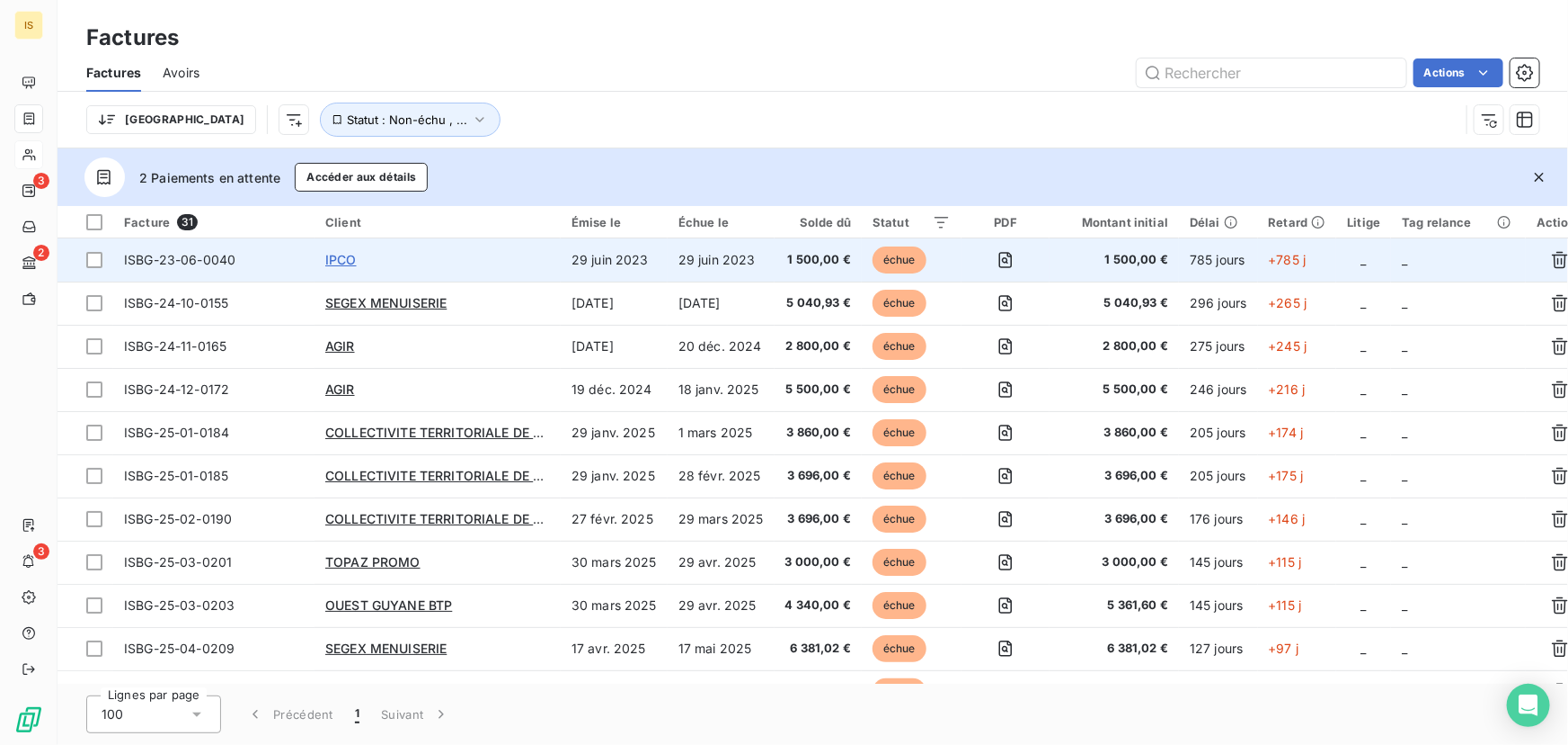
click at [341, 254] on span "IPCO" at bounding box center [341, 259] width 31 height 15
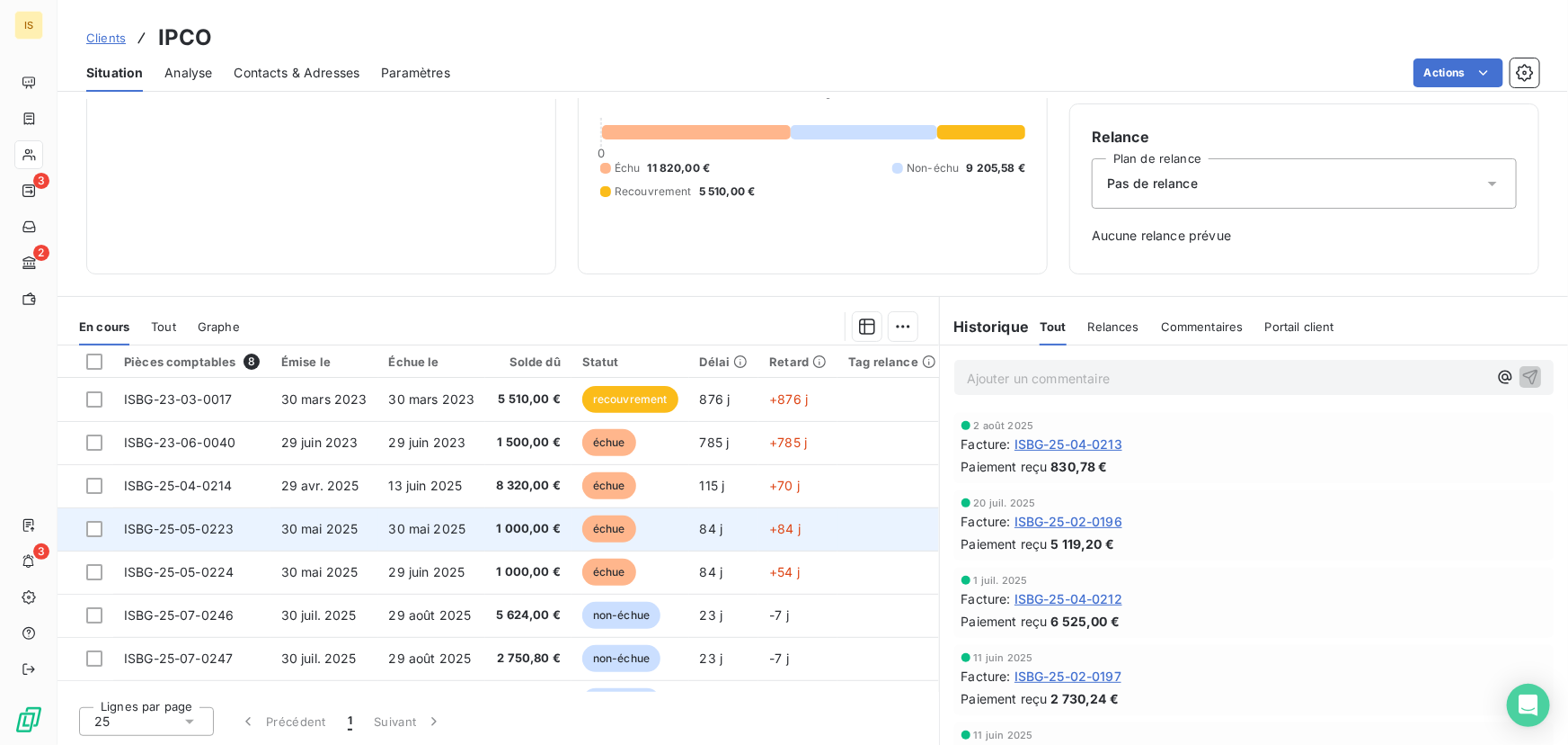
scroll to position [37, 0]
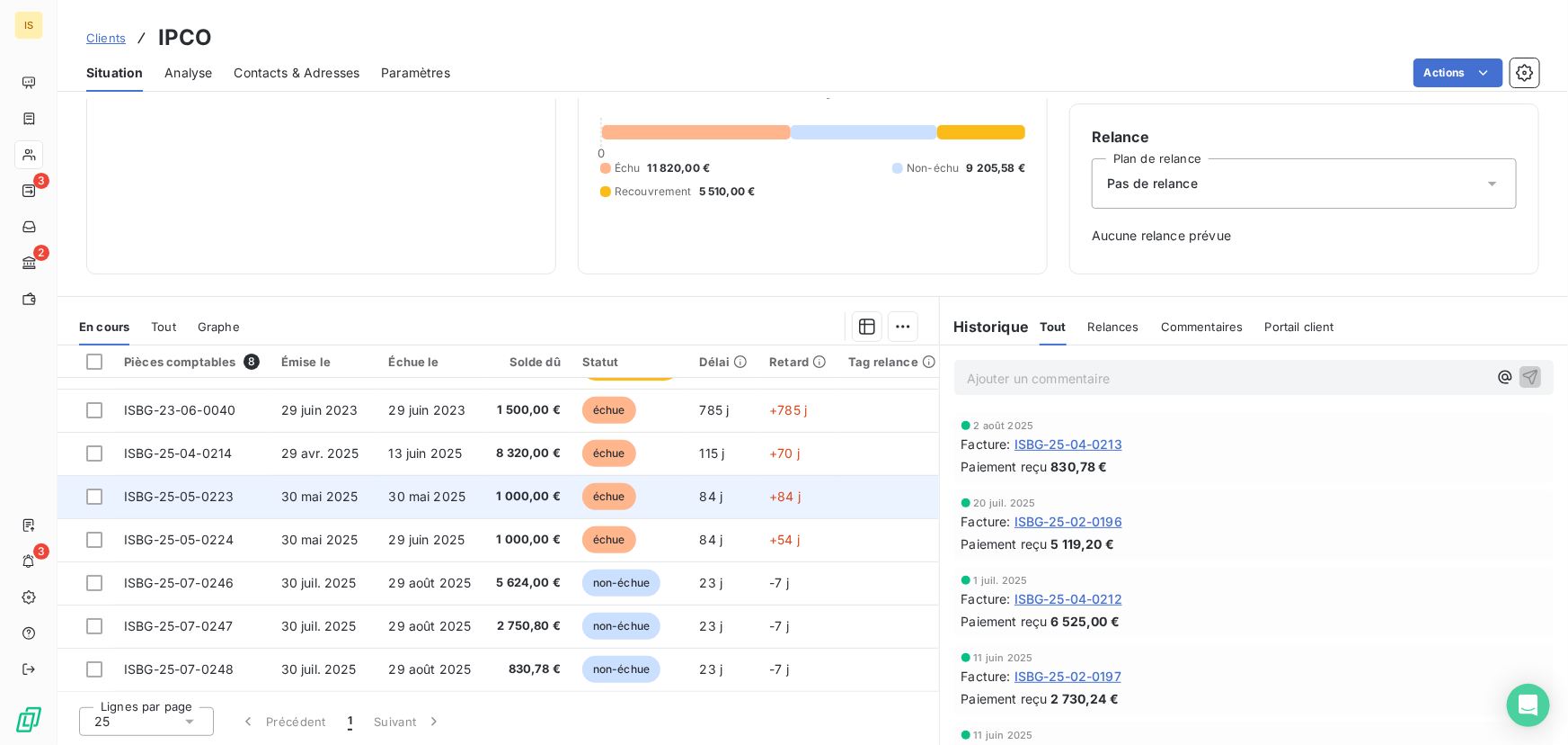
click at [524, 498] on span "1 000,00 €" at bounding box center [528, 496] width 65 height 18
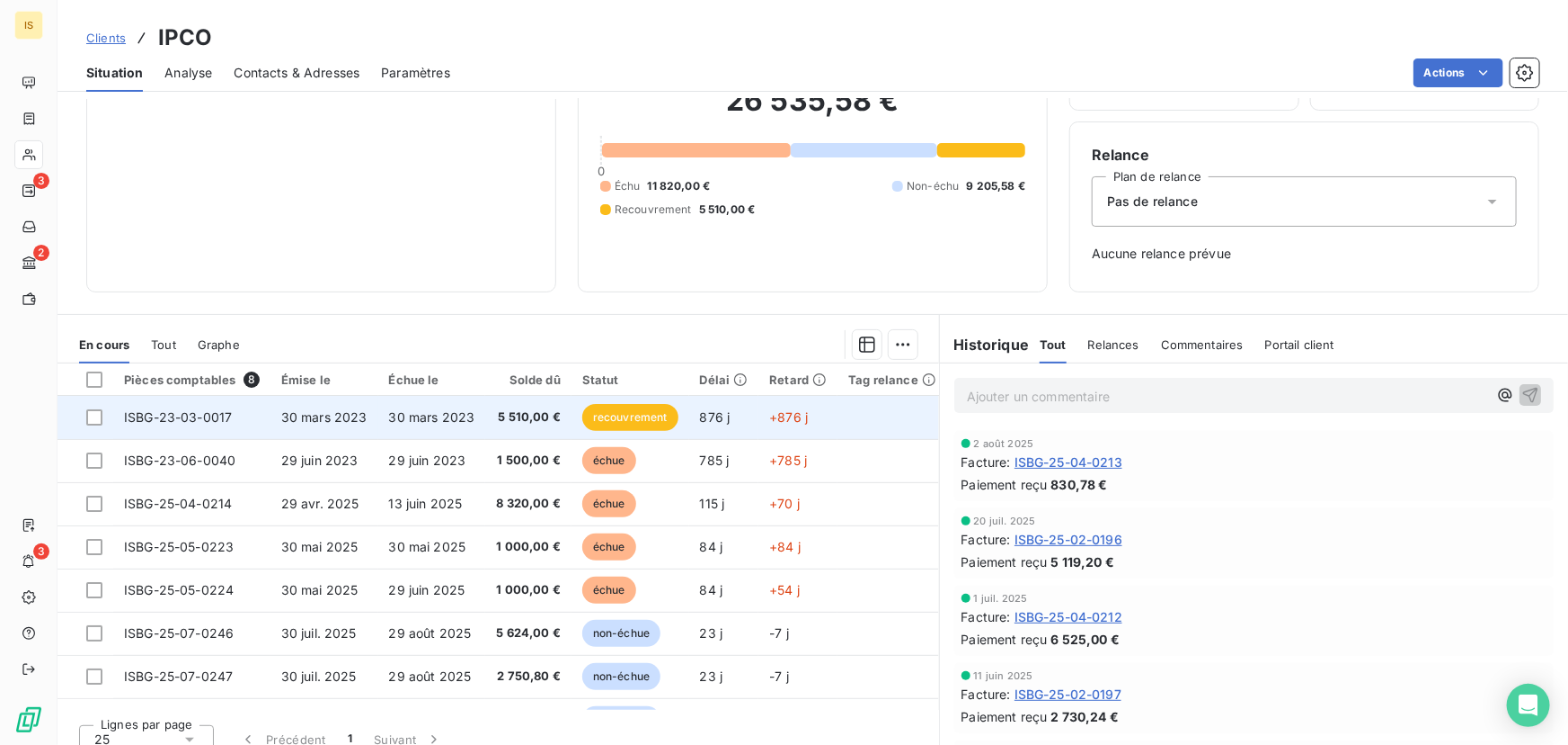
scroll to position [141, 0]
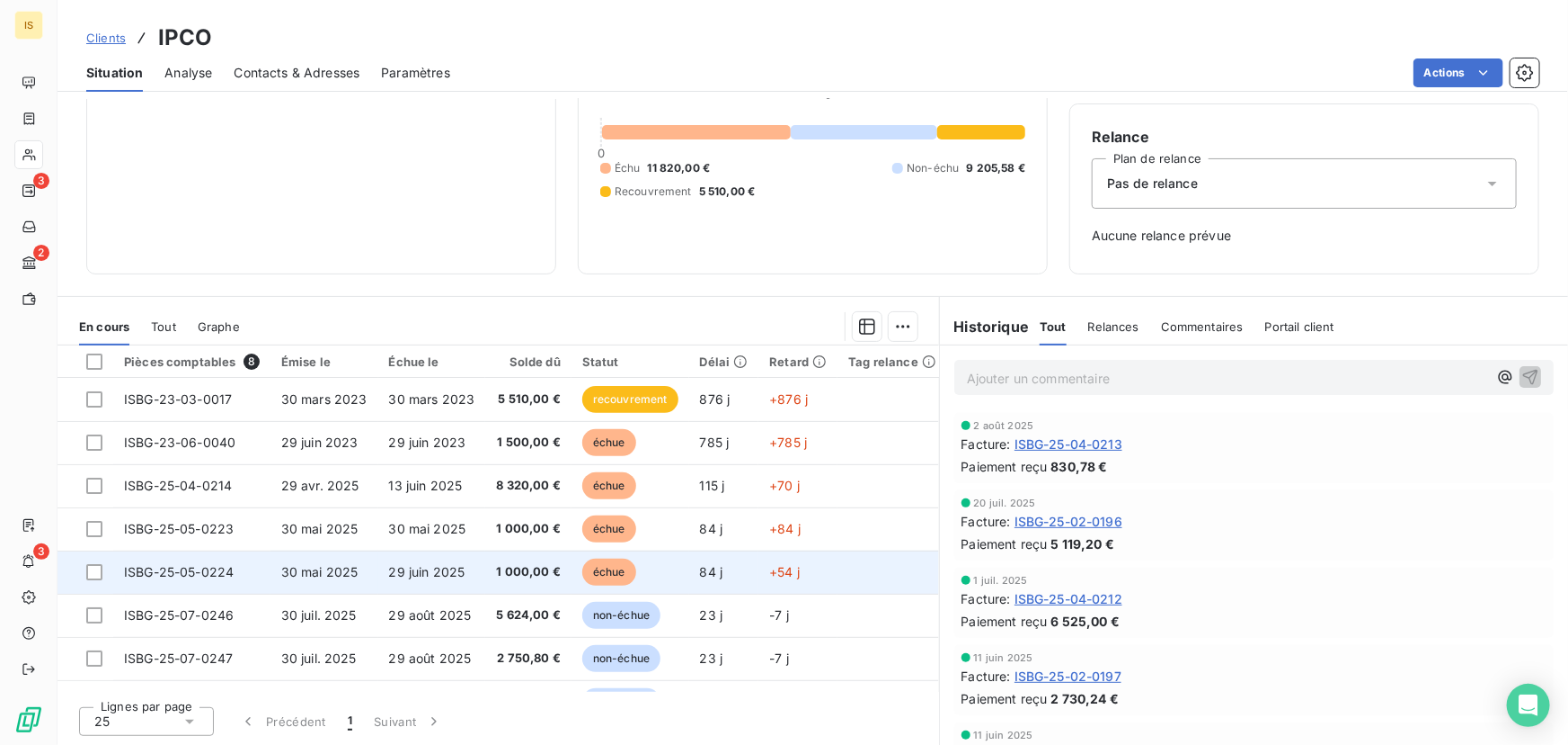
click at [497, 563] on span "1 000,00 €" at bounding box center [528, 572] width 65 height 18
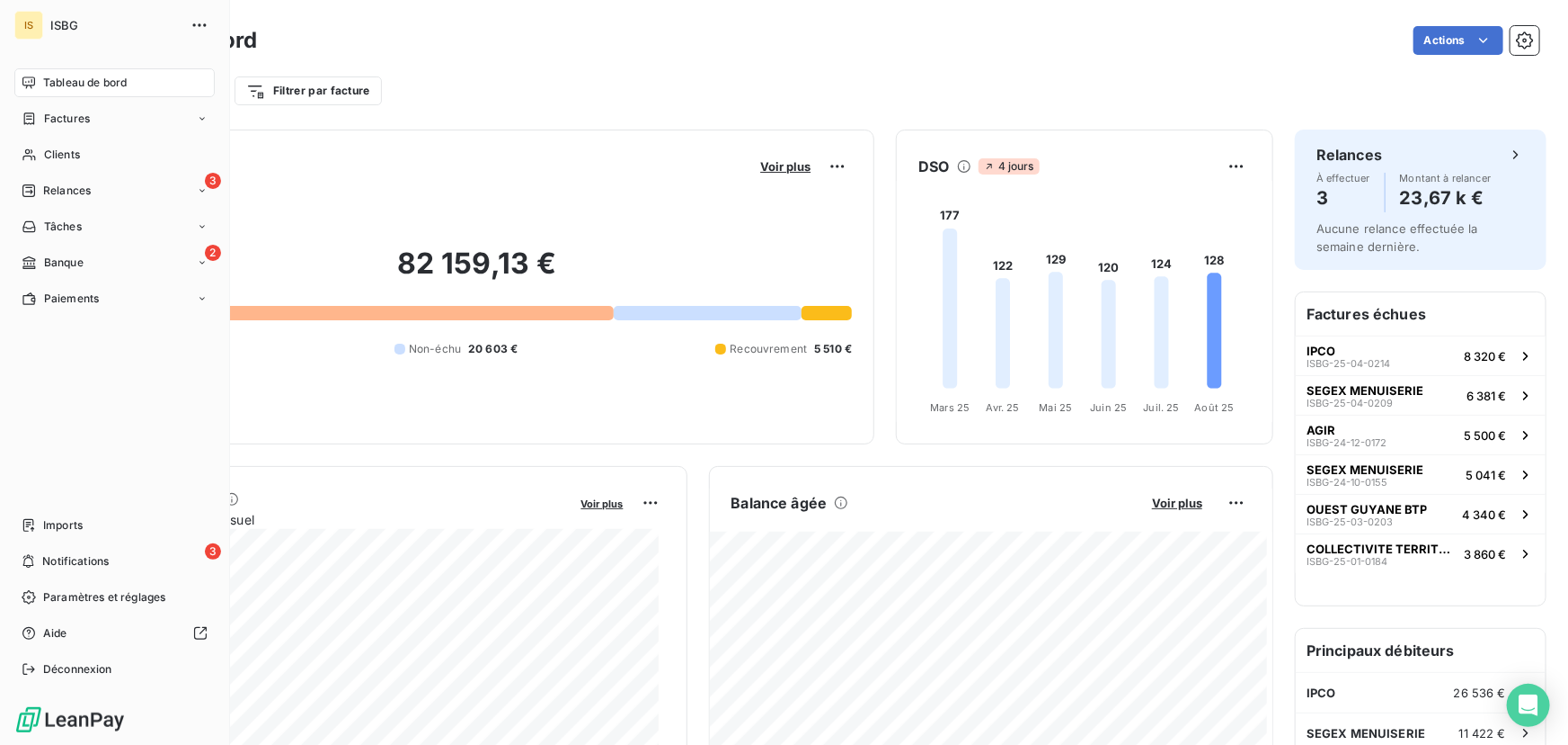
click at [30, 26] on div "IS" at bounding box center [28, 25] width 29 height 29
click at [80, 675] on span "Déconnexion" at bounding box center [77, 669] width 69 height 16
